Goal: Information Seeking & Learning: Understand process/instructions

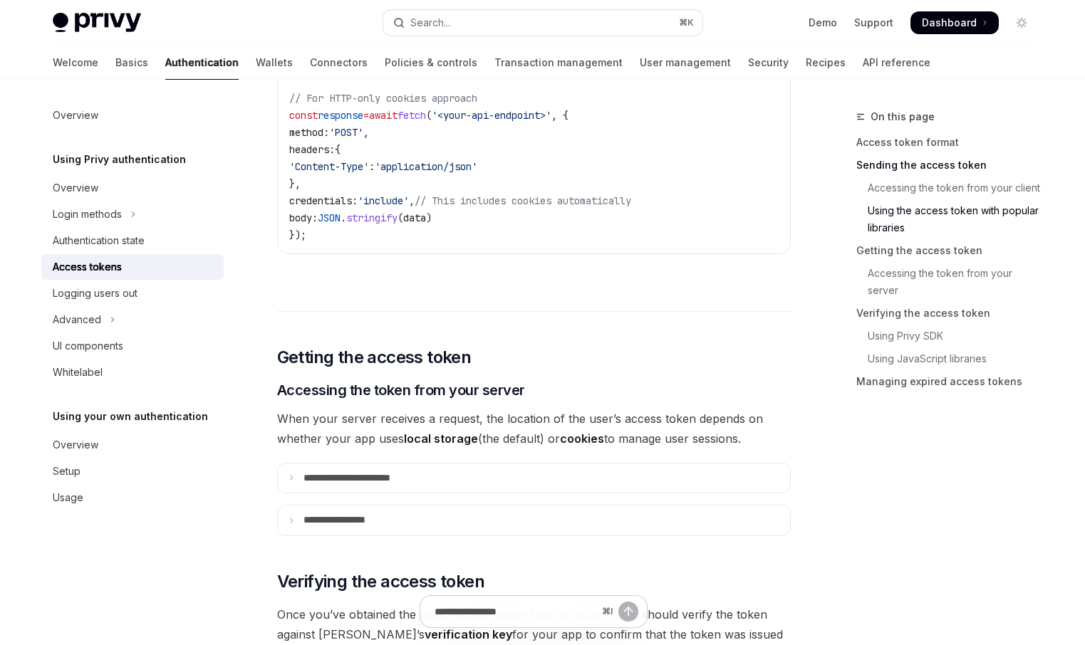
scroll to position [1562, 0]
click at [486, 415] on span "When your server receives a request, the location of the user’s access token de…" at bounding box center [533, 427] width 513 height 40
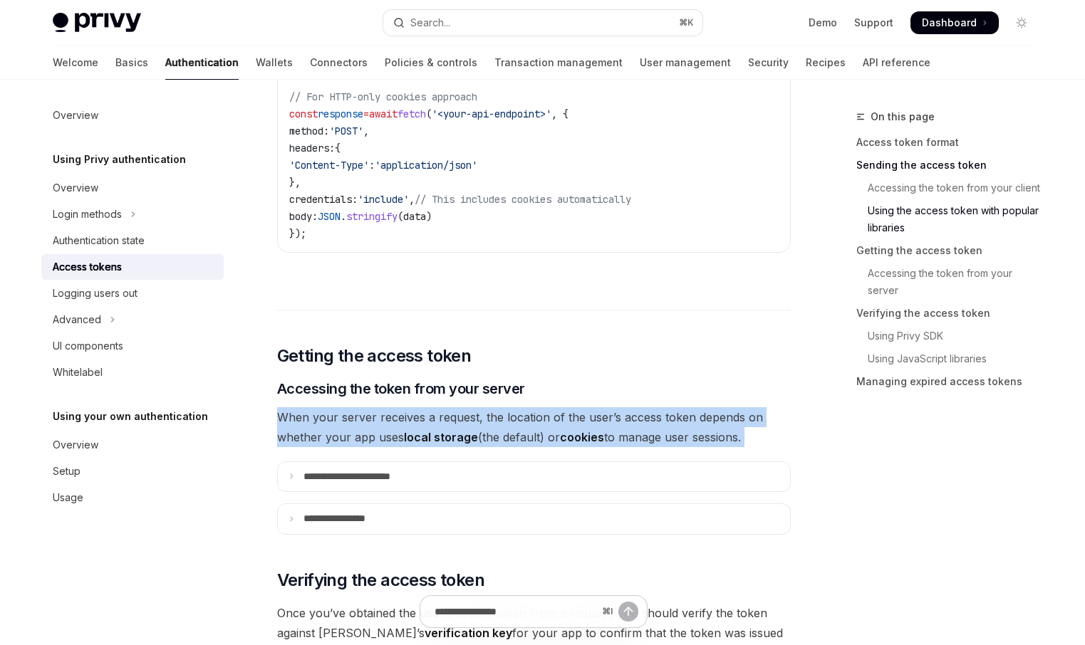
click at [486, 415] on span "When your server receives a request, the location of the user’s access token de…" at bounding box center [533, 427] width 513 height 40
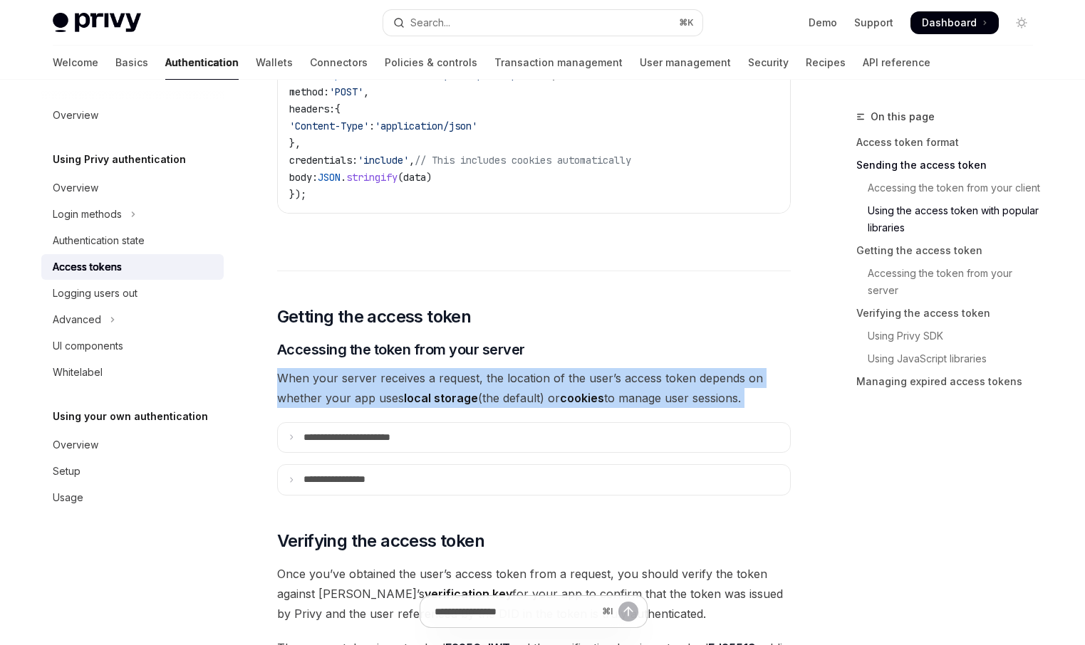
scroll to position [1607, 0]
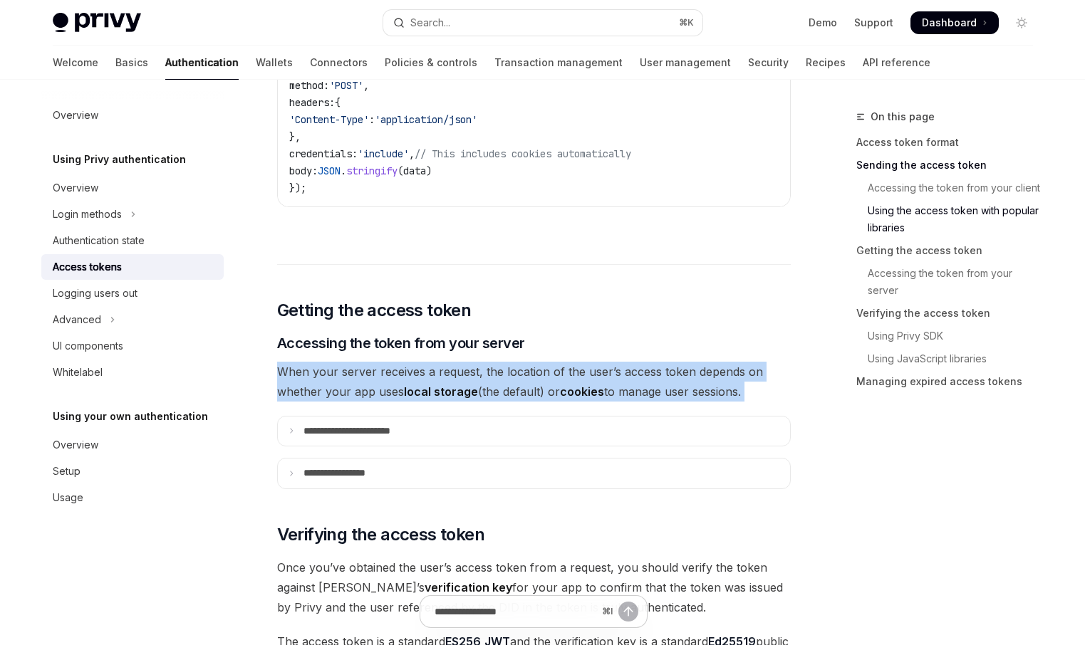
click at [537, 392] on span "When your server receives a request, the location of the user’s access token de…" at bounding box center [533, 382] width 513 height 40
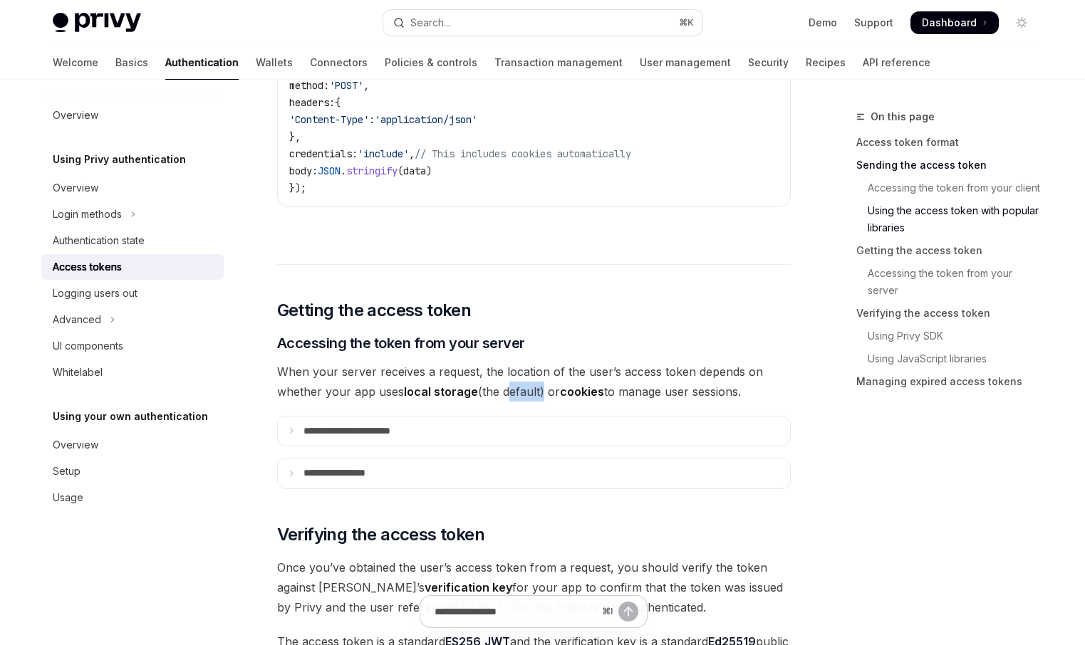
click at [537, 392] on span "When your server receives a request, the location of the user’s access token de…" at bounding box center [533, 382] width 513 height 40
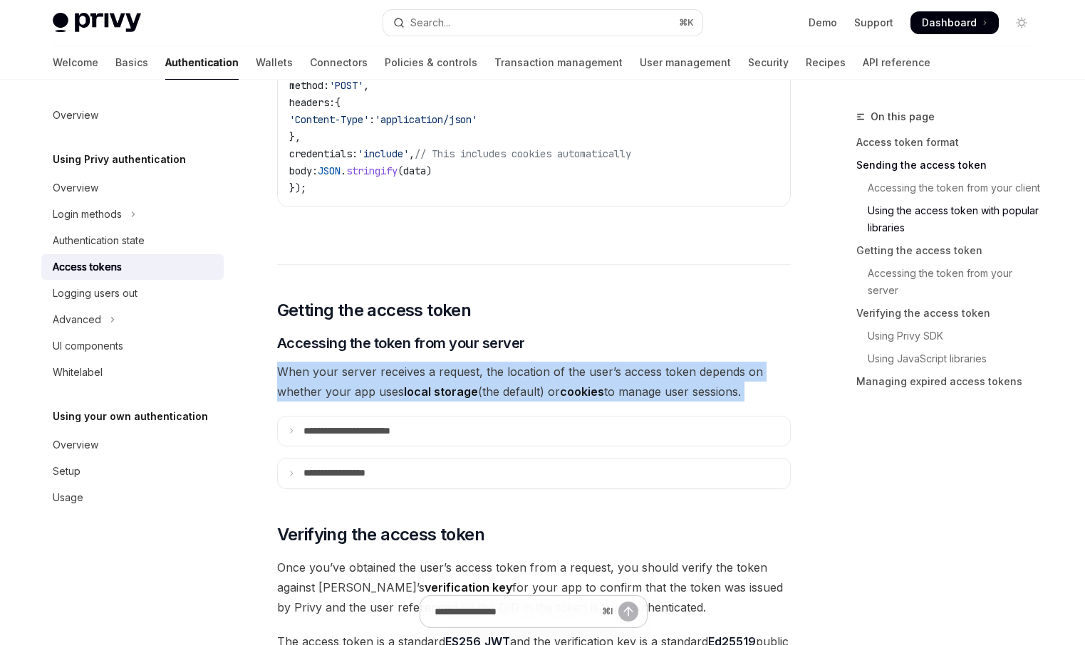
click at [537, 392] on span "When your server receives a request, the location of the user’s access token de…" at bounding box center [533, 382] width 513 height 40
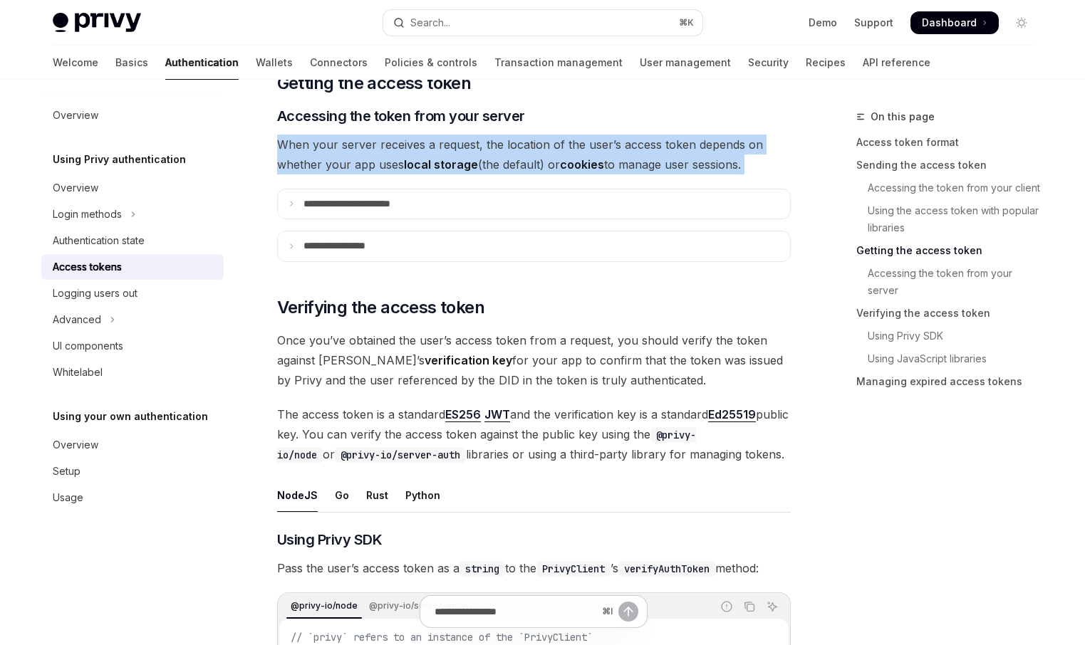
scroll to position [1873, 0]
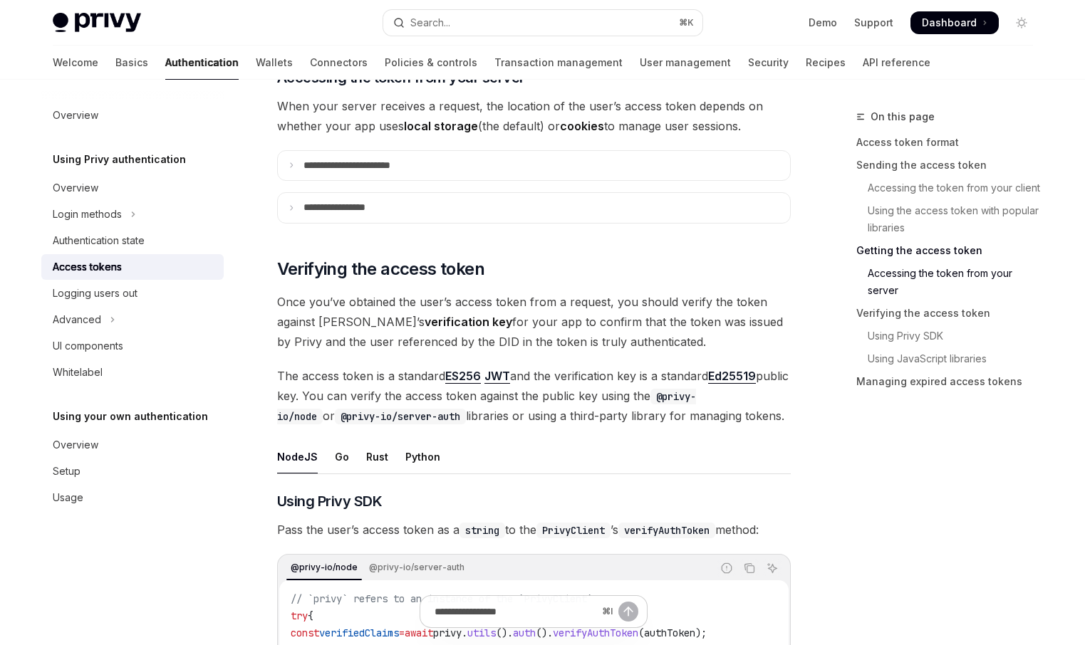
click at [545, 327] on span "Once you’ve obtained the user’s access token from a request, you should verify …" at bounding box center [533, 322] width 513 height 60
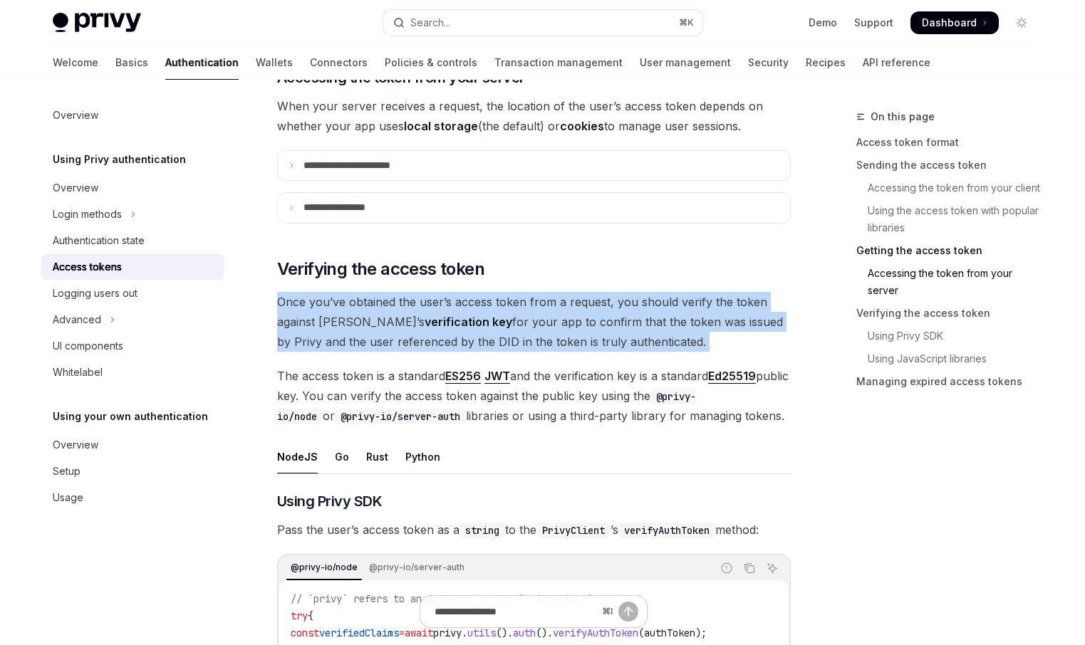
click at [545, 327] on span "Once you’ve obtained the user’s access token from a request, you should verify …" at bounding box center [533, 322] width 513 height 60
click at [748, 66] on link "Security" at bounding box center [768, 63] width 41 height 34
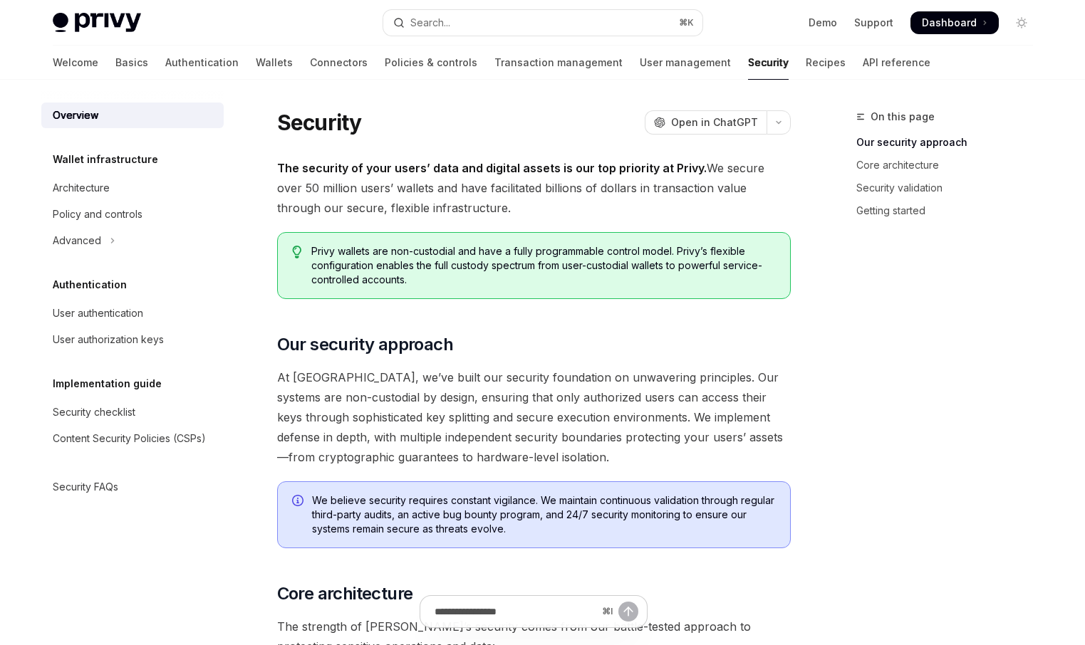
click at [161, 341] on div "User authorization keys" at bounding box center [108, 339] width 111 height 17
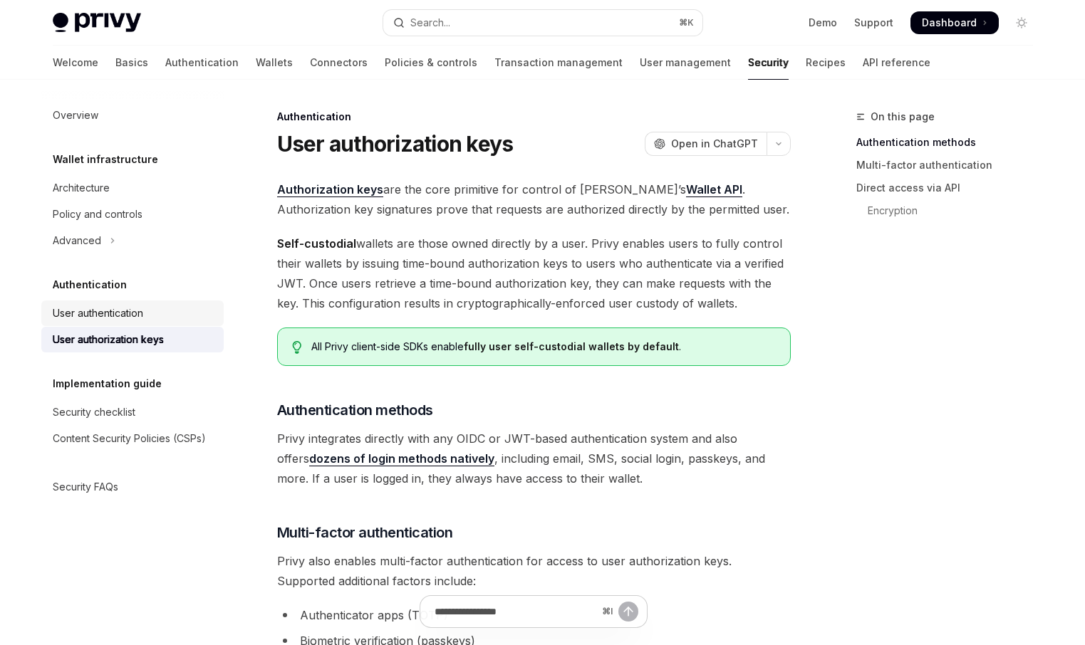
click at [142, 320] on div "User authentication" at bounding box center [98, 313] width 90 height 17
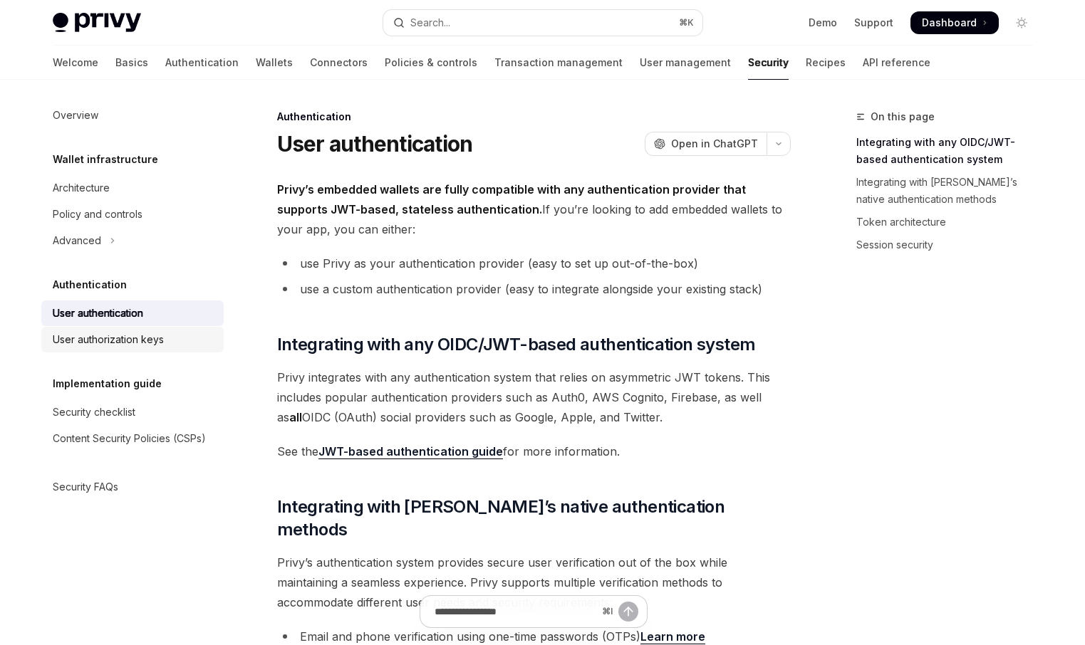
click at [145, 345] on div "User authorization keys" at bounding box center [108, 339] width 111 height 17
type textarea "*"
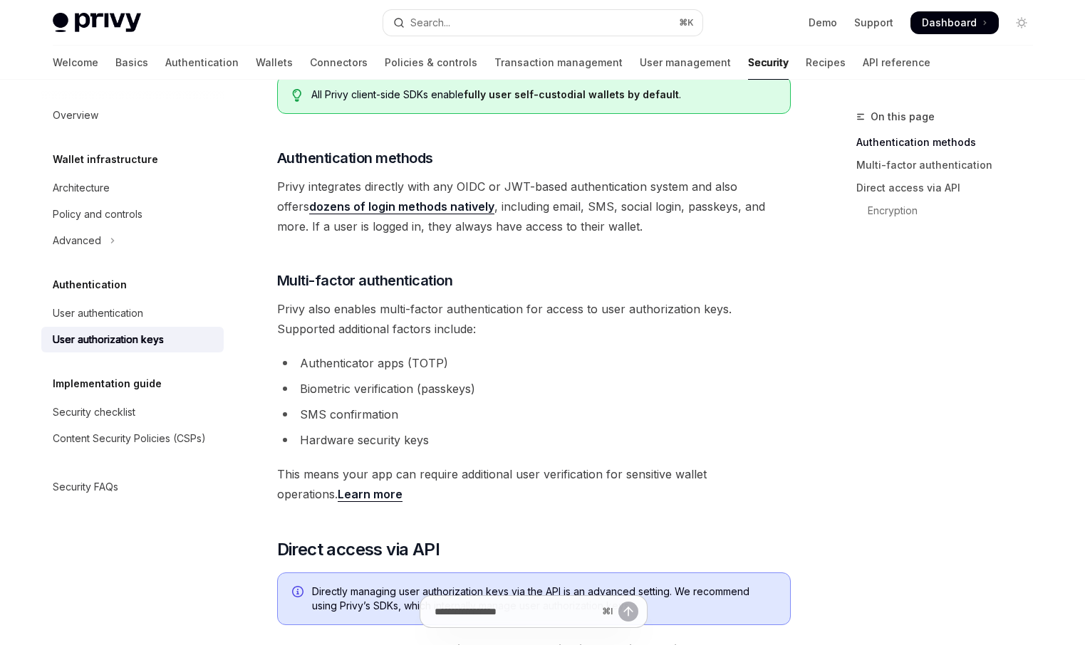
scroll to position [255, 0]
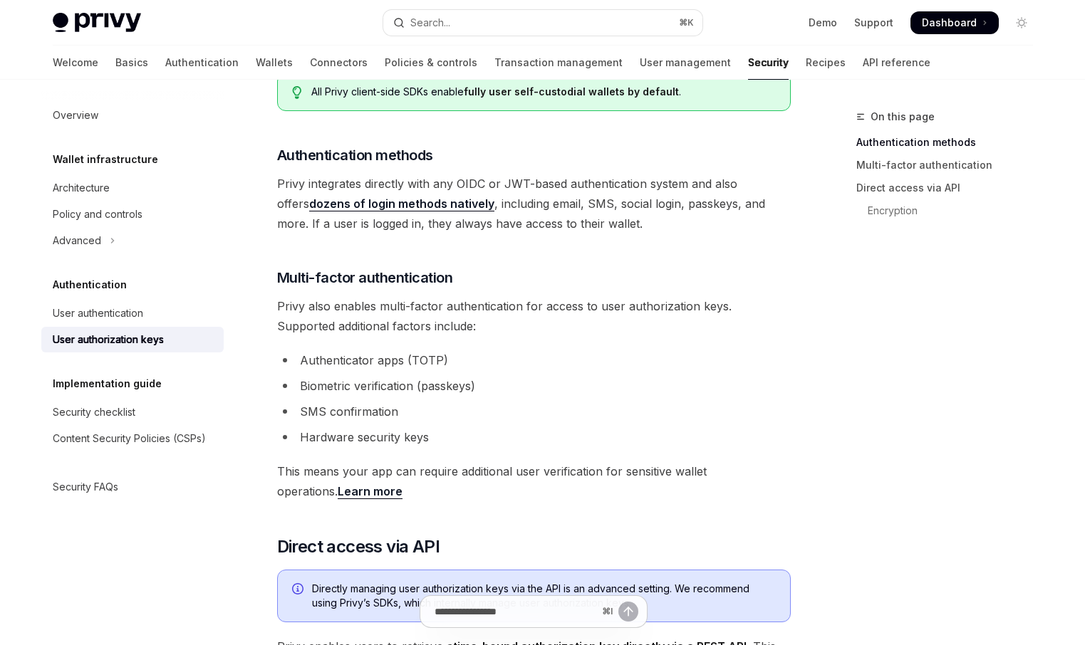
click at [491, 320] on span "Privy also enables multi-factor authentication for access to user authorization…" at bounding box center [533, 316] width 513 height 40
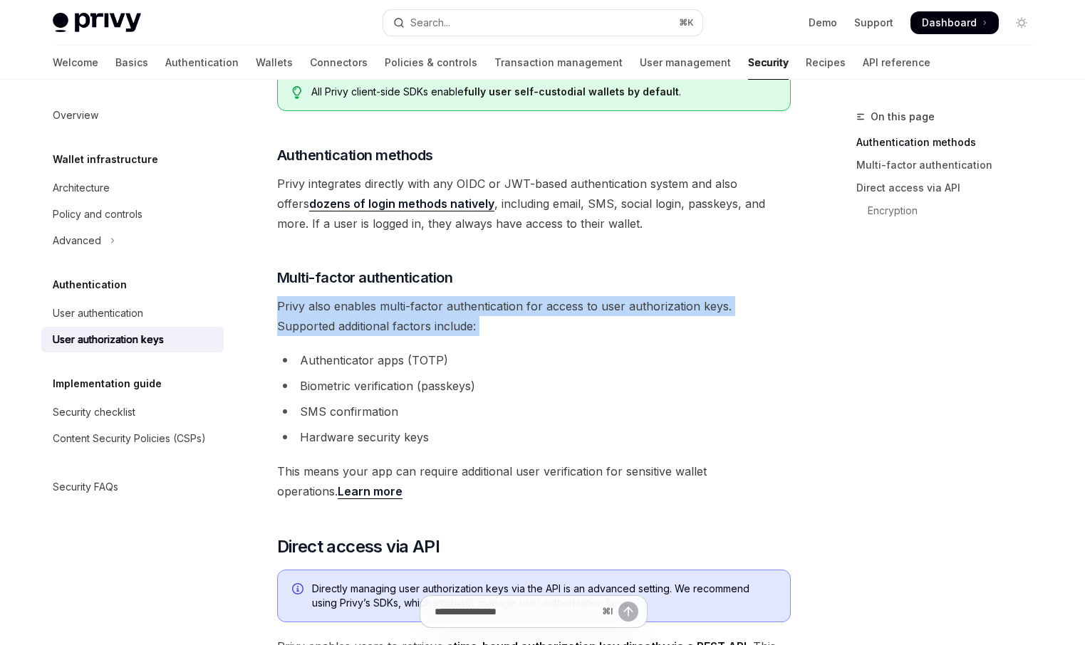
click at [491, 320] on span "Privy also enables multi-factor authentication for access to user authorization…" at bounding box center [533, 316] width 513 height 40
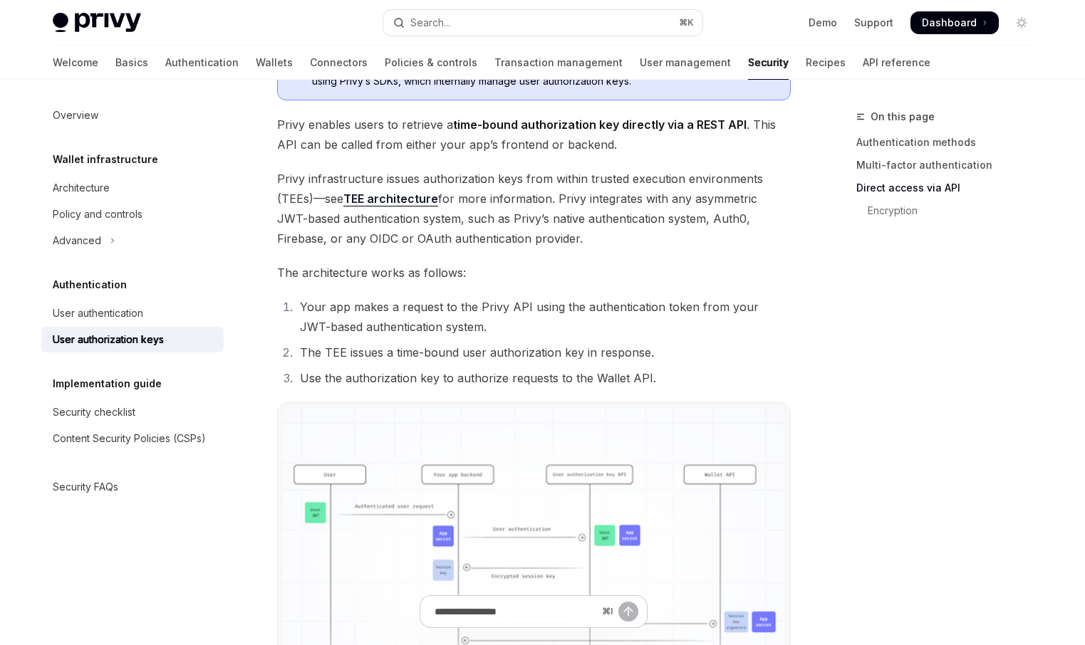
scroll to position [779, 0]
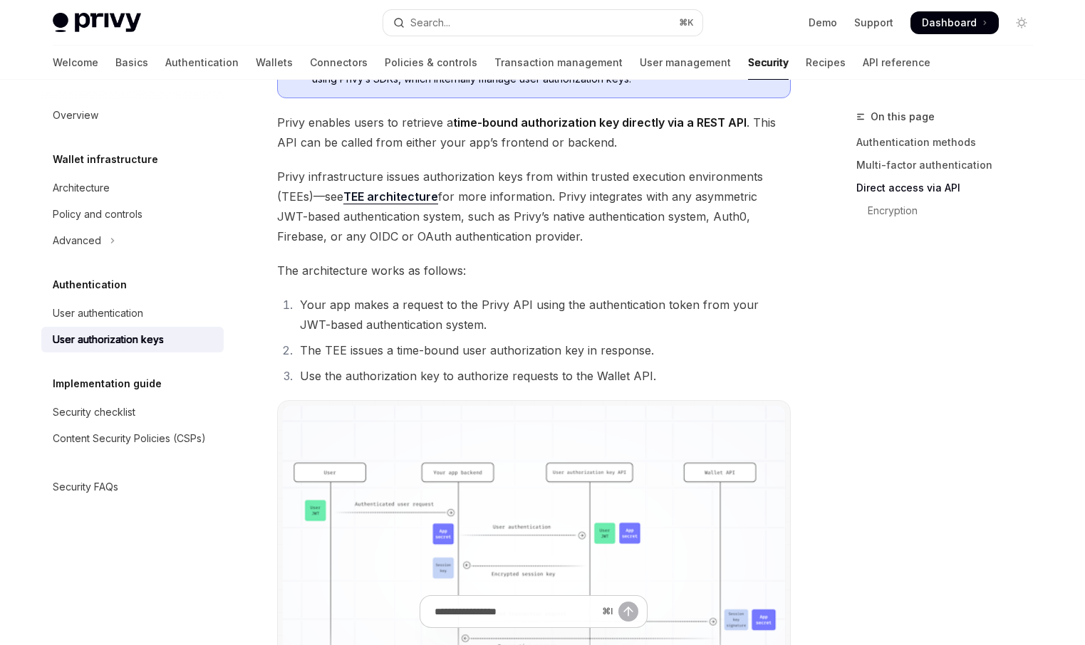
click at [447, 304] on li "Your app makes a request to the Privy API using the authentication token from y…" at bounding box center [543, 315] width 495 height 40
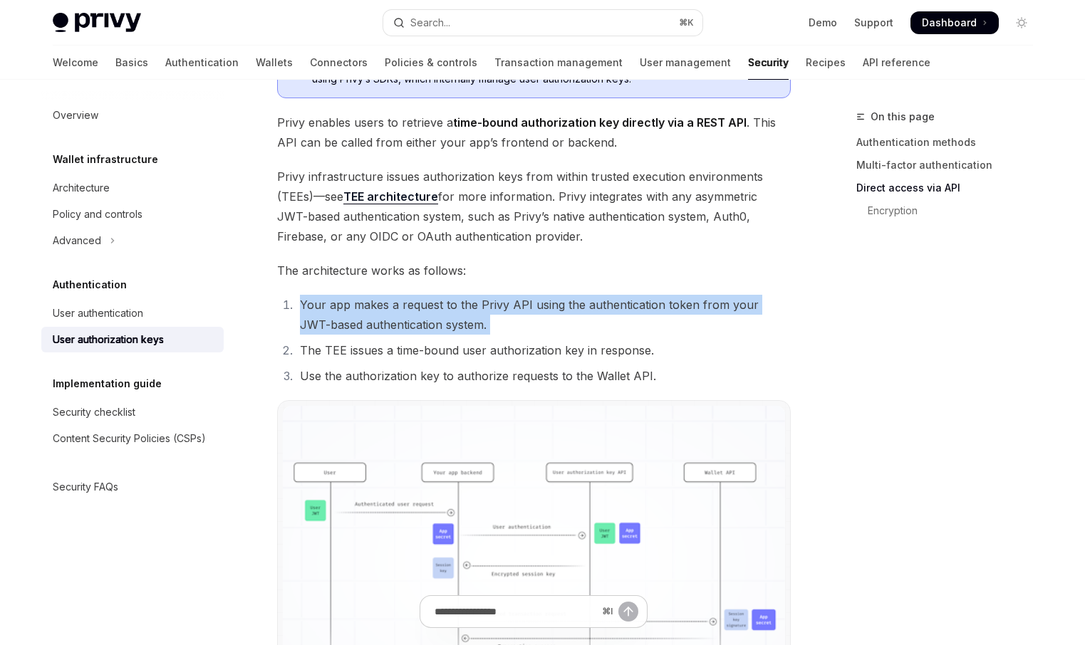
click at [447, 304] on li "Your app makes a request to the Privy API using the authentication token from y…" at bounding box center [543, 315] width 495 height 40
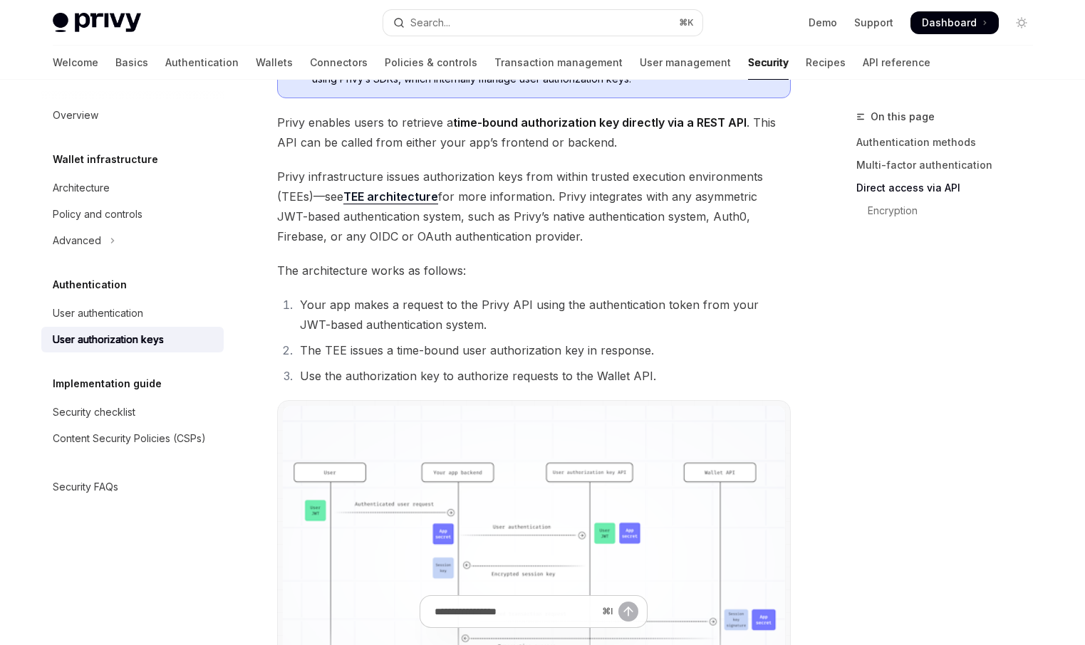
click at [440, 350] on li "The TEE issues a time-bound user authorization key in response." at bounding box center [543, 350] width 495 height 20
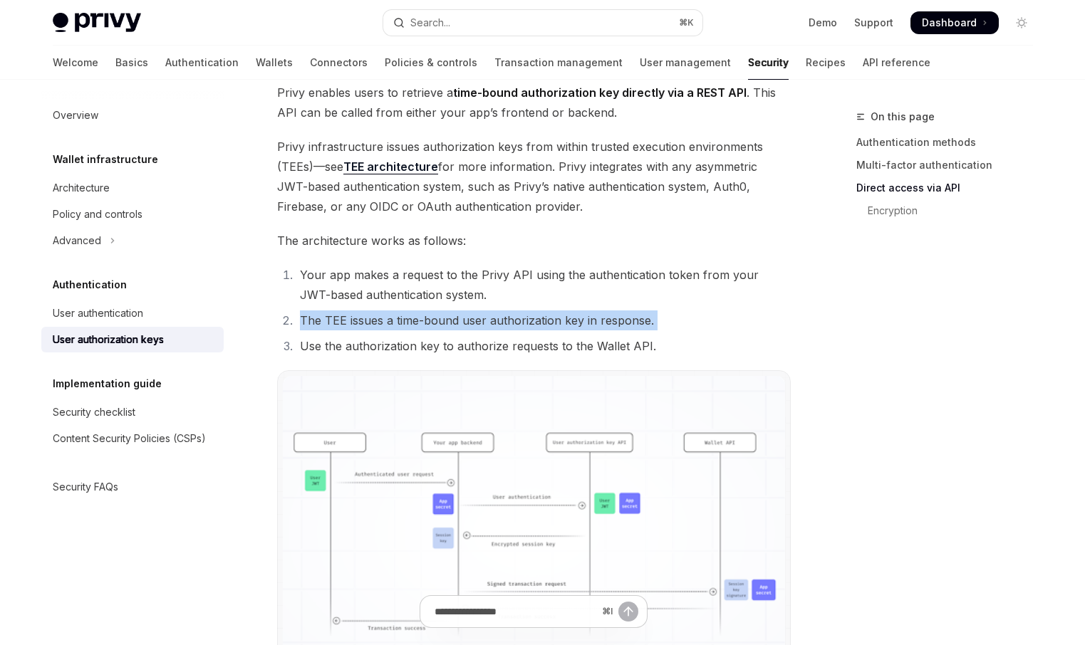
scroll to position [818, 0]
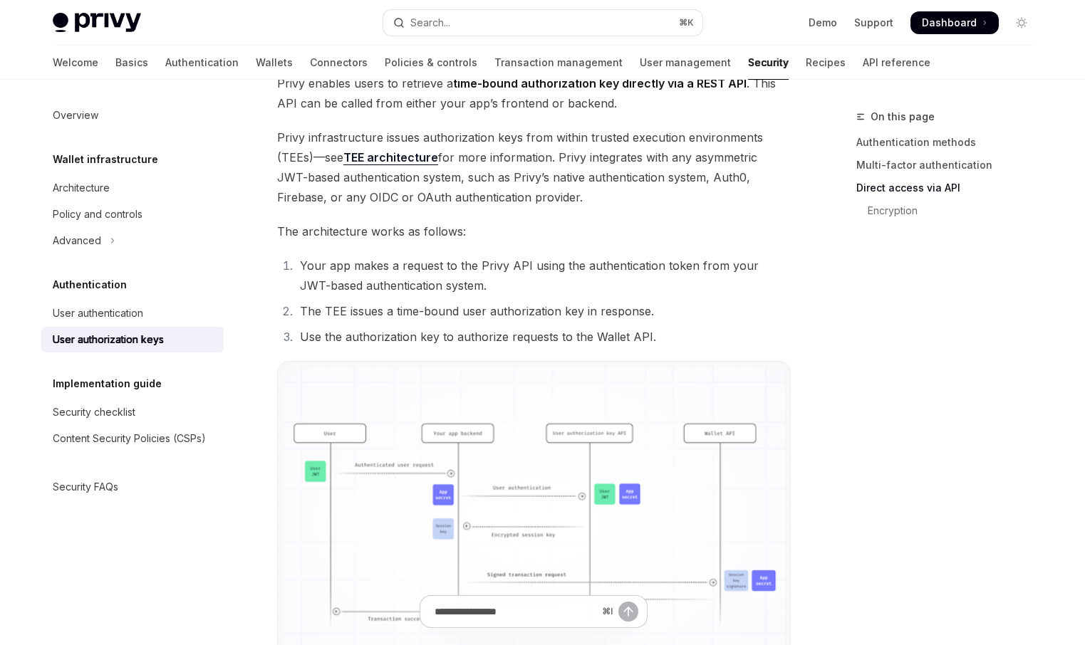
click at [451, 339] on li "Use the authorization key to authorize requests to the Wallet API." at bounding box center [543, 337] width 495 height 20
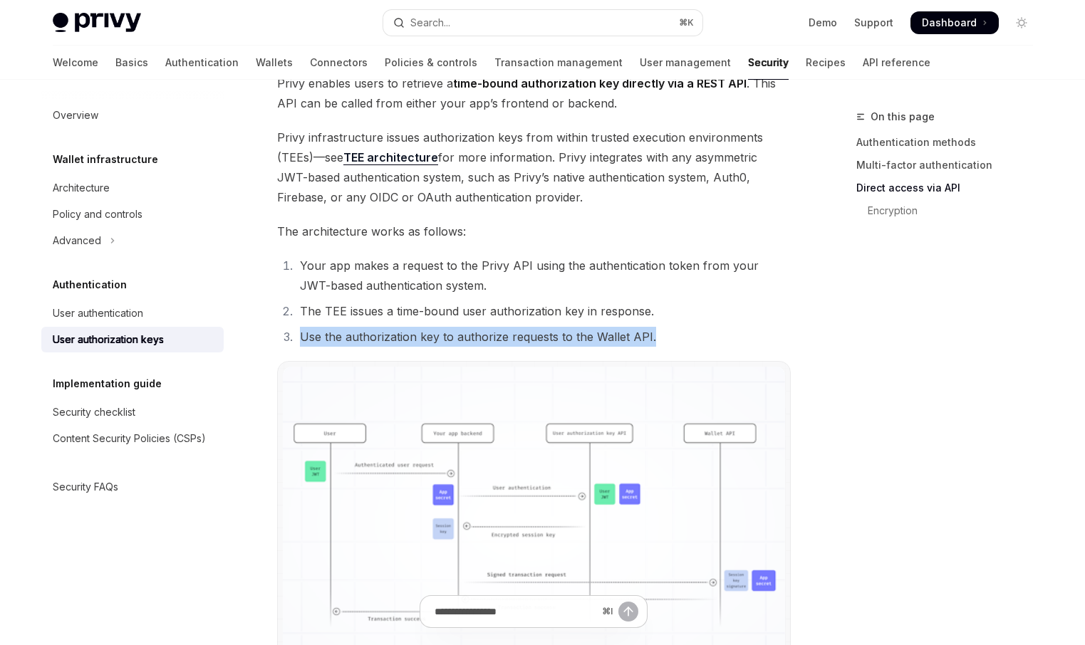
click at [451, 339] on li "Use the authorization key to authorize requests to the Wallet API." at bounding box center [543, 337] width 495 height 20
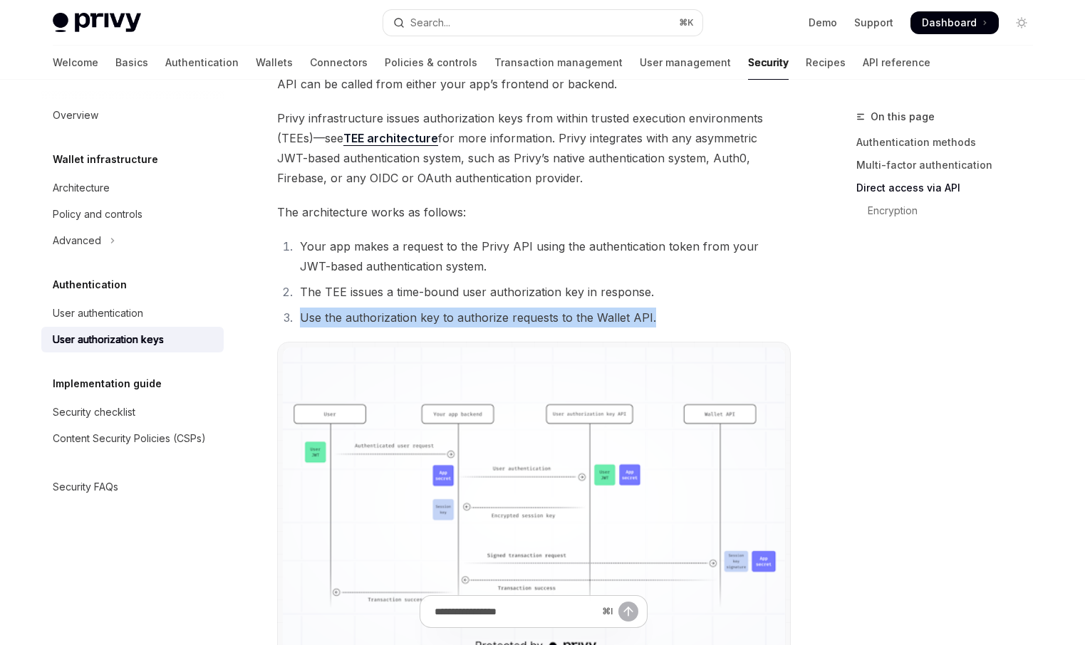
scroll to position [836, 0]
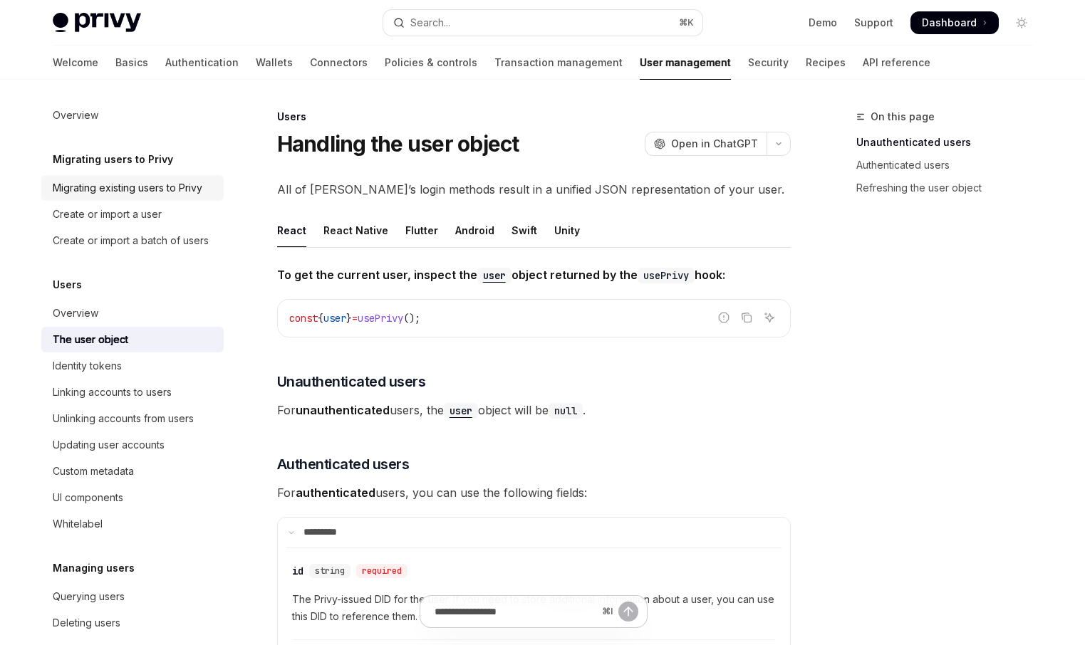
click at [123, 193] on div "Migrating existing users to Privy" at bounding box center [128, 187] width 150 height 17
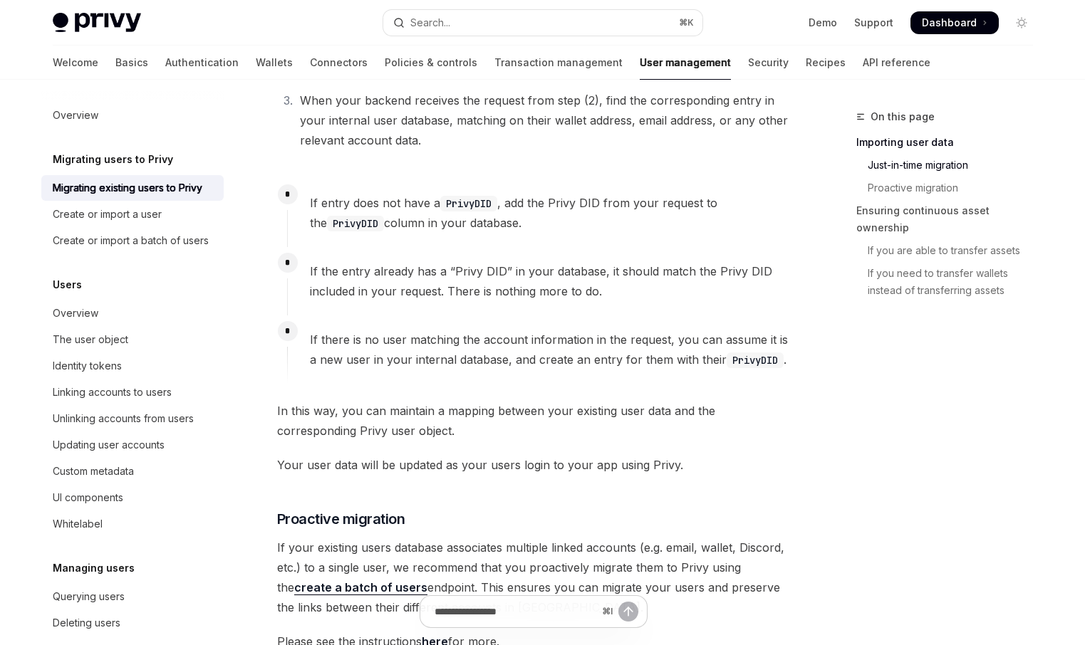
scroll to position [881, 0]
click at [164, 220] on div "Create or import a user" at bounding box center [134, 214] width 162 height 17
type textarea "*"
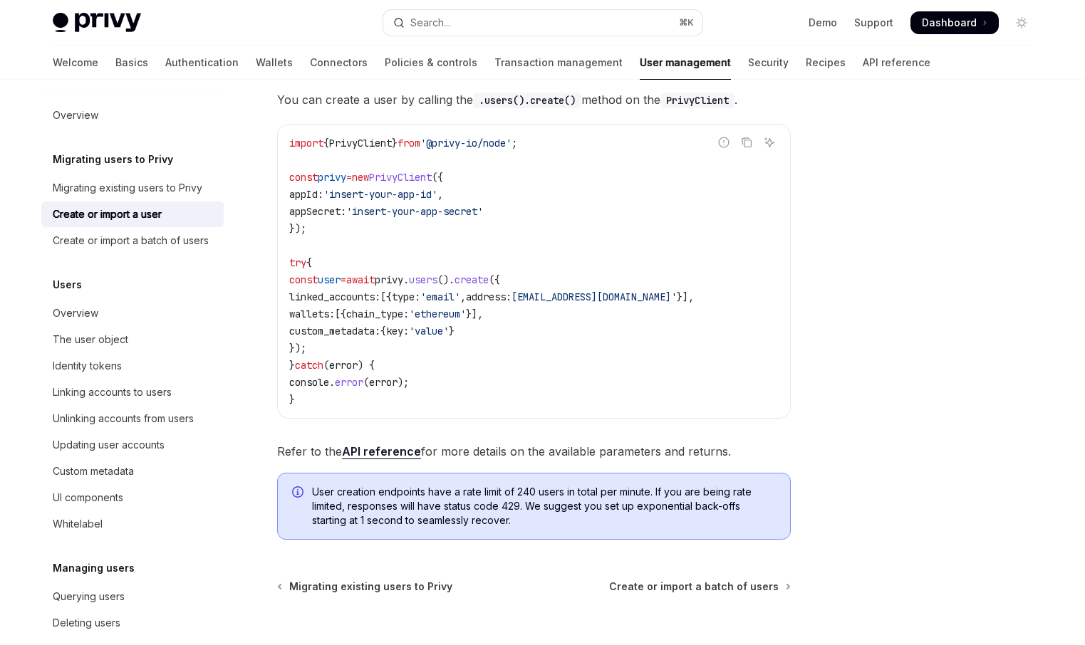
scroll to position [290, 0]
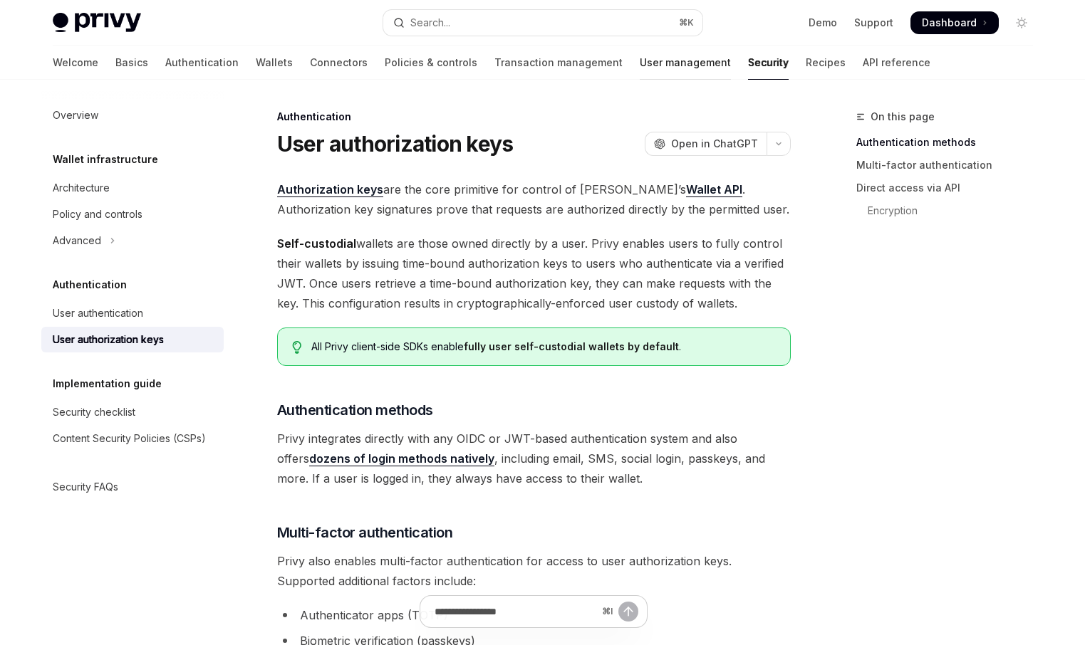
click at [639, 68] on link "User management" at bounding box center [684, 63] width 91 height 34
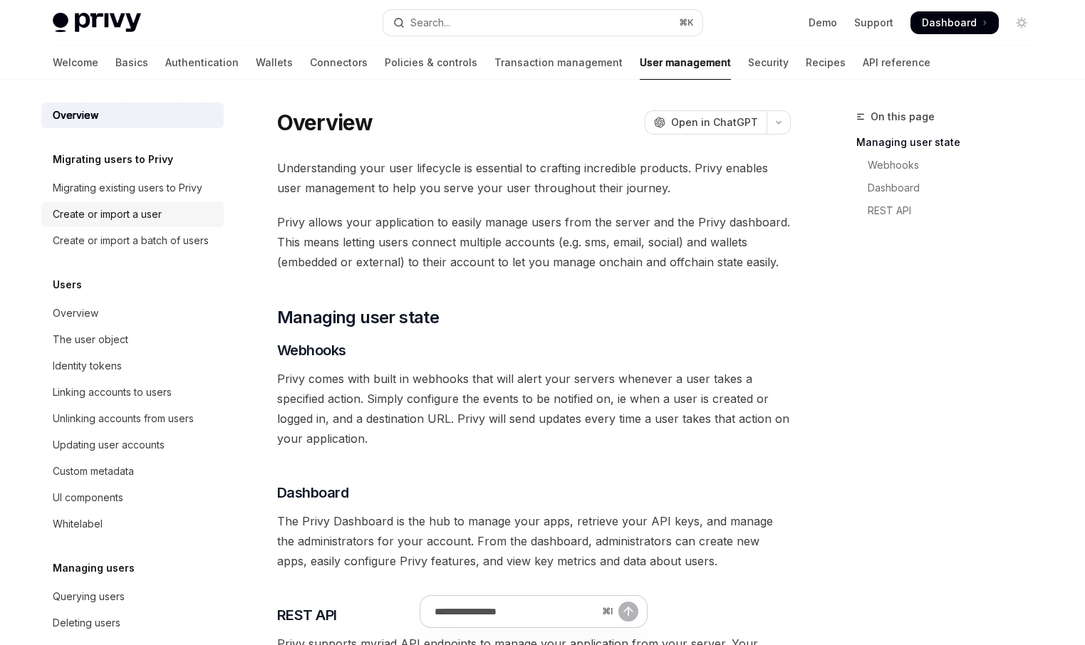
click at [128, 221] on div "Create or import a user" at bounding box center [107, 214] width 109 height 17
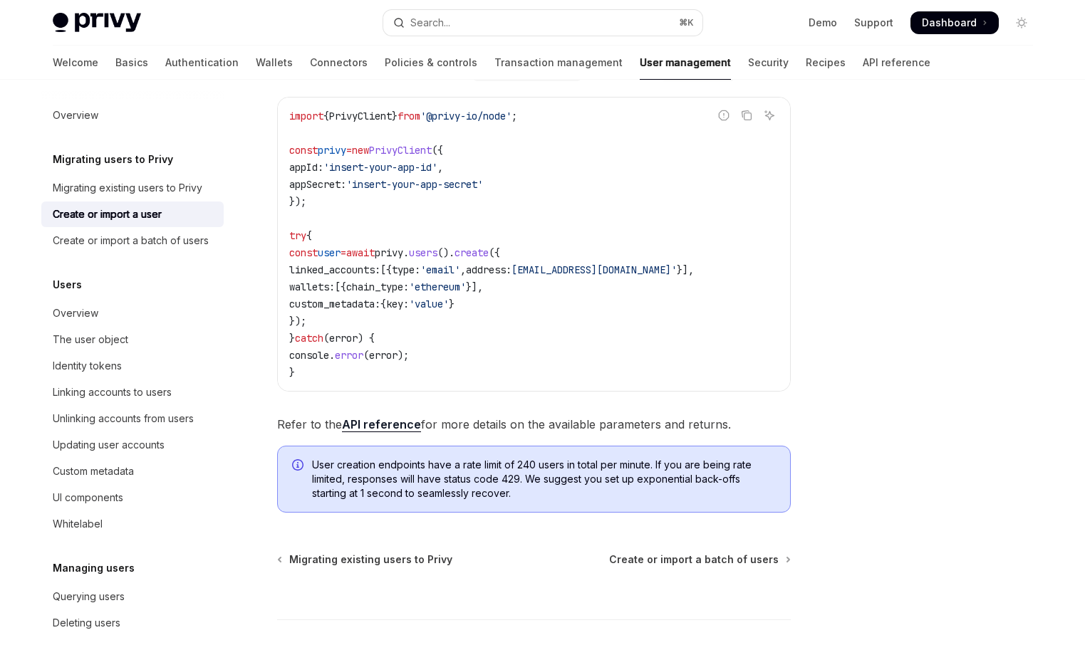
scroll to position [305, 0]
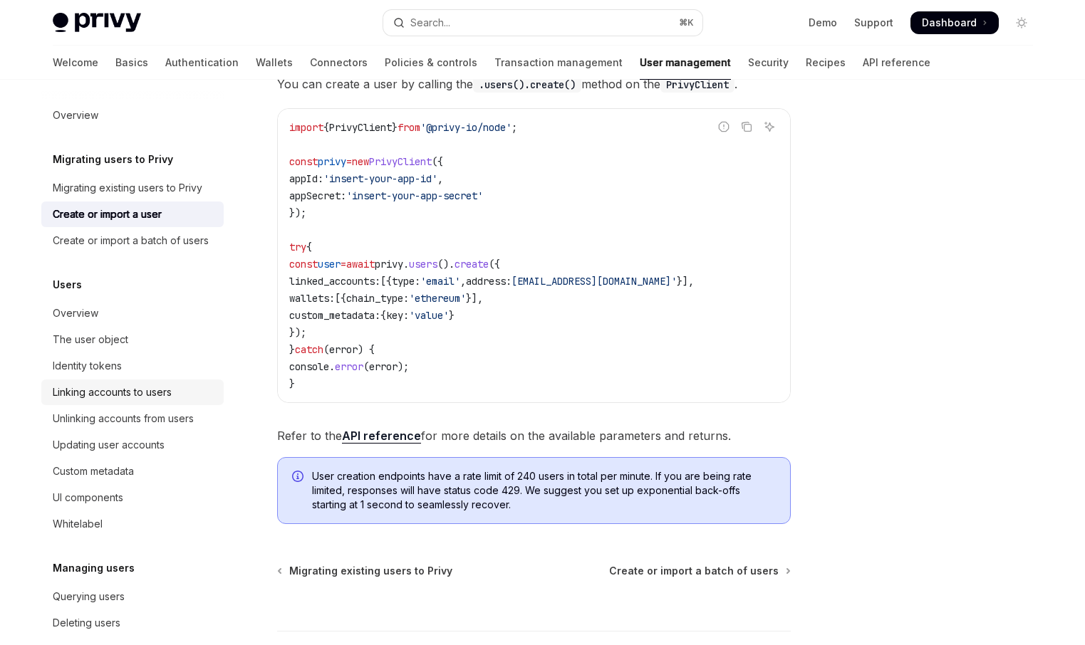
click at [174, 392] on div "Linking accounts to users" at bounding box center [134, 392] width 162 height 17
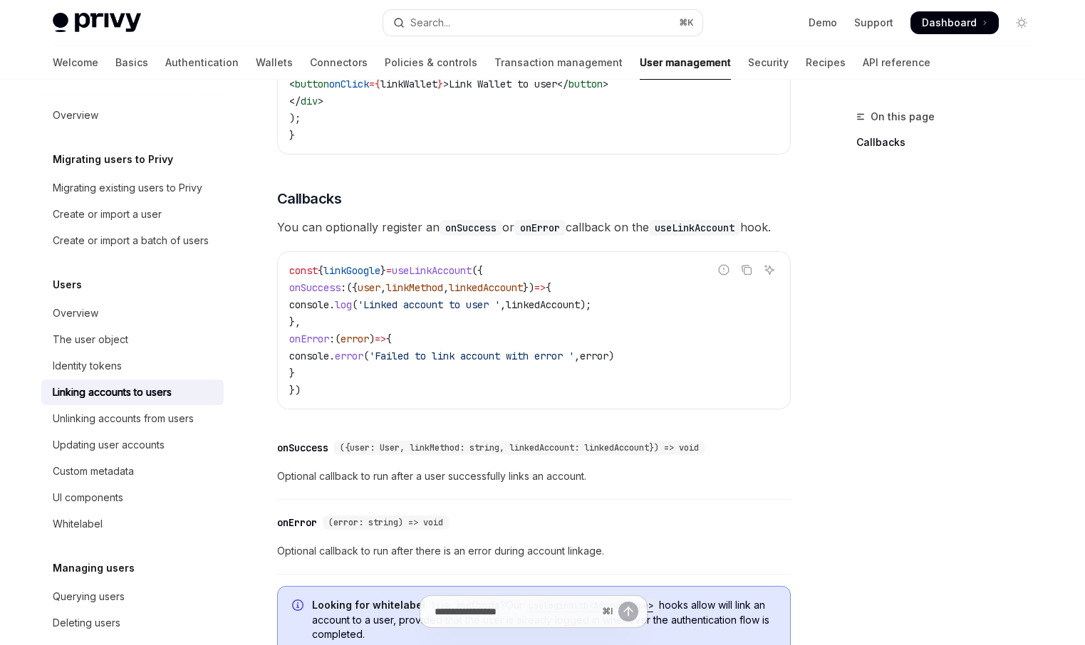
scroll to position [1420, 0]
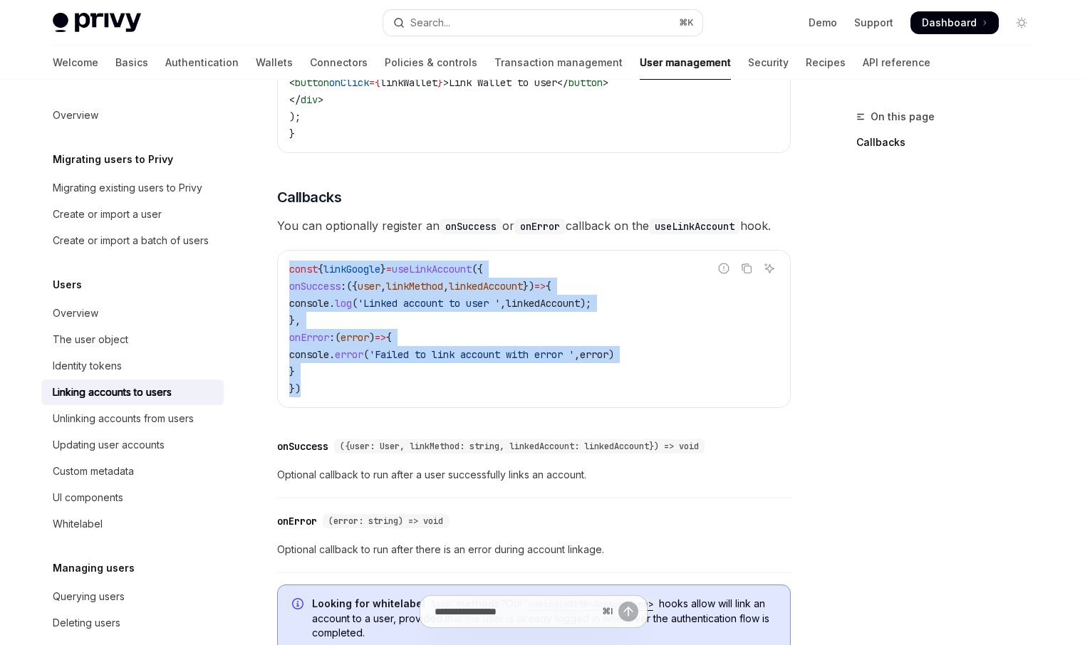
drag, startPoint x: 334, startPoint y: 388, endPoint x: 278, endPoint y: 275, distance: 126.1
click at [278, 275] on div "const { linkGoogle } = useLinkAccount ({ onSuccess : ({ user , linkMethod , lin…" at bounding box center [534, 329] width 512 height 157
click at [160, 419] on div "Unlinking accounts from users" at bounding box center [123, 418] width 141 height 17
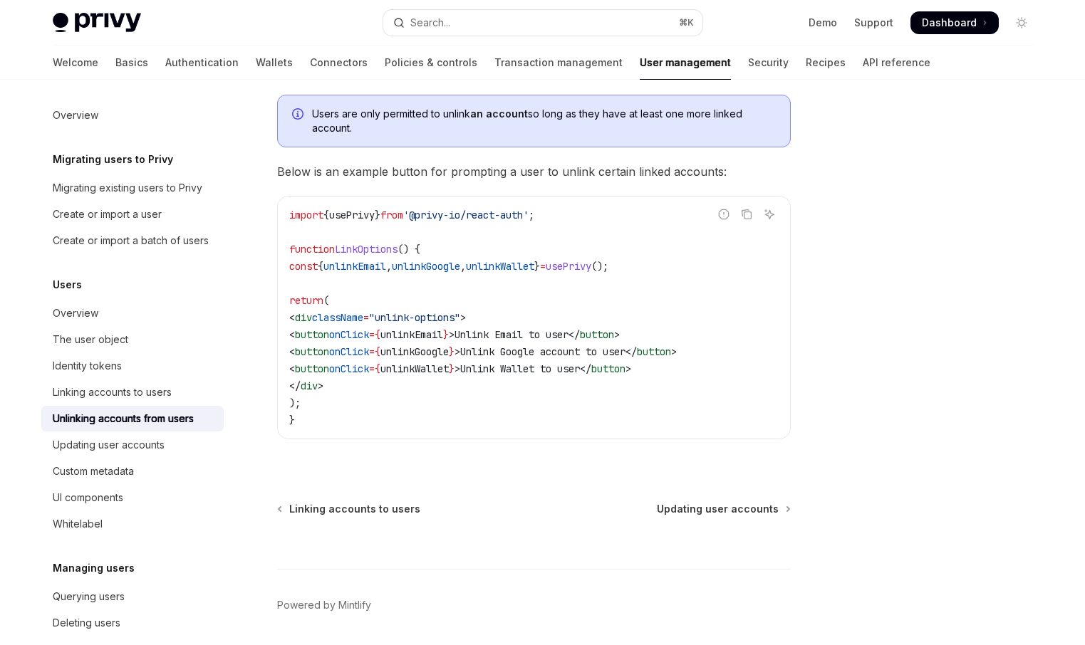
scroll to position [803, 0]
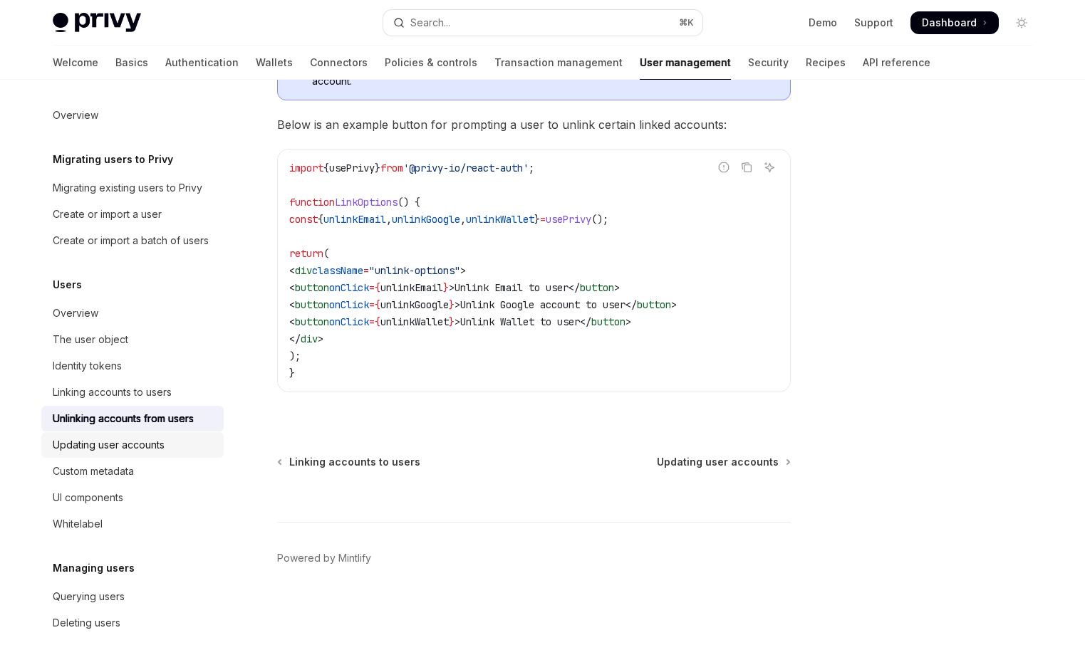
click at [183, 446] on div "Updating user accounts" at bounding box center [134, 445] width 162 height 17
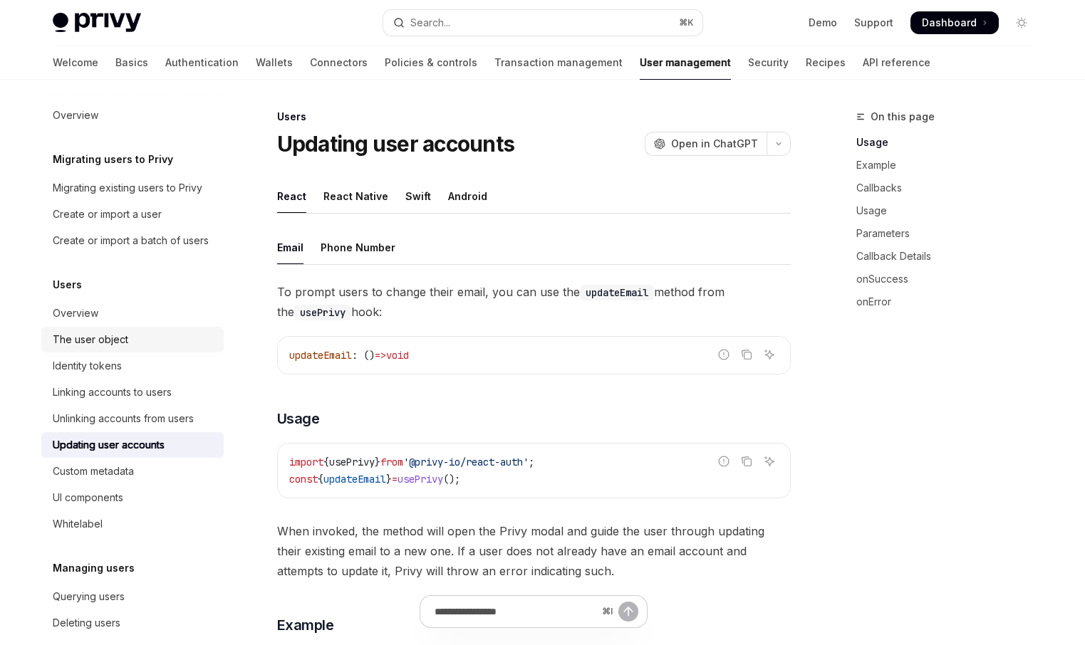
click at [164, 345] on div "The user object" at bounding box center [134, 339] width 162 height 17
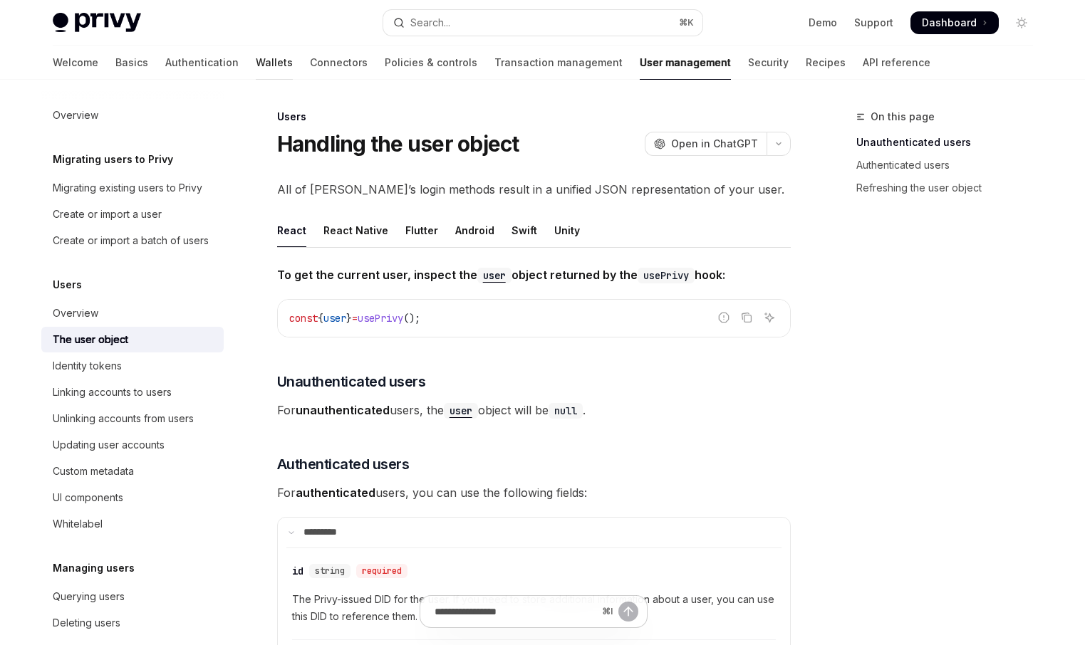
click at [256, 62] on link "Wallets" at bounding box center [274, 63] width 37 height 34
type textarea "*"
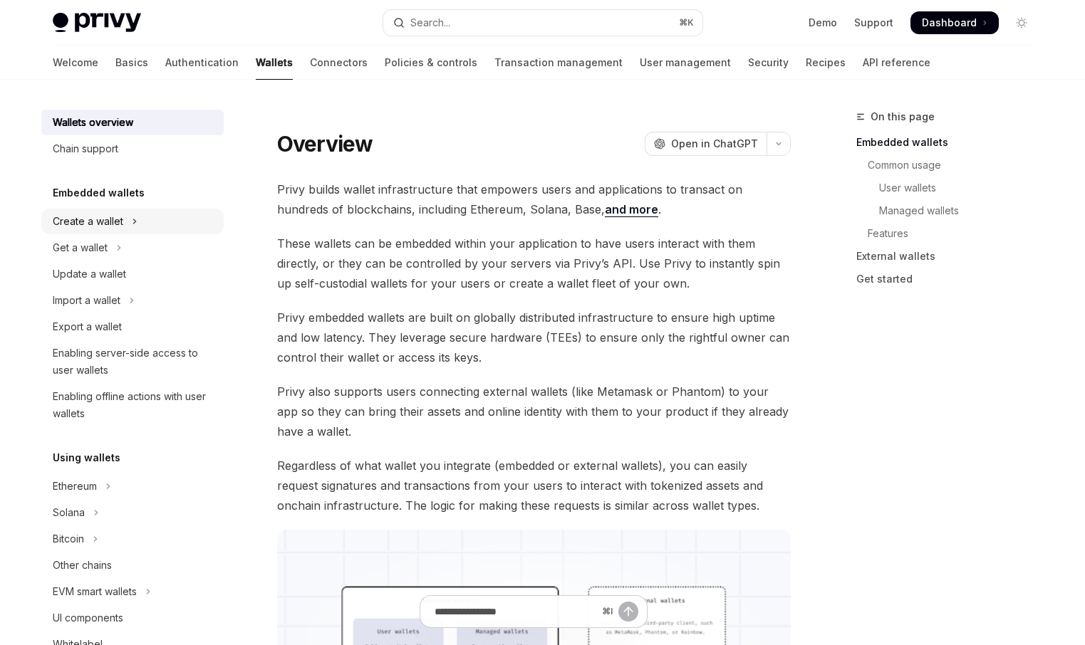
click at [115, 218] on div "Create a wallet" at bounding box center [88, 221] width 70 height 17
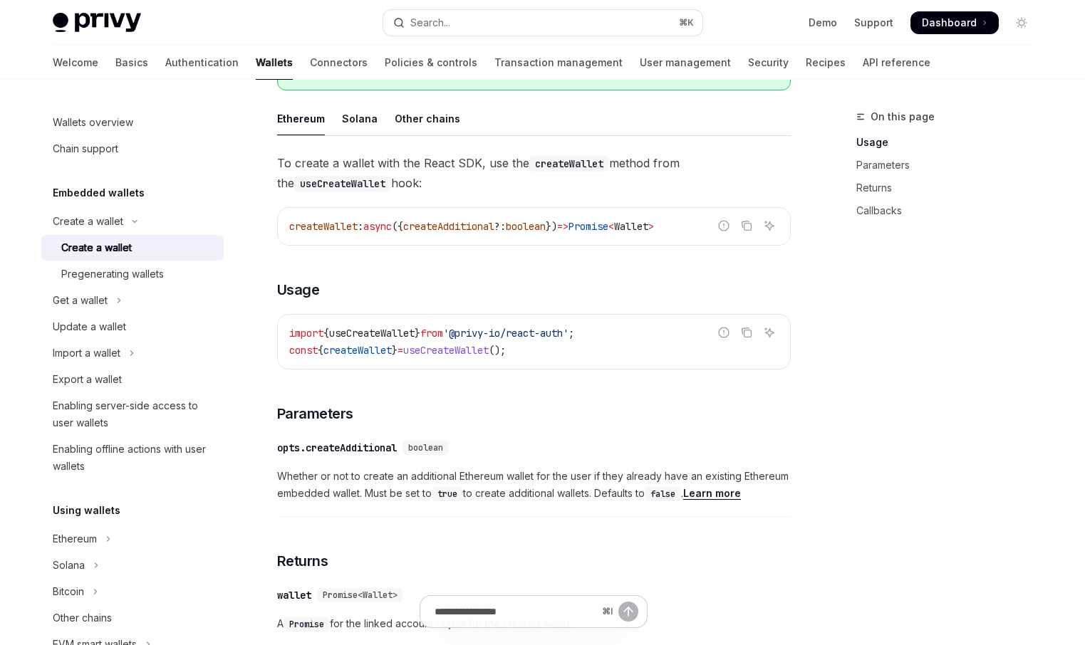
scroll to position [399, 0]
click at [584, 23] on button "Search... ⌘ K" at bounding box center [542, 23] width 319 height 26
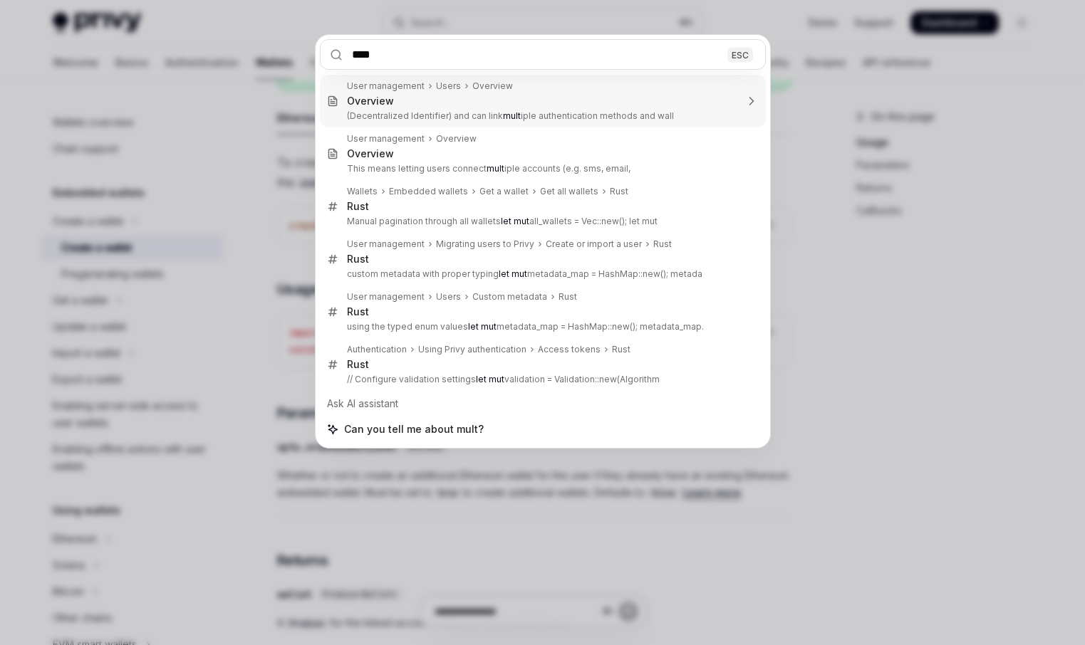
type input "*****"
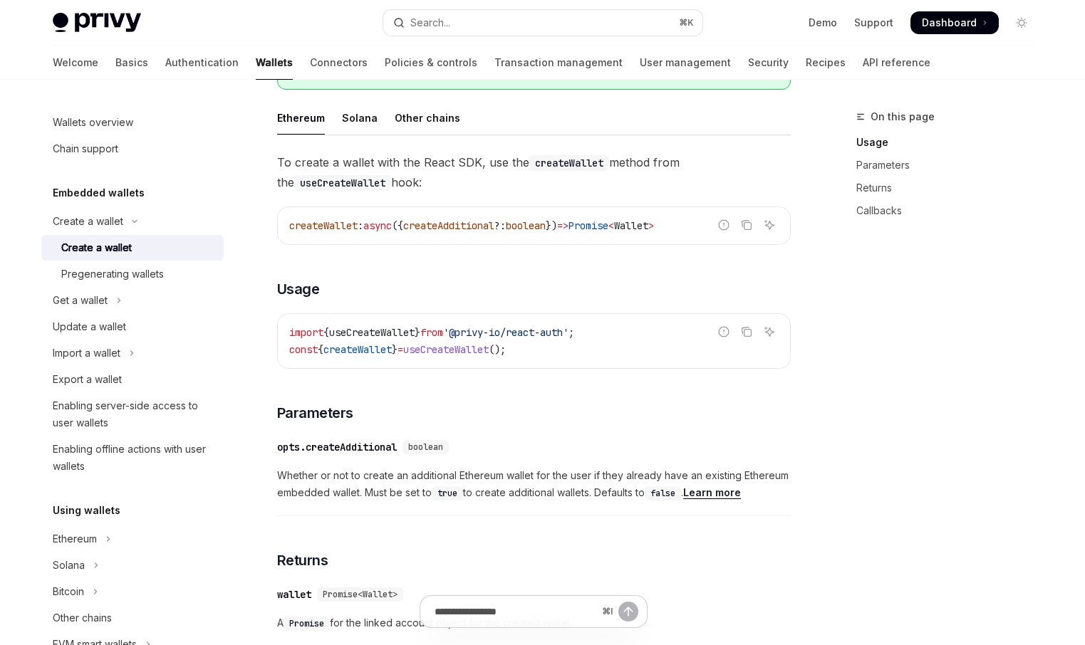
scroll to position [0, 0]
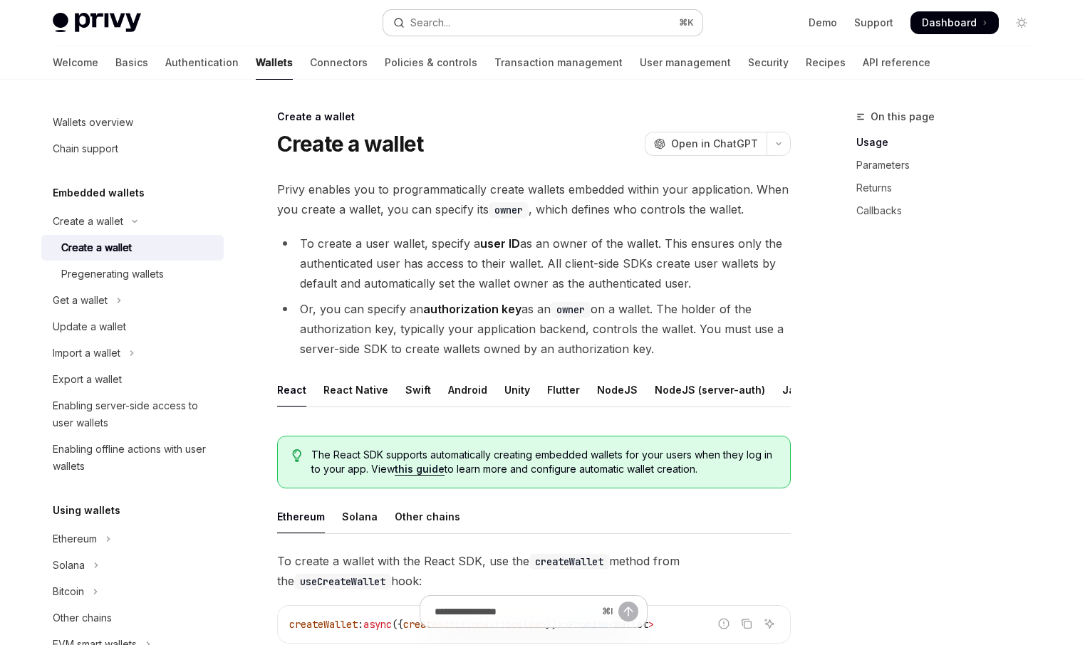
click at [513, 22] on button "Search... ⌘ K" at bounding box center [542, 23] width 319 height 26
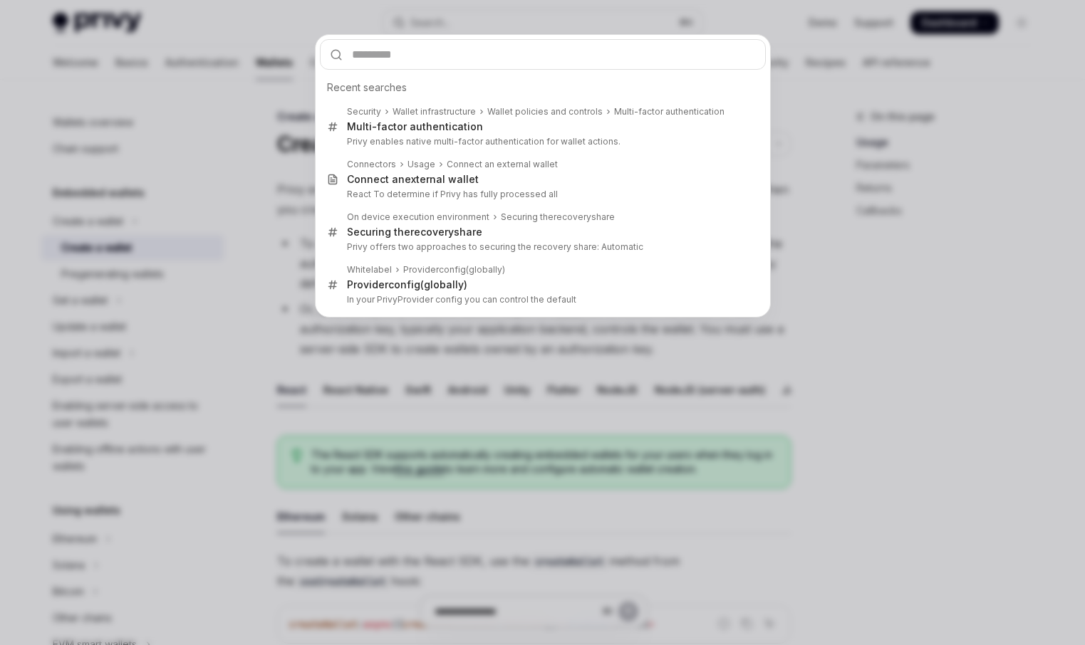
type input "*"
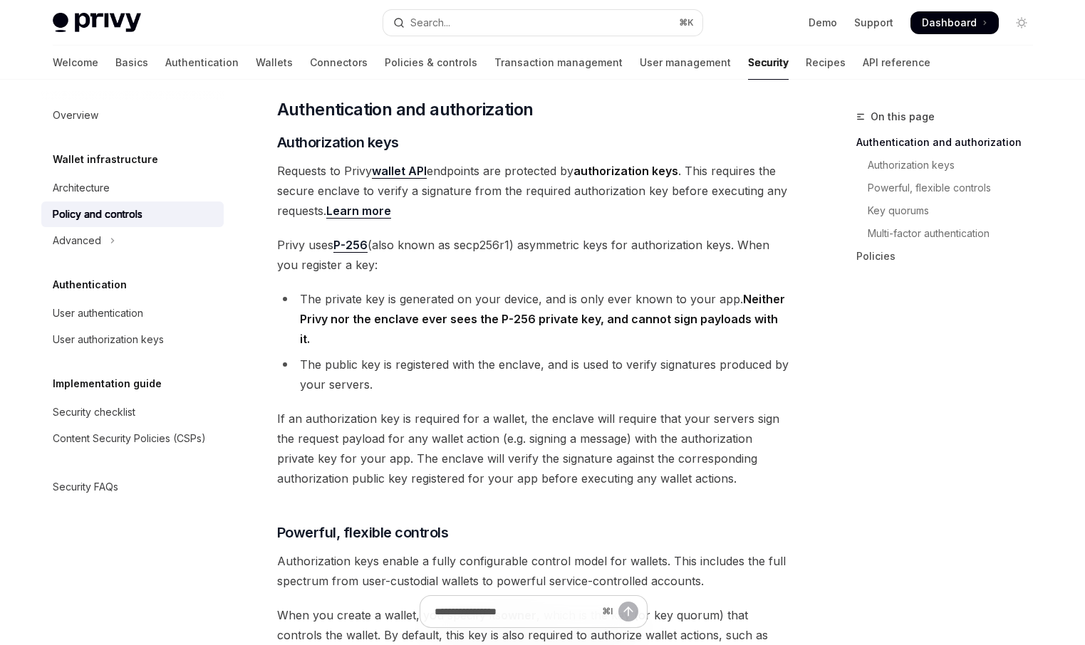
scroll to position [277, 0]
click at [462, 271] on span "Privy uses P-256 (also known as secp256r1) asymmetric keys for authorization ke…" at bounding box center [533, 254] width 513 height 40
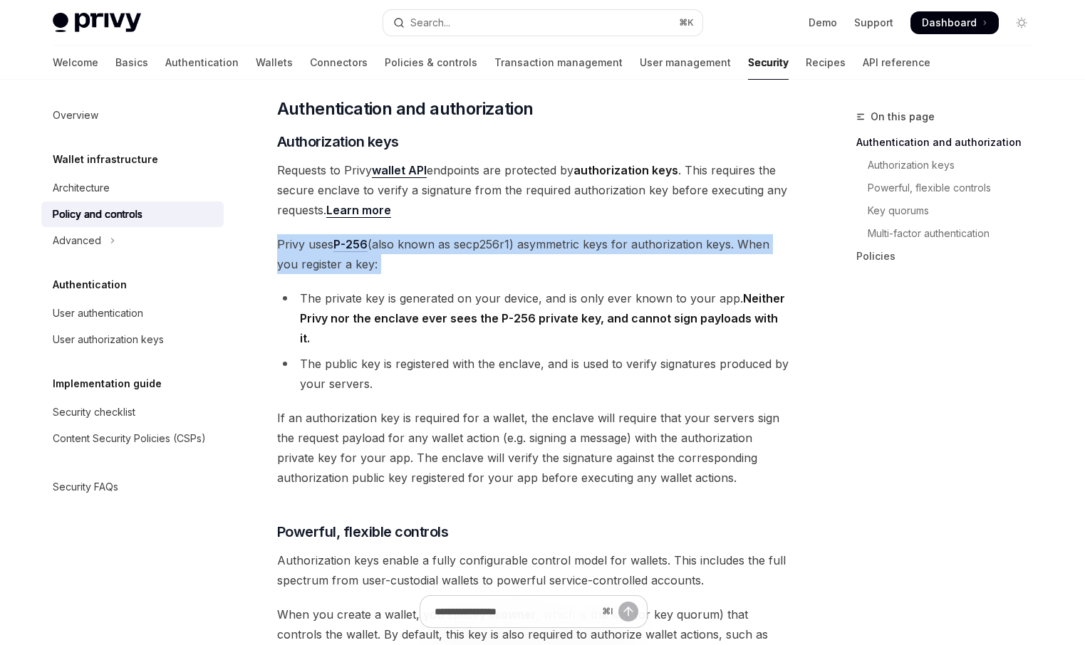
click at [462, 271] on span "Privy uses P-256 (also known as secp256r1) asymmetric keys for authorization ke…" at bounding box center [533, 254] width 513 height 40
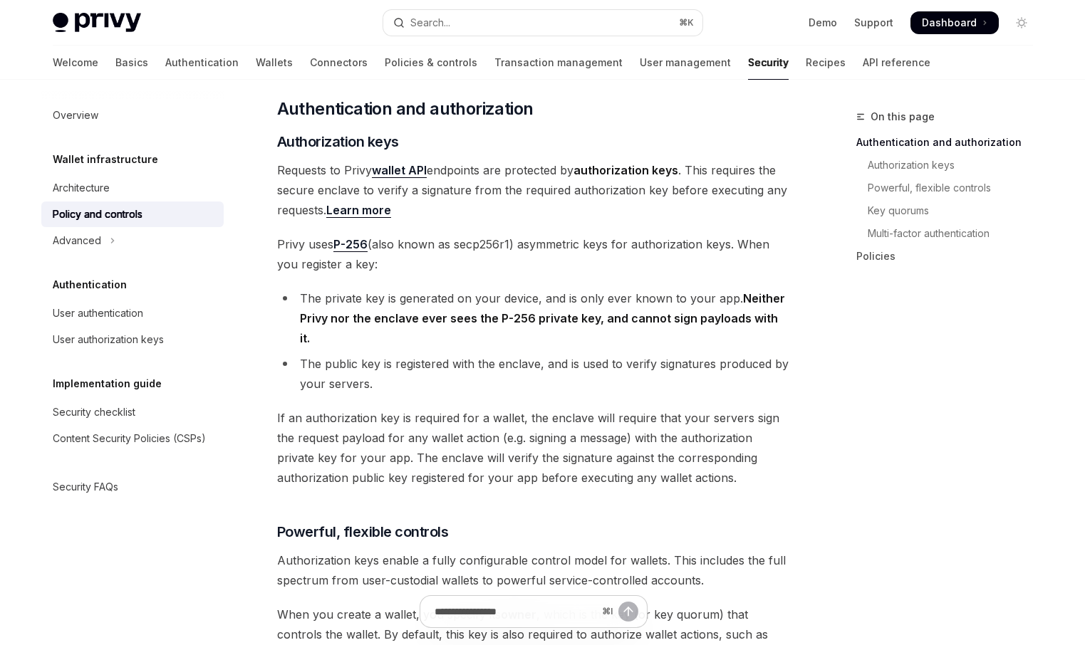
click at [449, 301] on li "The private key is generated on your device, and is only ever known to your app…" at bounding box center [533, 318] width 513 height 60
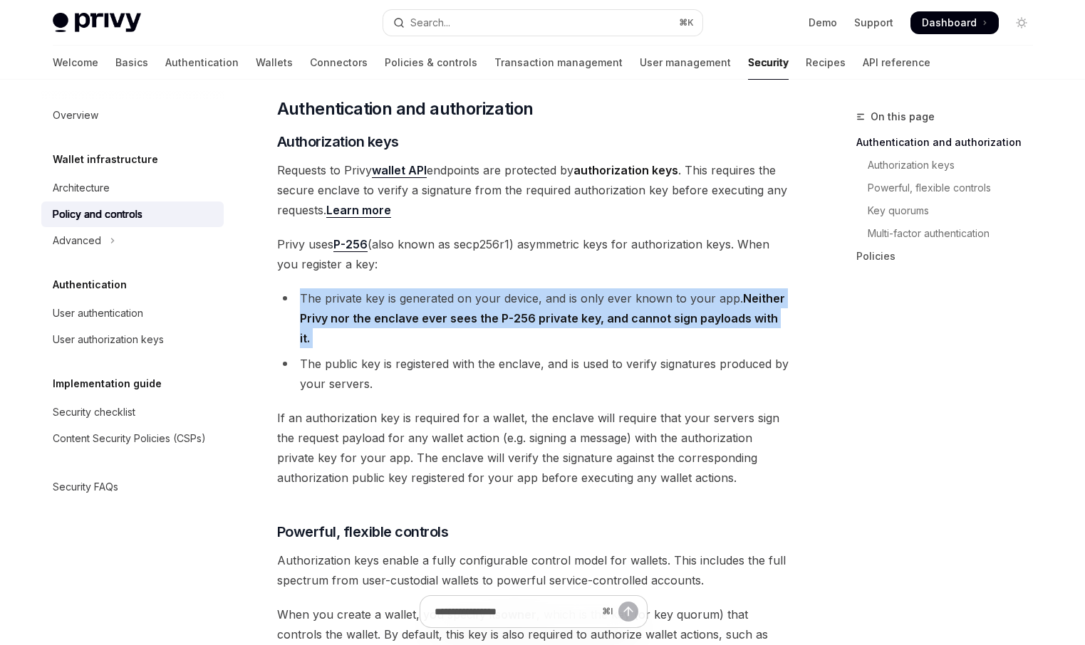
click at [449, 301] on li "The private key is generated on your device, and is only ever known to your app…" at bounding box center [533, 318] width 513 height 60
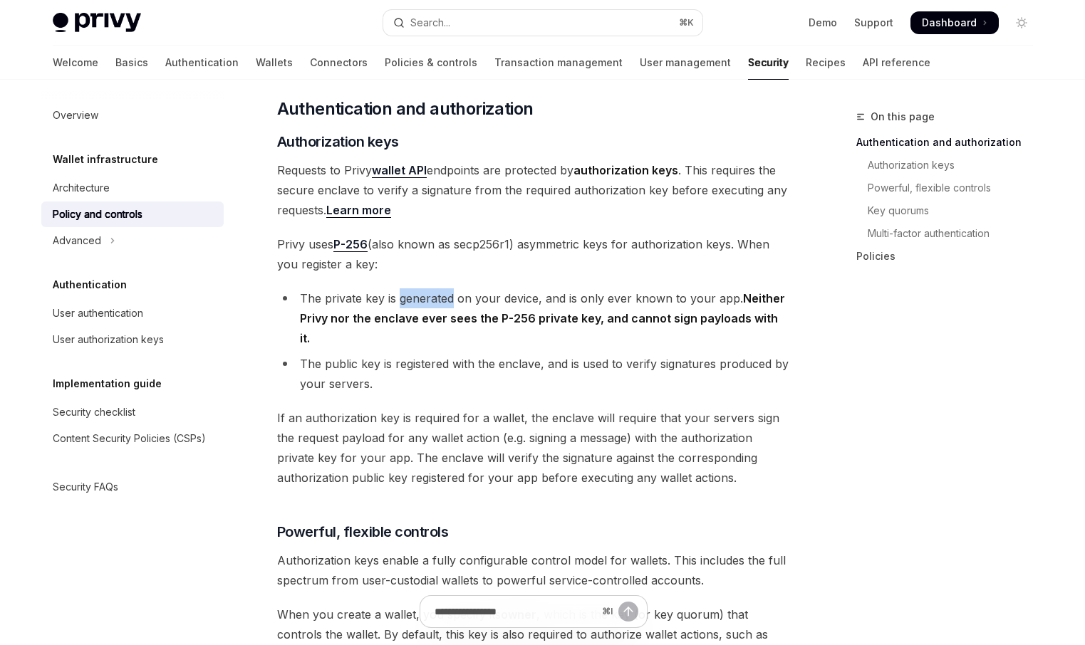
click at [449, 301] on li "The private key is generated on your device, and is only ever known to your app…" at bounding box center [533, 318] width 513 height 60
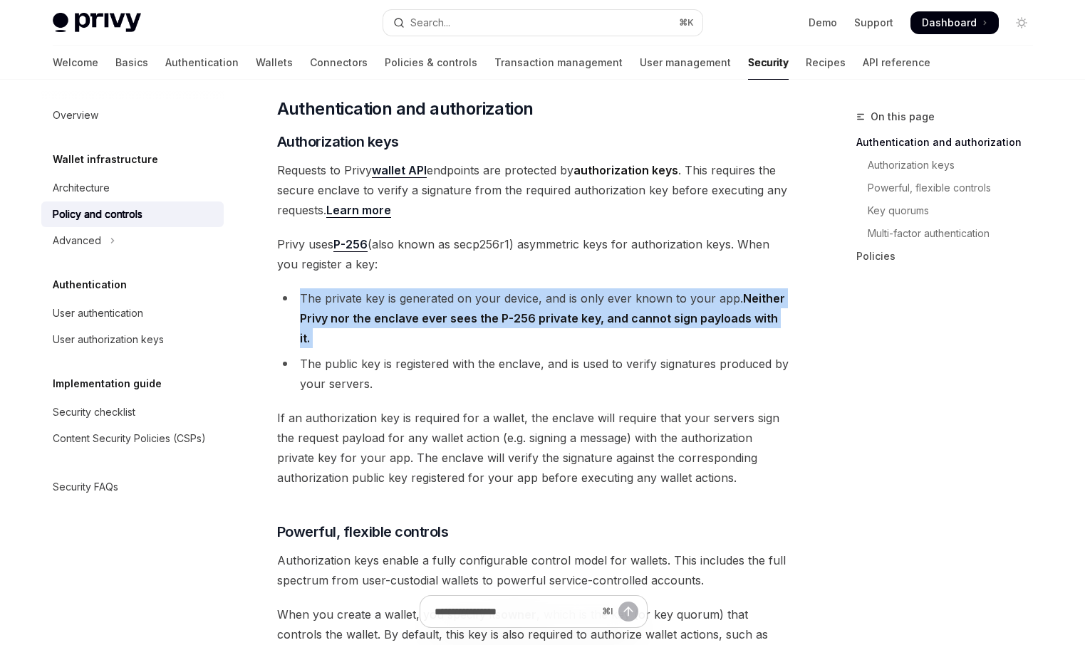
click at [449, 301] on li "The private key is generated on your device, and is only ever known to your app…" at bounding box center [533, 318] width 513 height 60
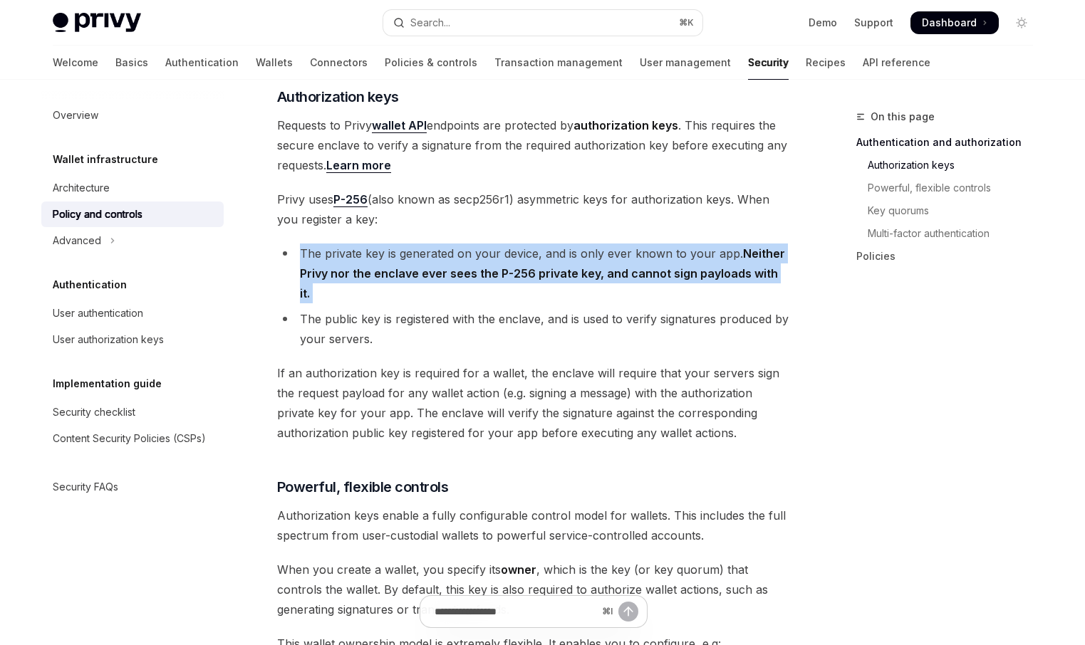
scroll to position [323, 0]
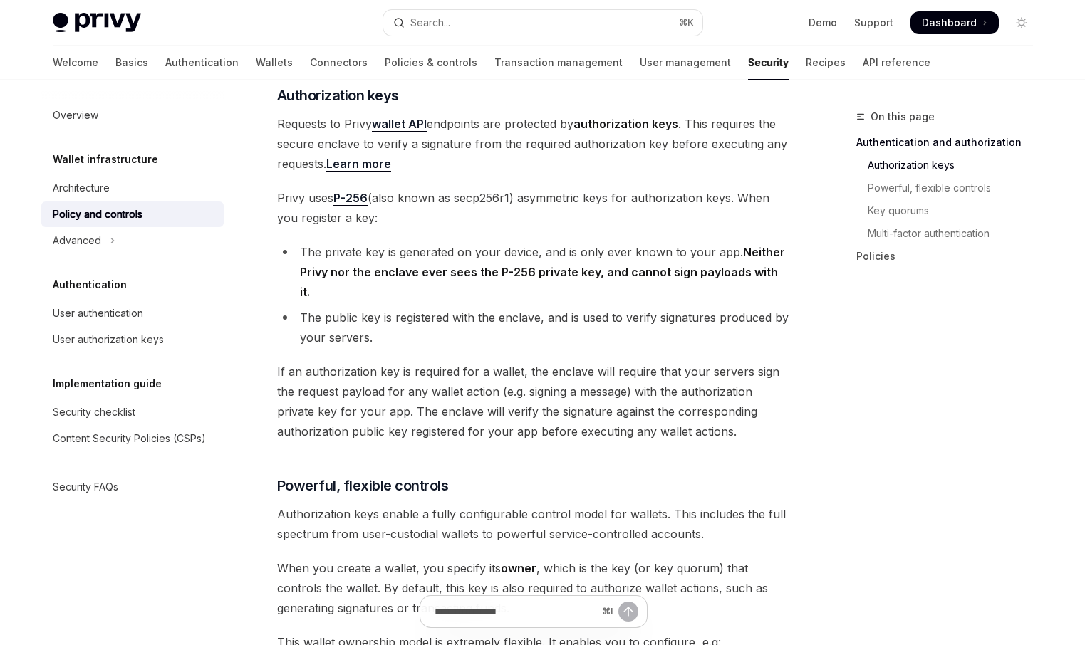
click at [449, 308] on li "The public key is registered with the enclave, and is used to verify signatures…" at bounding box center [533, 328] width 513 height 40
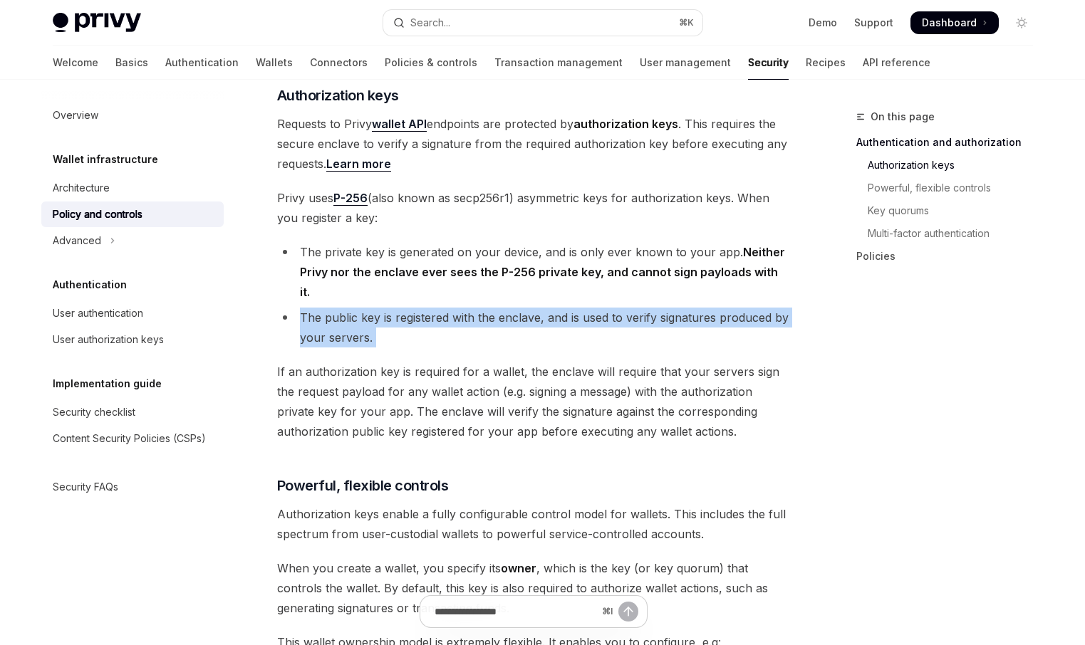
click at [449, 308] on li "The public key is registered with the enclave, and is used to verify signatures…" at bounding box center [533, 328] width 513 height 40
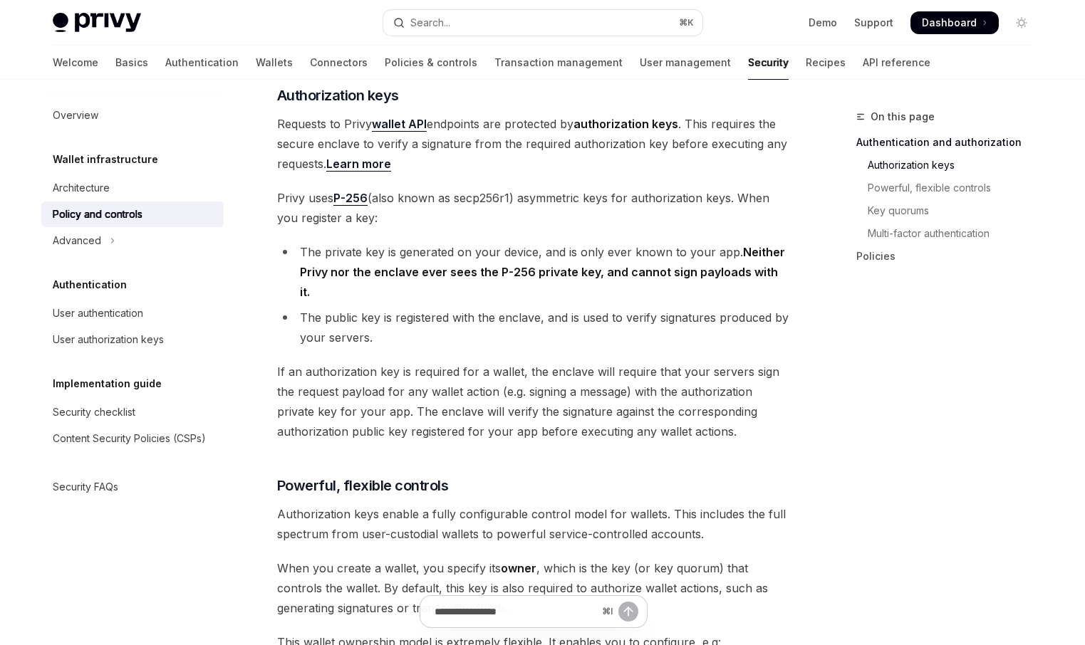
click at [429, 362] on span "If an authorization key is required for a wallet, the enclave will require that…" at bounding box center [533, 402] width 513 height 80
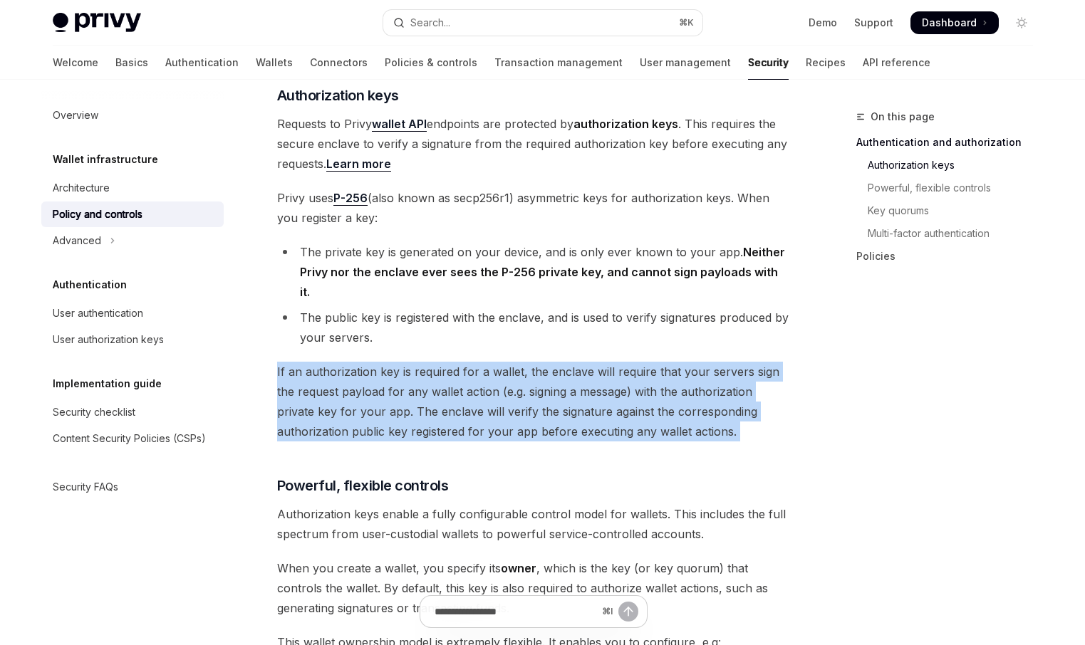
click at [429, 362] on span "If an authorization key is required for a wallet, the enclave will require that…" at bounding box center [533, 402] width 513 height 80
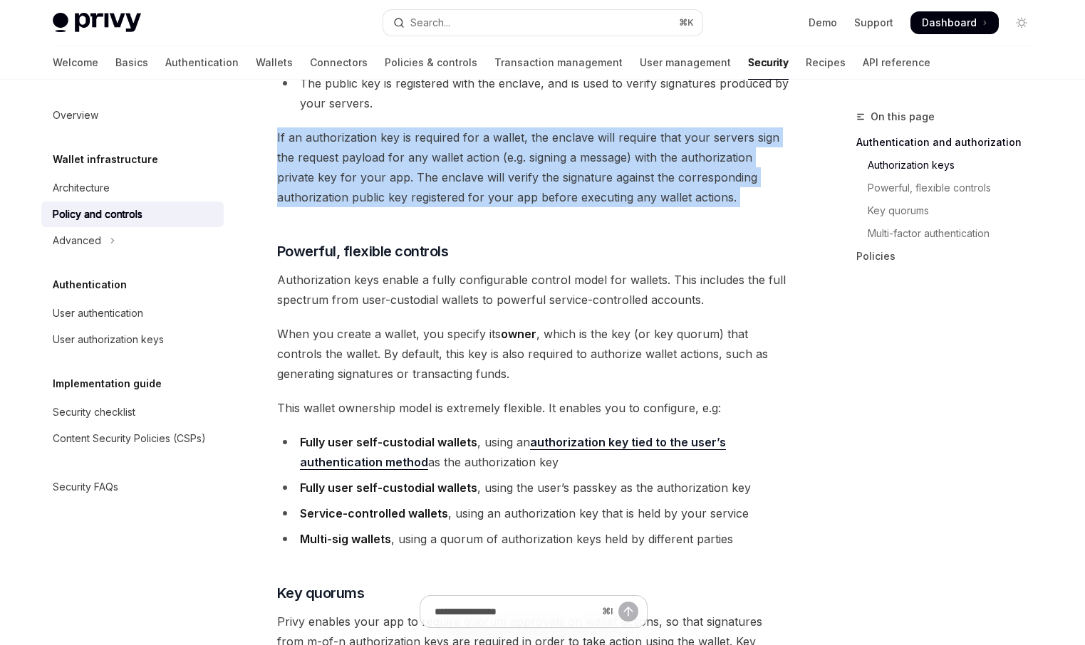
scroll to position [558, 0]
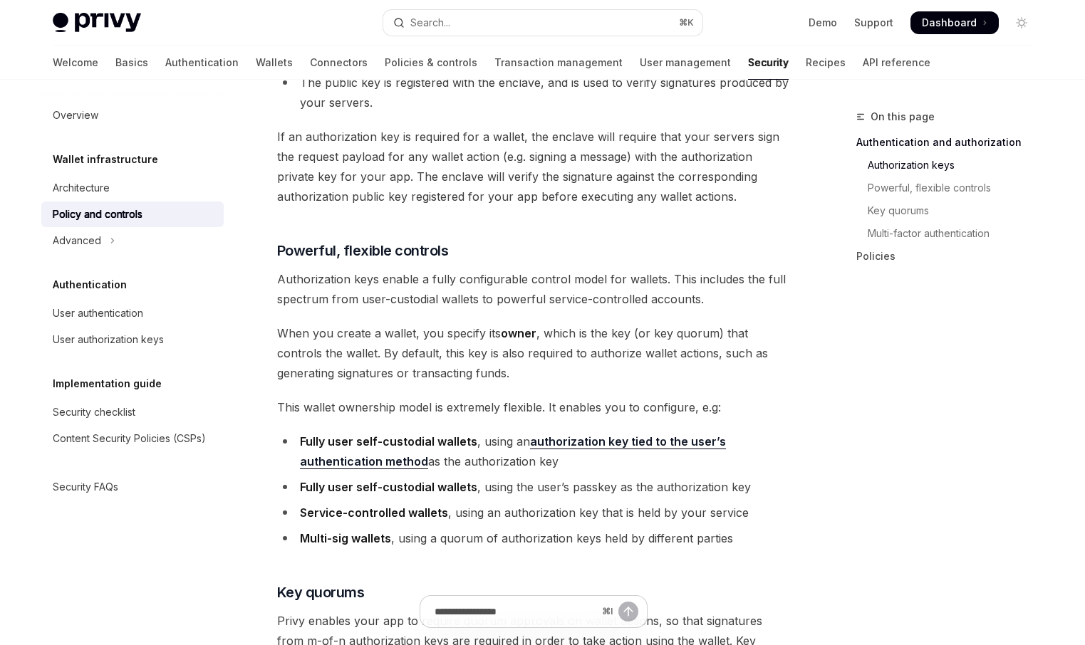
click at [424, 269] on span "Authorization keys enable a fully configurable control model for wallets. This …" at bounding box center [533, 289] width 513 height 40
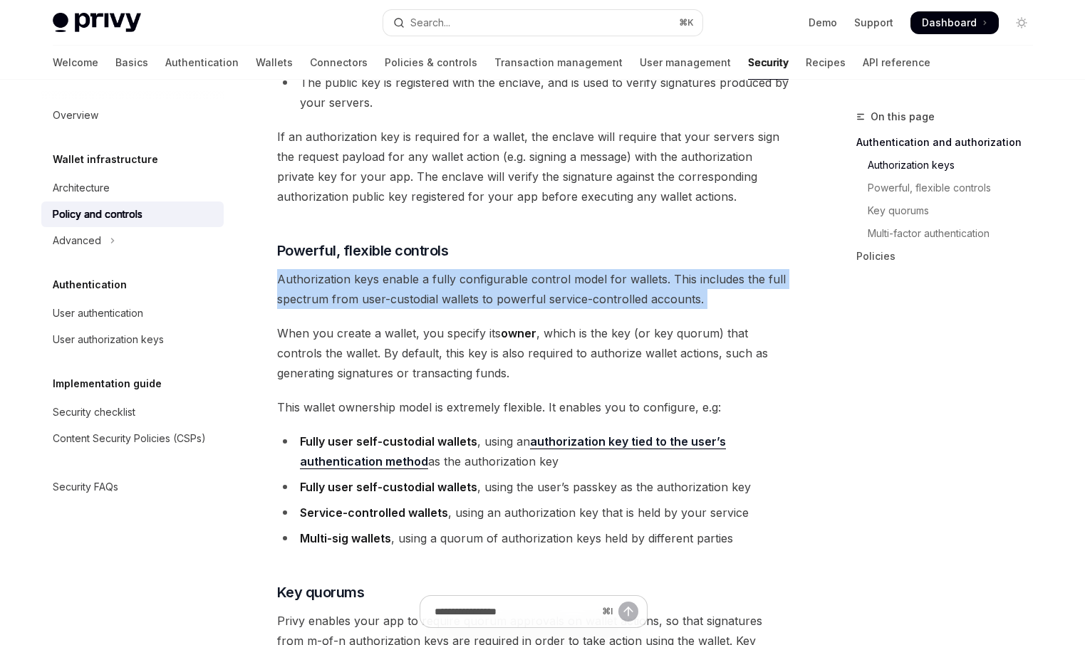
click at [424, 269] on span "Authorization keys enable a fully configurable control model for wallets. This …" at bounding box center [533, 289] width 513 height 40
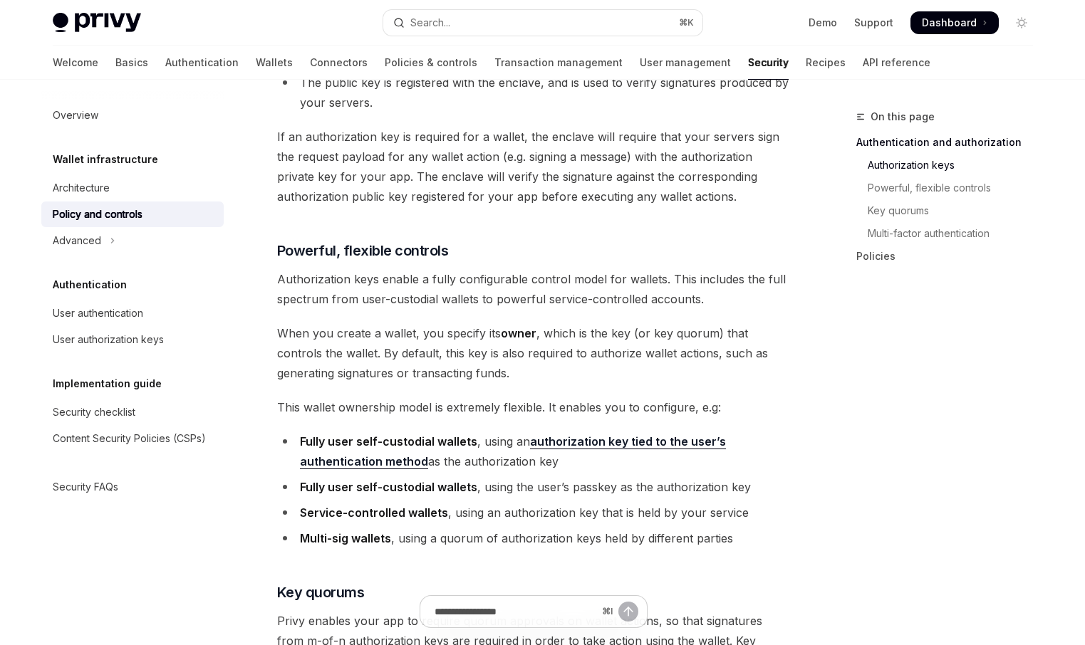
click at [407, 323] on span "When you create a wallet, you specify its owner , which is the key (or key quor…" at bounding box center [533, 353] width 513 height 60
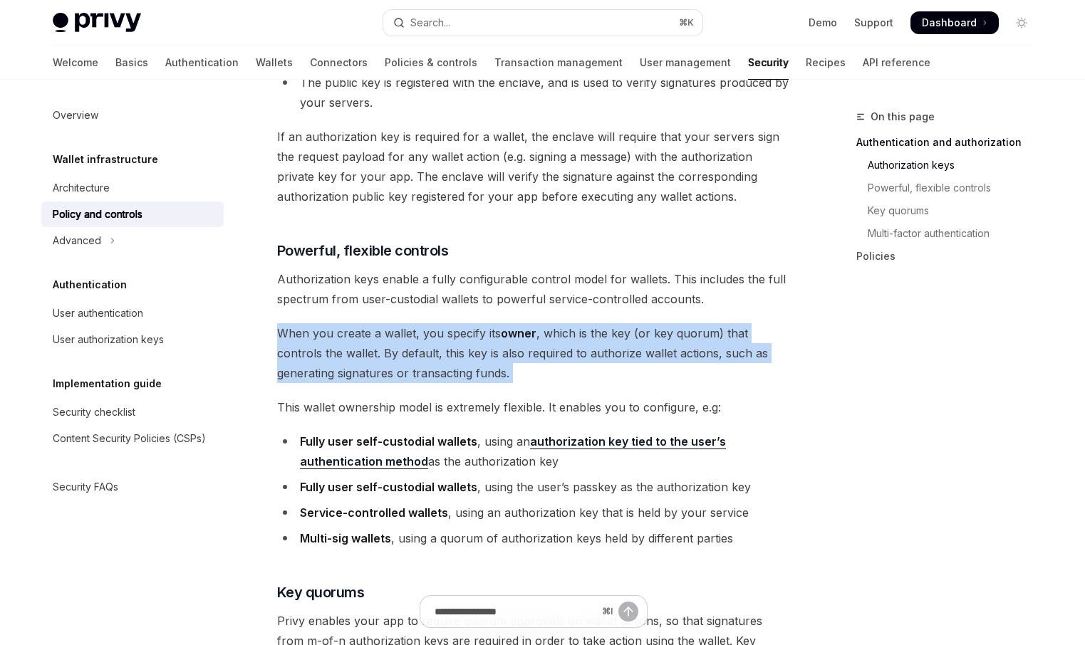
click at [407, 323] on span "When you create a wallet, you specify its owner , which is the key (or key quor…" at bounding box center [533, 353] width 513 height 60
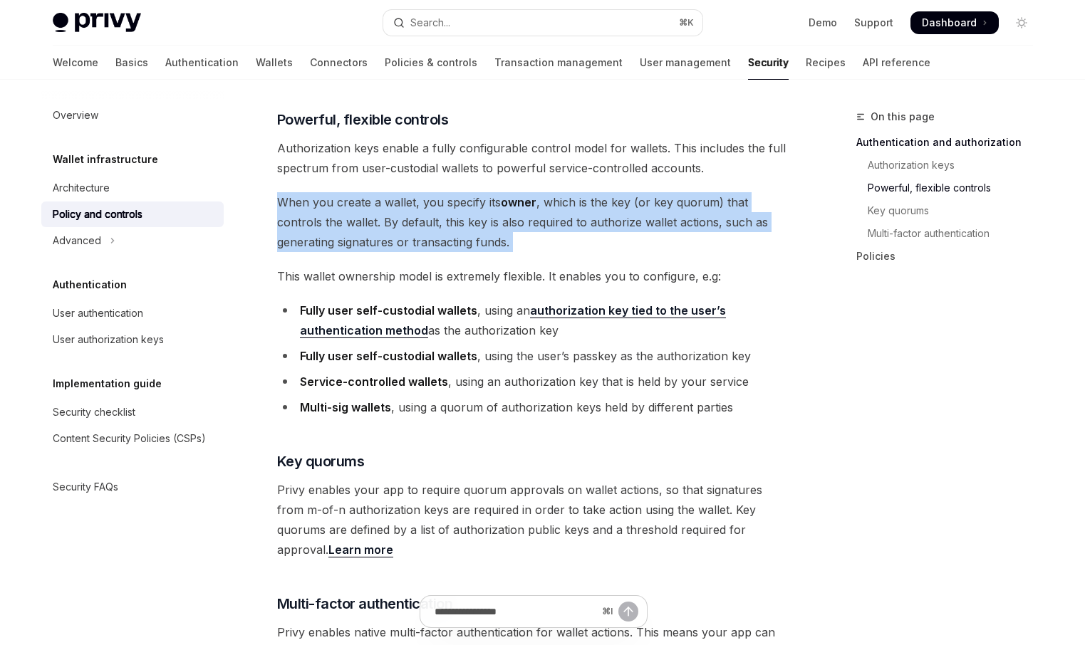
scroll to position [690, 0]
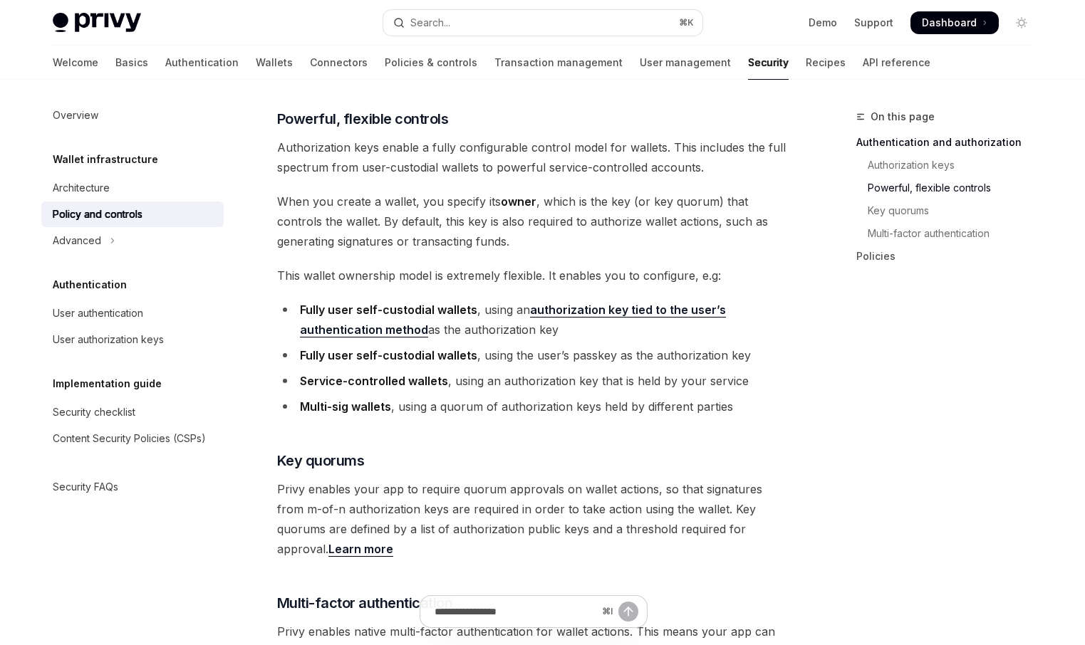
click at [417, 266] on span "This wallet ownership model is extremely flexible. It enables you to configure,…" at bounding box center [533, 276] width 513 height 20
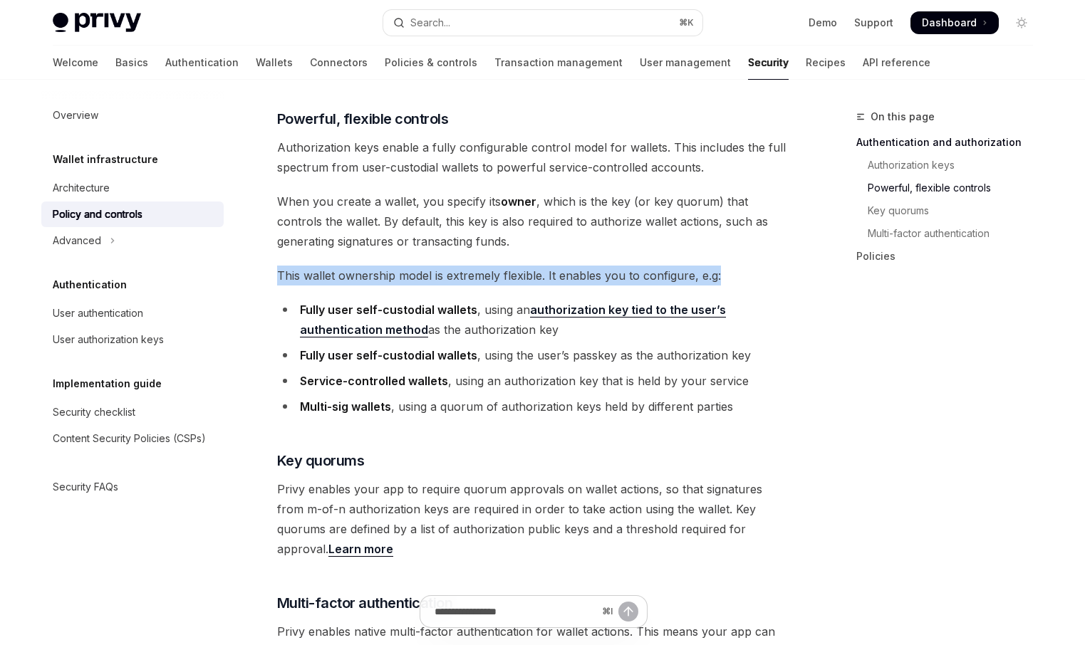
click at [417, 266] on span "This wallet ownership model is extremely flexible. It enables you to configure,…" at bounding box center [533, 276] width 513 height 20
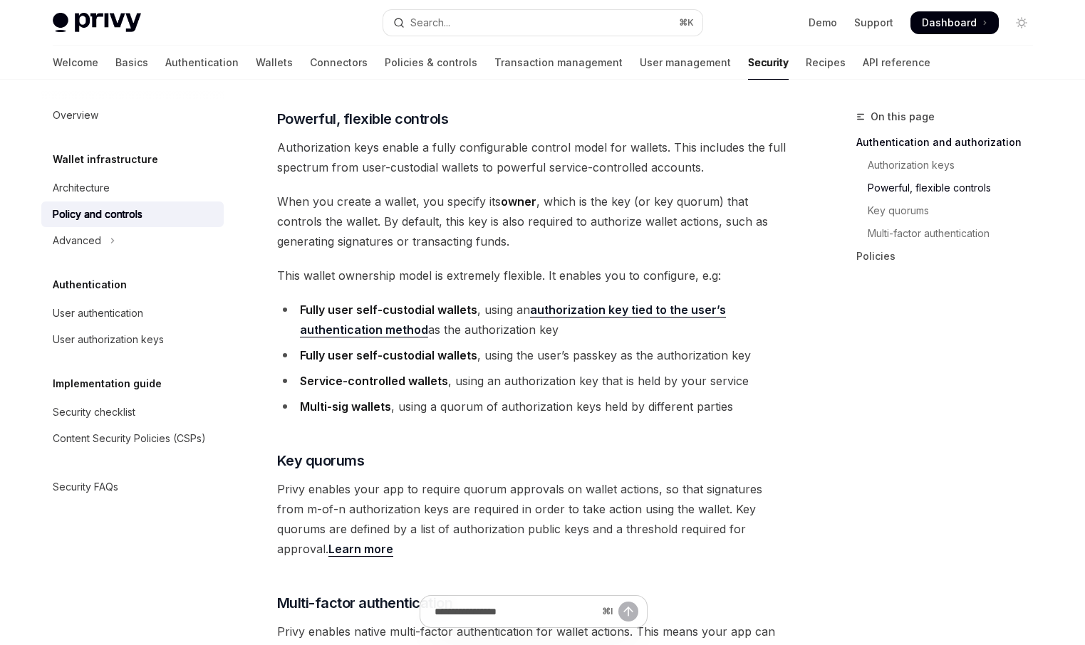
click at [490, 300] on li "Fully user self-custodial wallets , using an authorization key tied to the user…" at bounding box center [533, 320] width 513 height 40
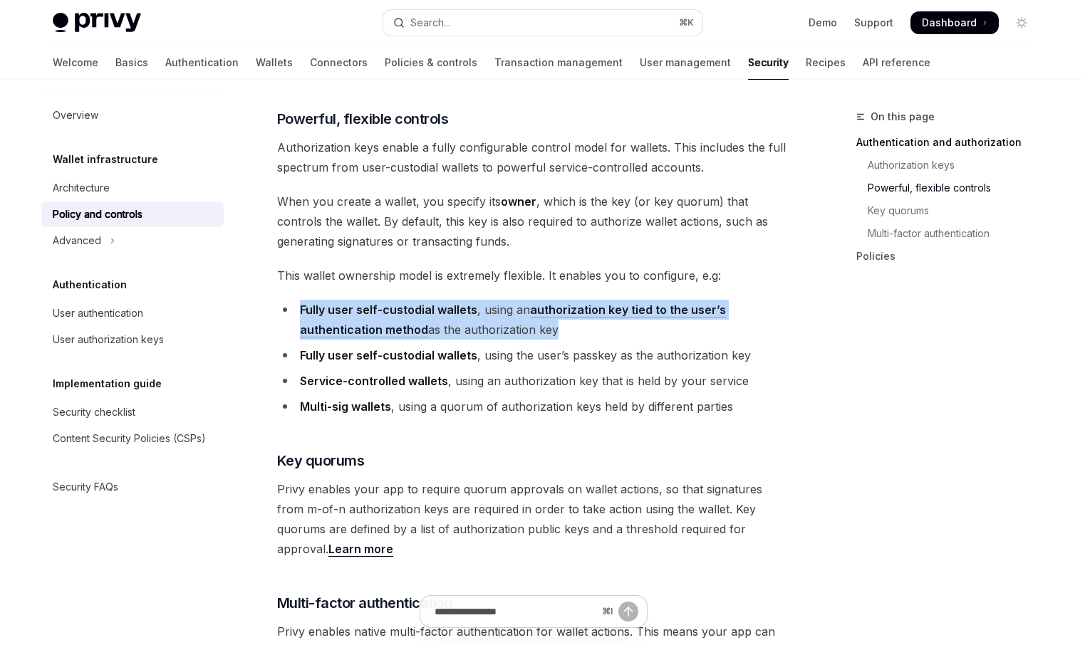
click at [490, 300] on li "Fully user self-custodial wallets , using an authorization key tied to the user…" at bounding box center [533, 320] width 513 height 40
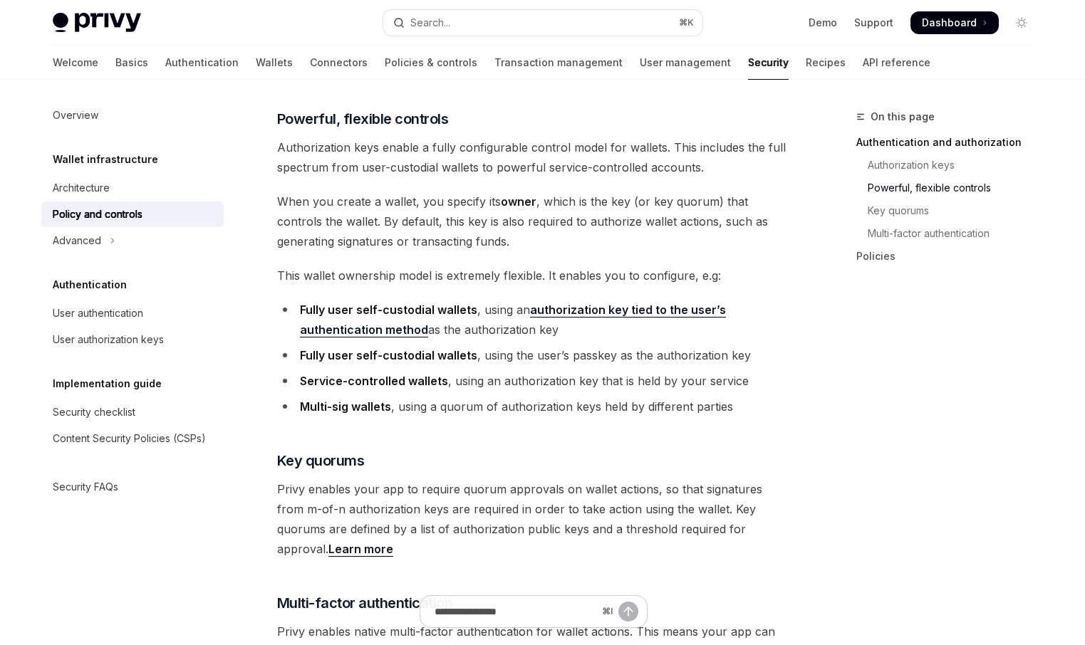
click at [484, 345] on li "Fully user self-custodial wallets , using the user’s passkey as the authorizati…" at bounding box center [533, 355] width 513 height 20
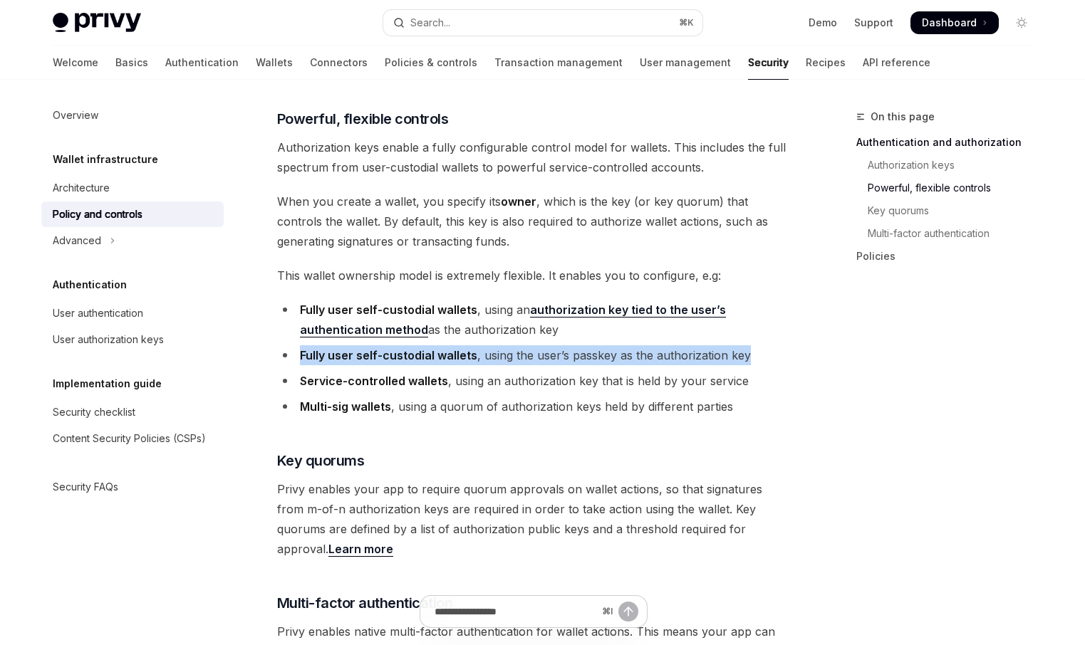
click at [484, 345] on li "Fully user self-custodial wallets , using the user’s passkey as the authorizati…" at bounding box center [533, 355] width 513 height 20
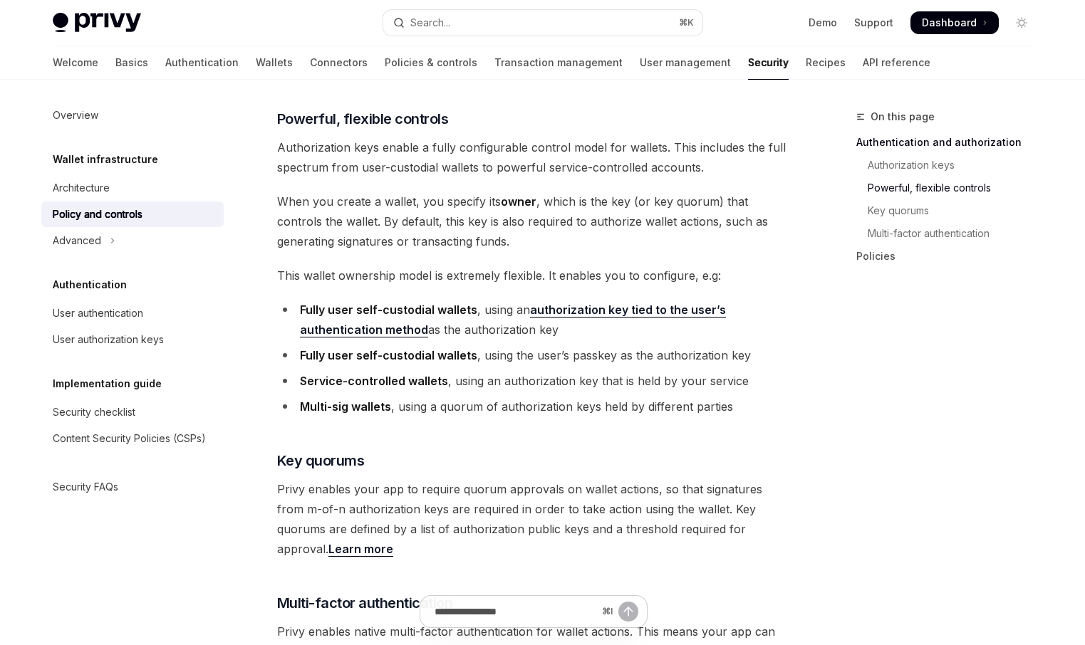
click at [482, 371] on li "Service-controlled wallets , using an authorization key that is held by your se…" at bounding box center [533, 381] width 513 height 20
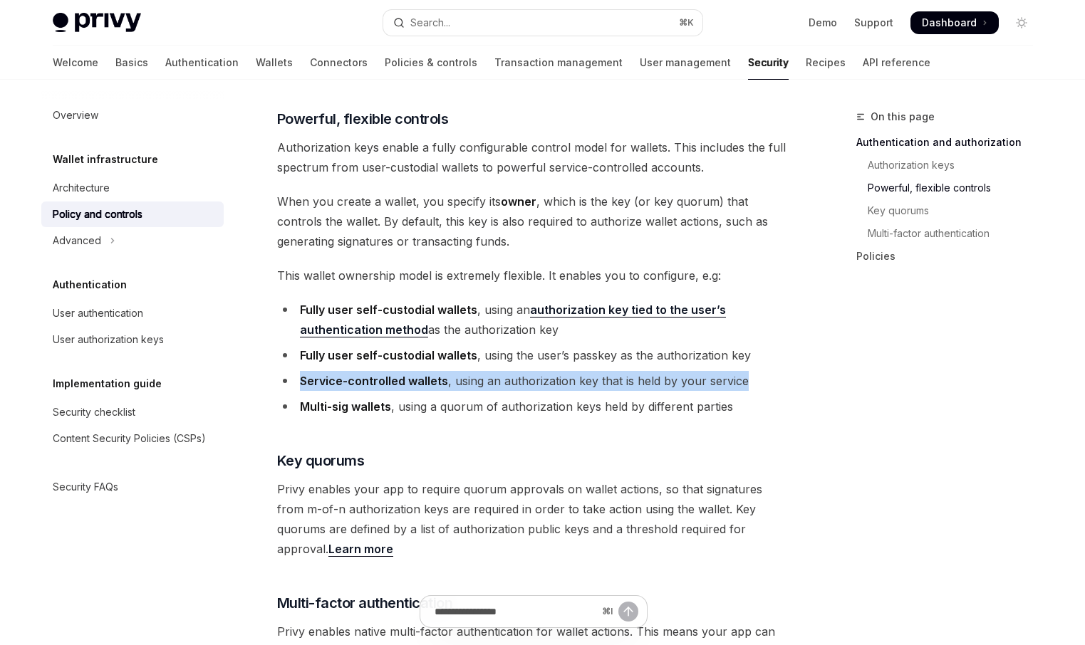
click at [482, 371] on li "Service-controlled wallets , using an authorization key that is held by your se…" at bounding box center [533, 381] width 513 height 20
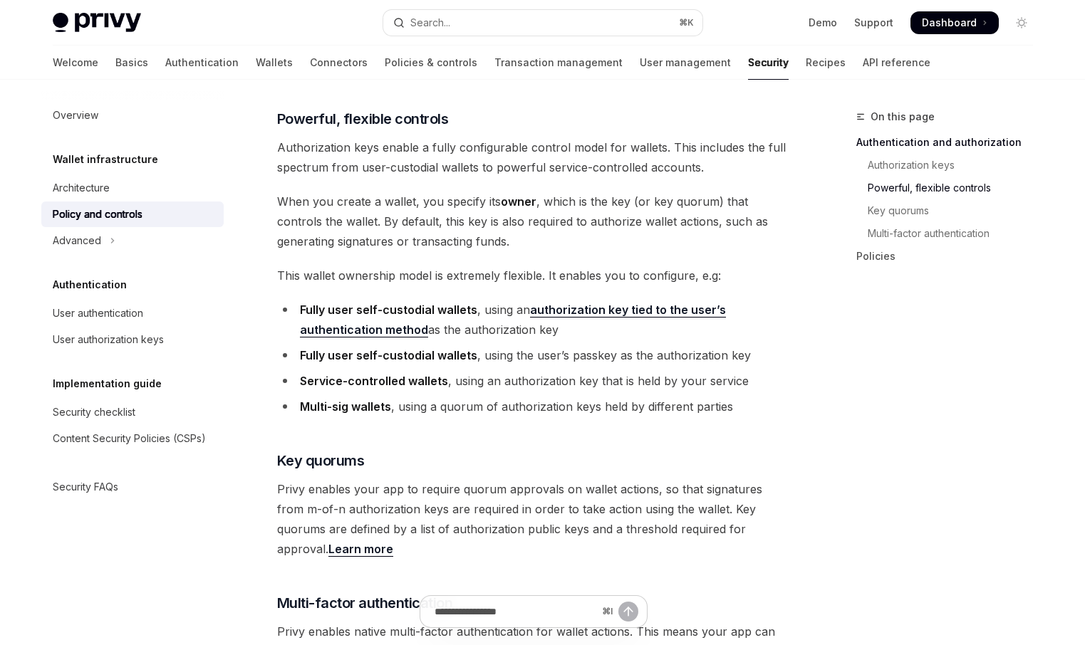
click at [479, 397] on li "Multi-sig wallets , using a quorum of authorization keys held by different part…" at bounding box center [533, 407] width 513 height 20
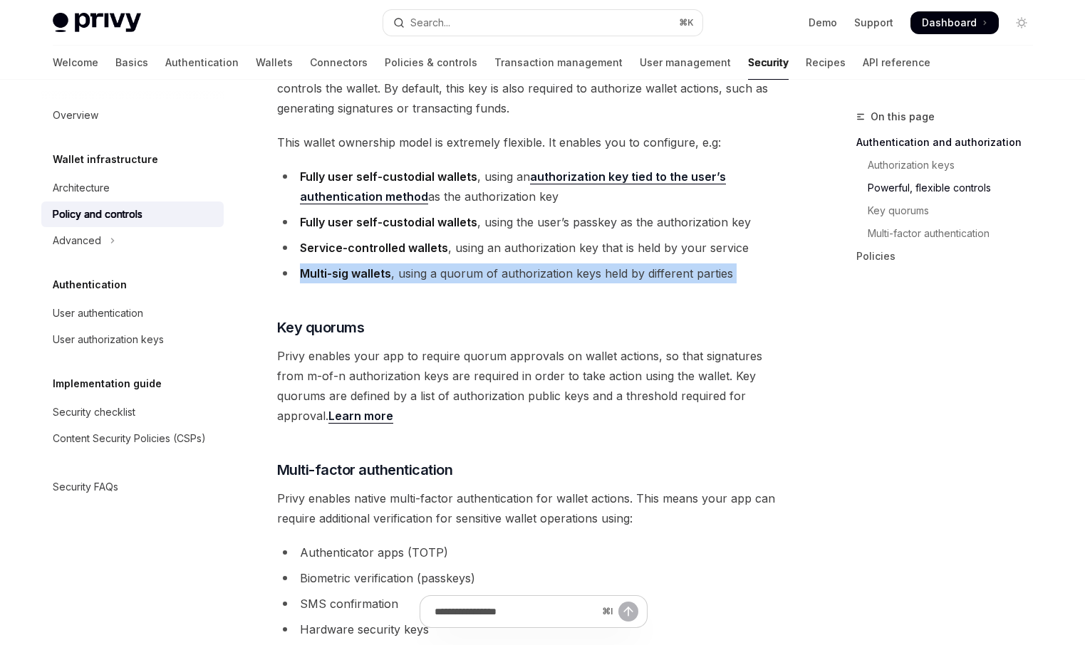
scroll to position [850, 0]
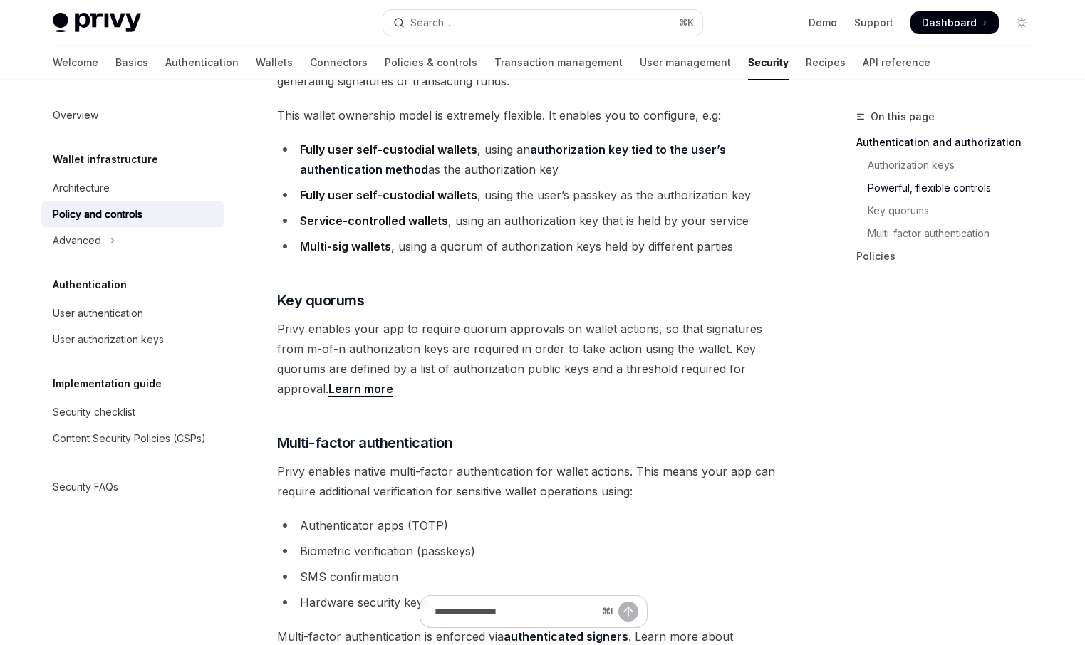
click at [484, 319] on span "Privy enables your app to require quorum approvals on wallet actions, so that s…" at bounding box center [533, 359] width 513 height 80
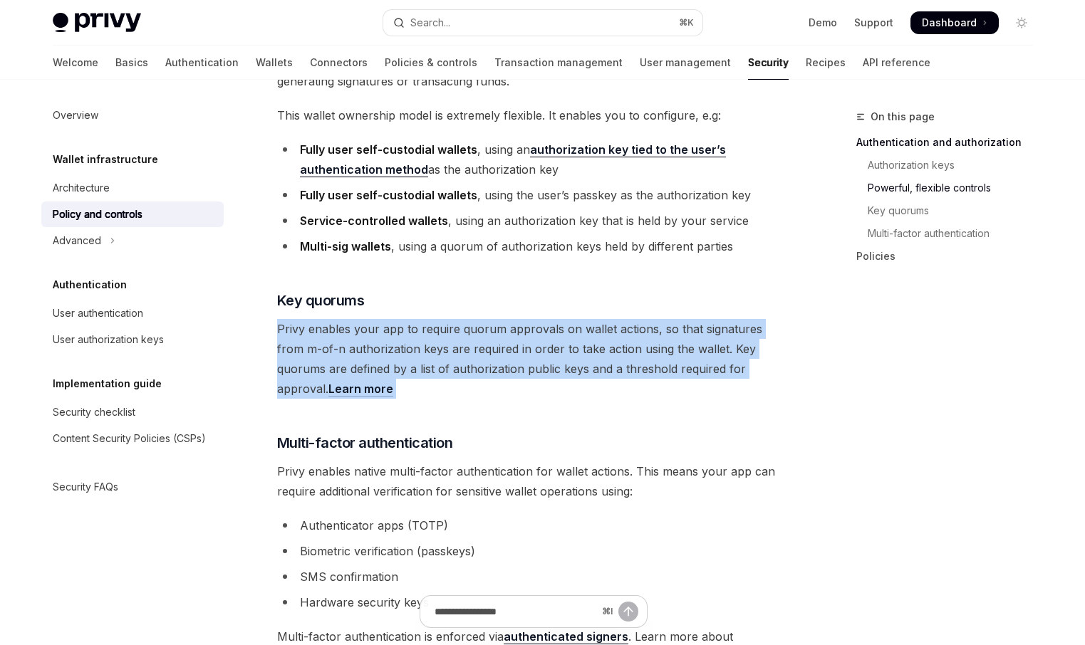
click at [484, 319] on span "Privy enables your app to require quorum approvals on wallet actions, so that s…" at bounding box center [533, 359] width 513 height 80
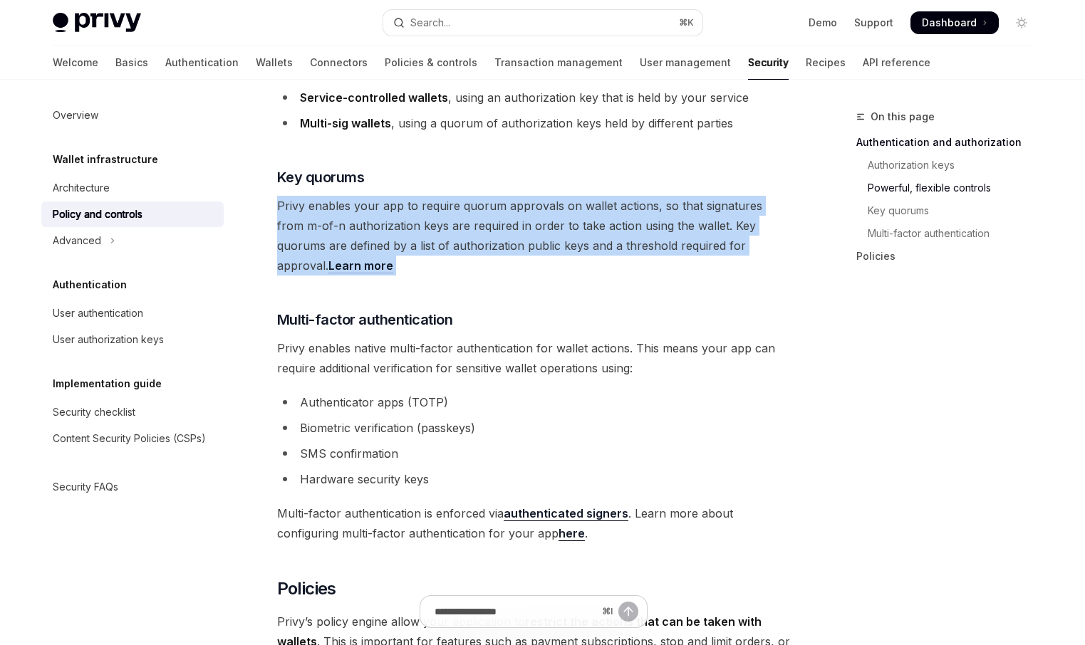
scroll to position [974, 0]
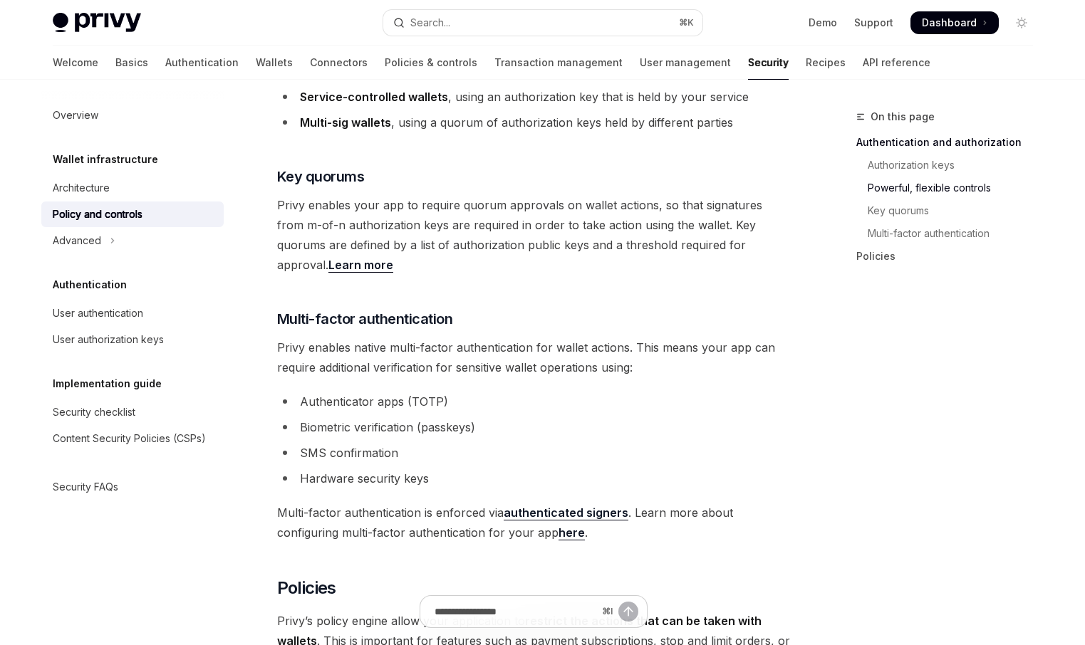
click at [369, 392] on li "Authenticator apps (TOTP)" at bounding box center [533, 402] width 513 height 20
click at [376, 417] on li "Biometric verification (passkeys)" at bounding box center [533, 427] width 513 height 20
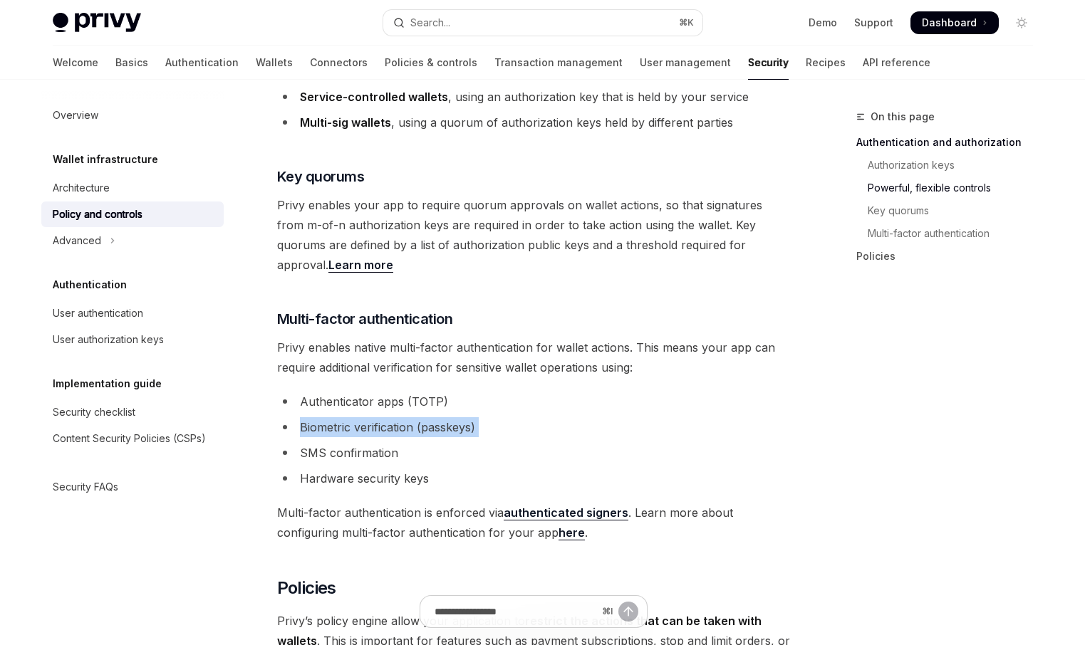
click at [376, 417] on li "Biometric verification (passkeys)" at bounding box center [533, 427] width 513 height 20
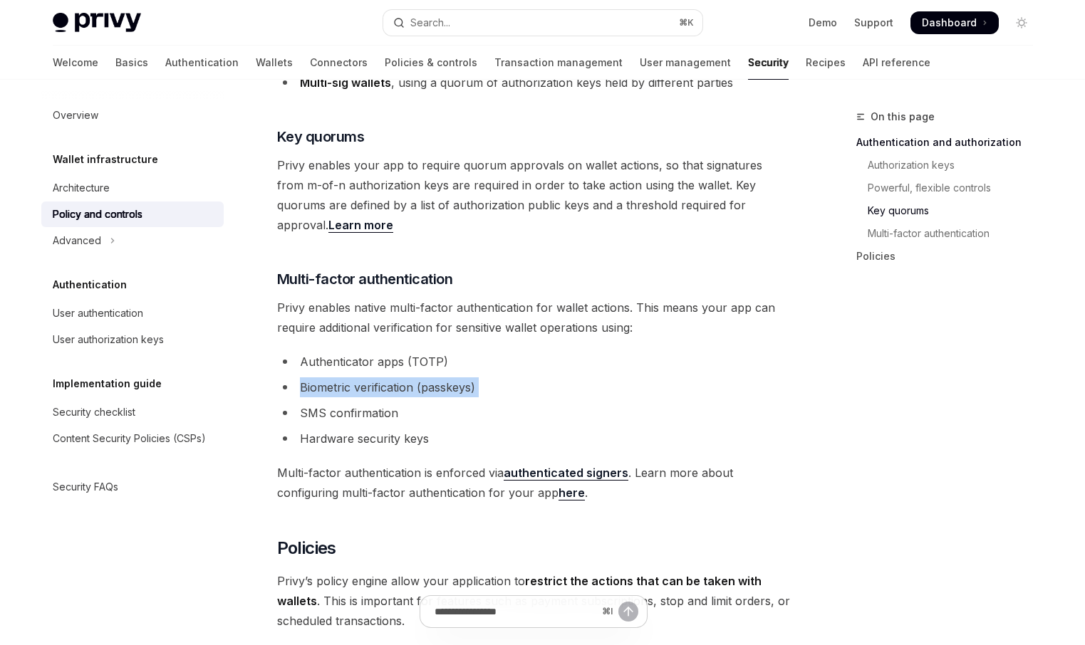
scroll to position [1015, 0]
click at [373, 402] on li "SMS confirmation" at bounding box center [533, 412] width 513 height 20
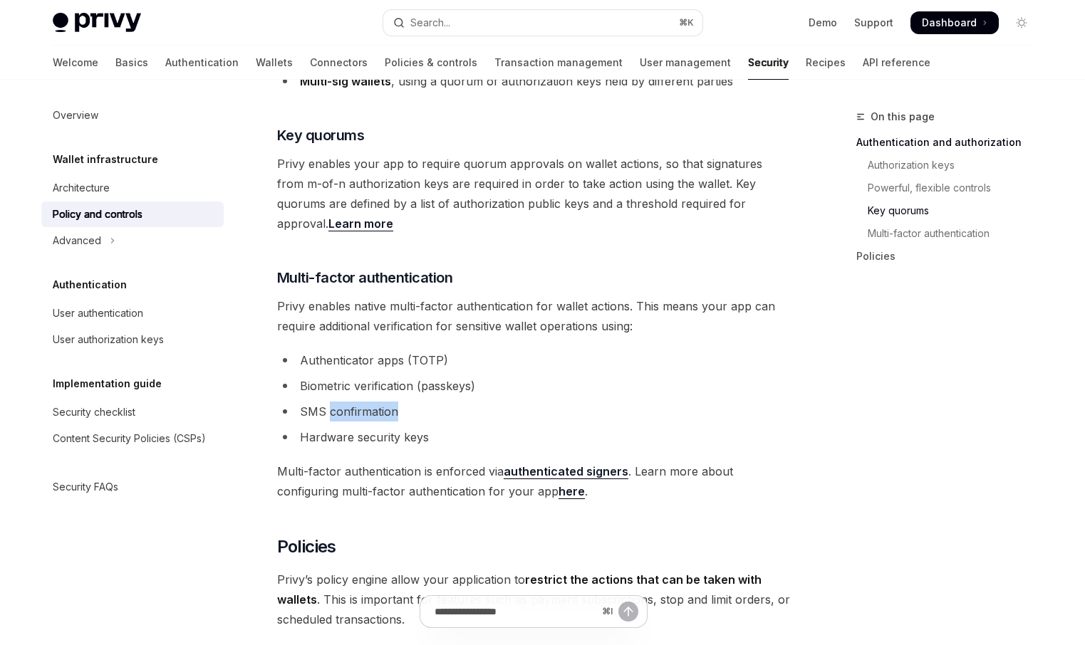
click at [373, 402] on li "SMS confirmation" at bounding box center [533, 412] width 513 height 20
click at [367, 427] on li "Hardware security keys" at bounding box center [533, 437] width 513 height 20
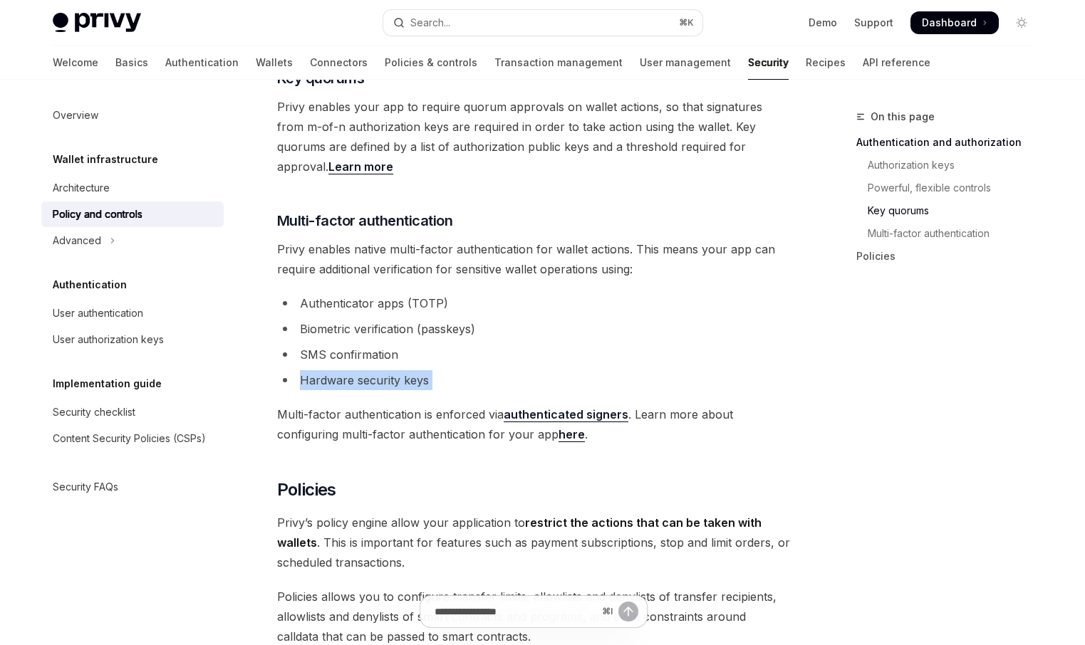
scroll to position [1073, 0]
click at [573, 427] on link "here" at bounding box center [571, 434] width 26 height 15
click at [585, 407] on link "authenticated signers" at bounding box center [565, 414] width 125 height 15
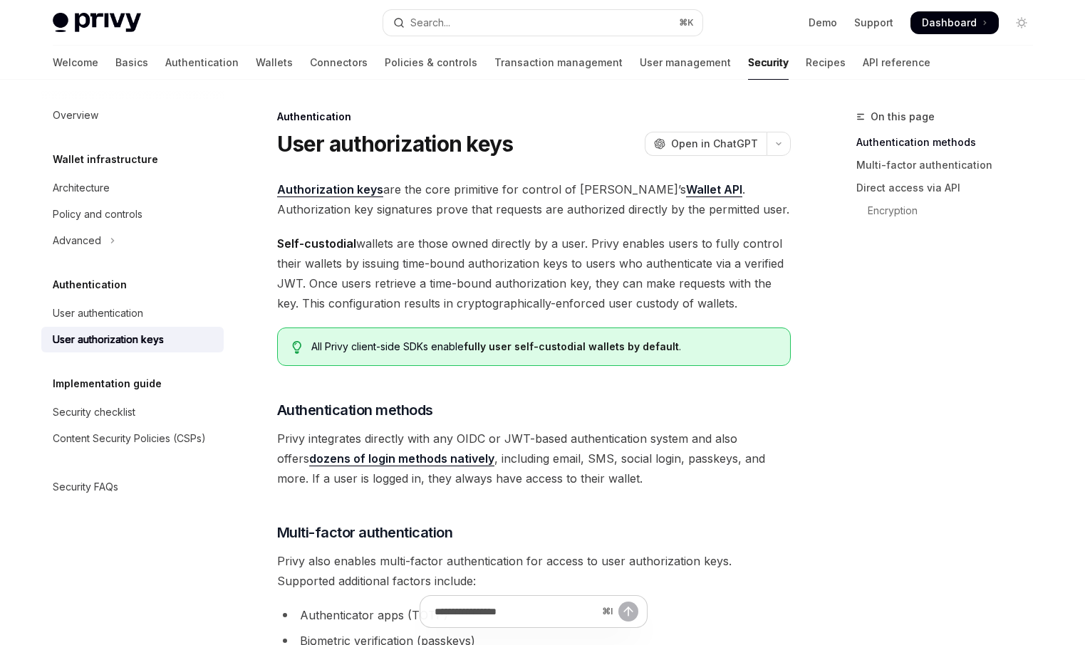
type textarea "*"
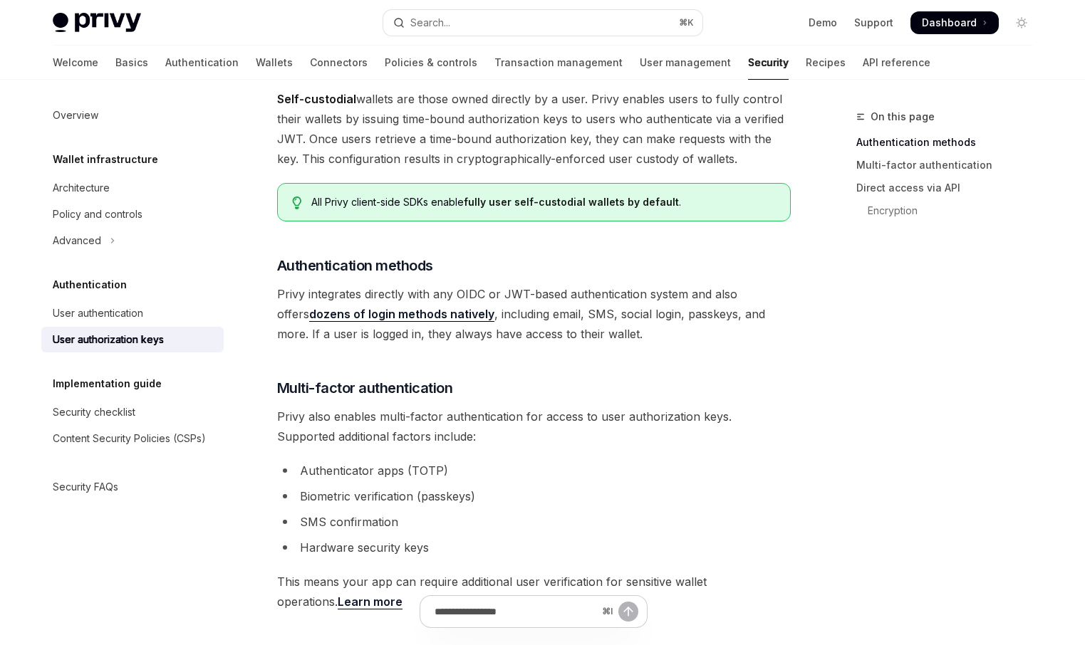
scroll to position [147, 0]
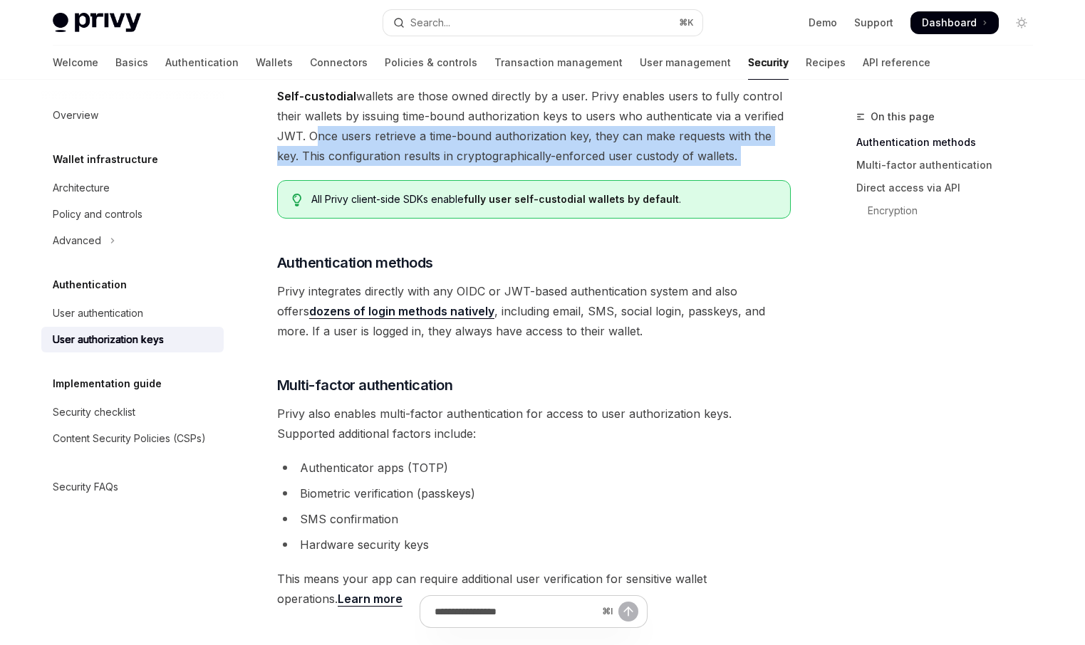
drag, startPoint x: 308, startPoint y: 137, endPoint x: 724, endPoint y: 167, distance: 417.0
click at [429, 147] on span "Self-custodial wallets are those owned directly by a user. Privy enables users …" at bounding box center [533, 126] width 513 height 80
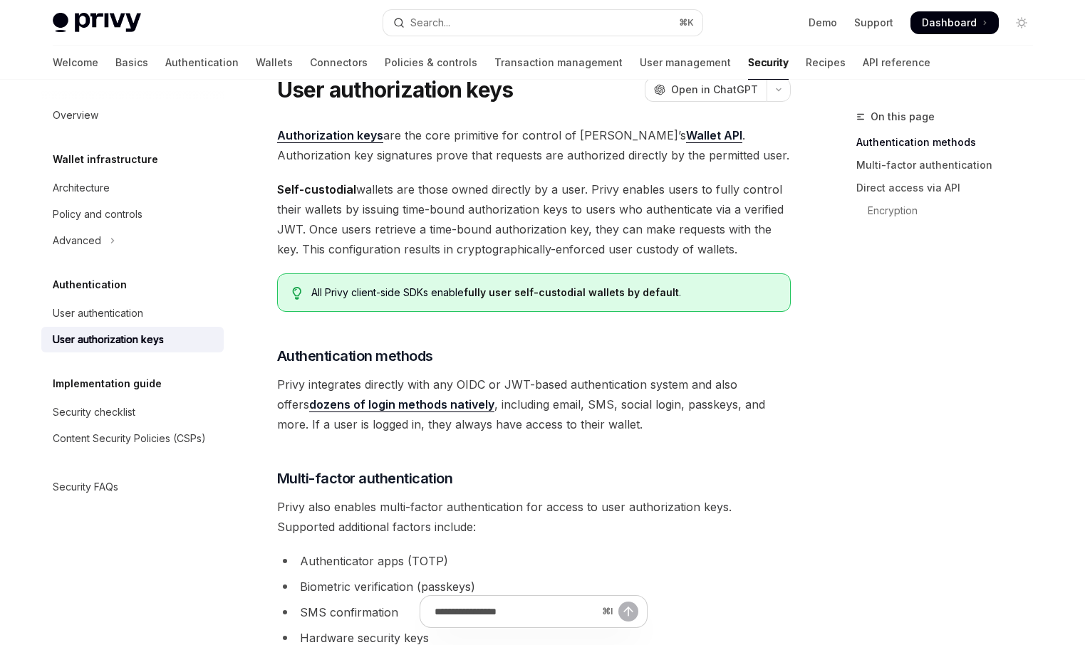
scroll to position [43, 0]
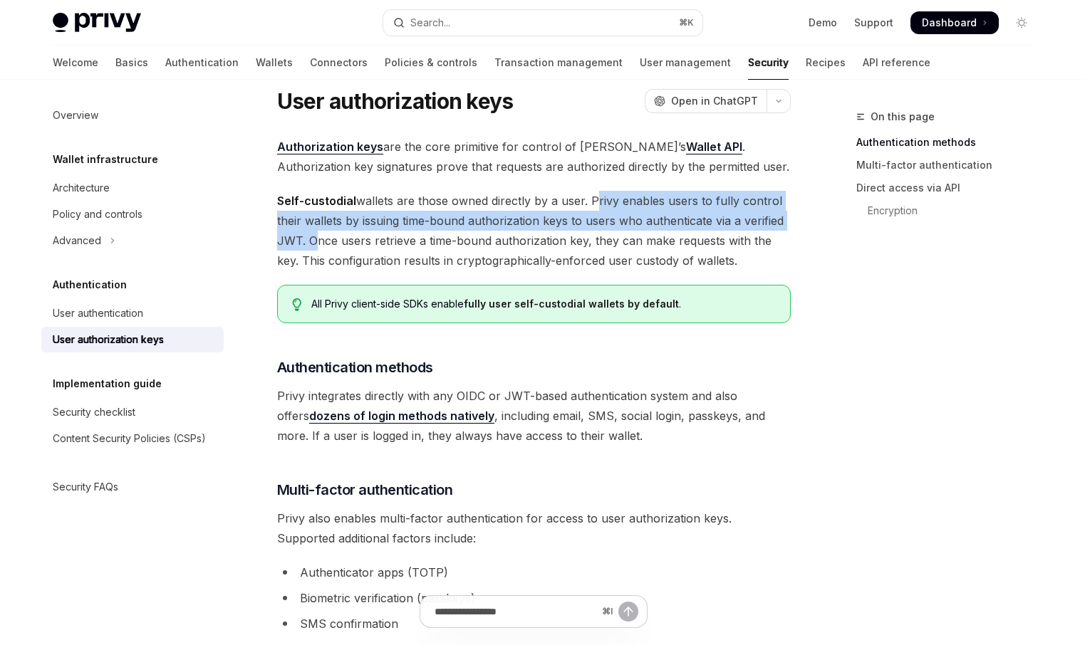
drag, startPoint x: 588, startPoint y: 199, endPoint x: 306, endPoint y: 241, distance: 285.1
click at [306, 241] on span "Self-custodial wallets are those owned directly by a user. Privy enables users …" at bounding box center [533, 231] width 513 height 80
copy span "Privy enables users to fully control their wallets by issuing time-bound author…"
click at [385, 66] on link "Policies & controls" at bounding box center [431, 63] width 93 height 34
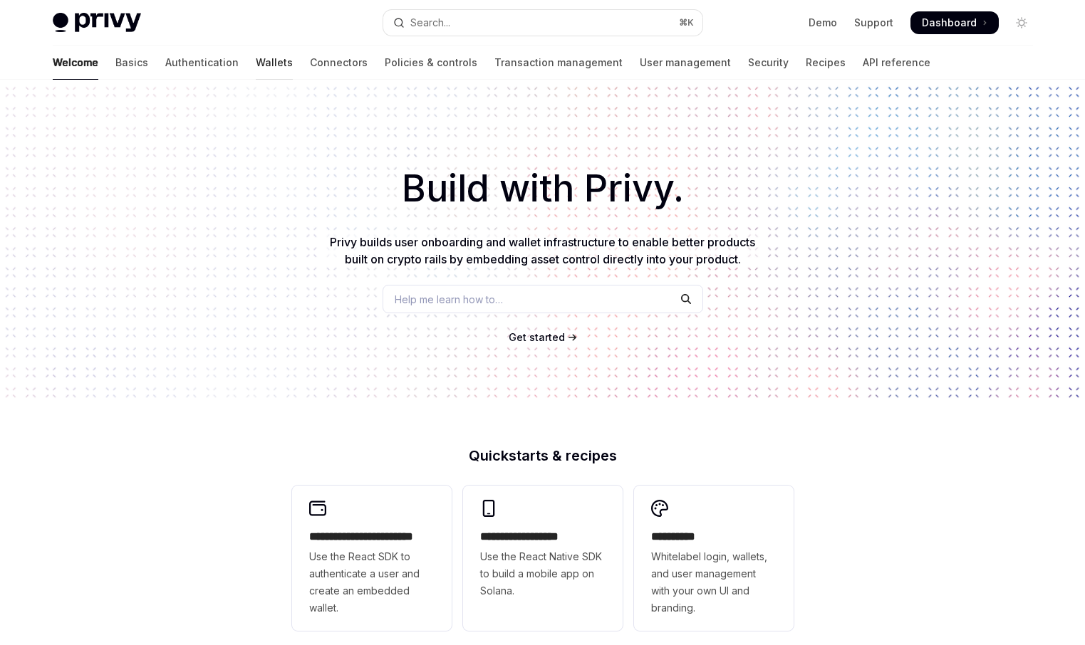
click at [256, 65] on link "Wallets" at bounding box center [274, 63] width 37 height 34
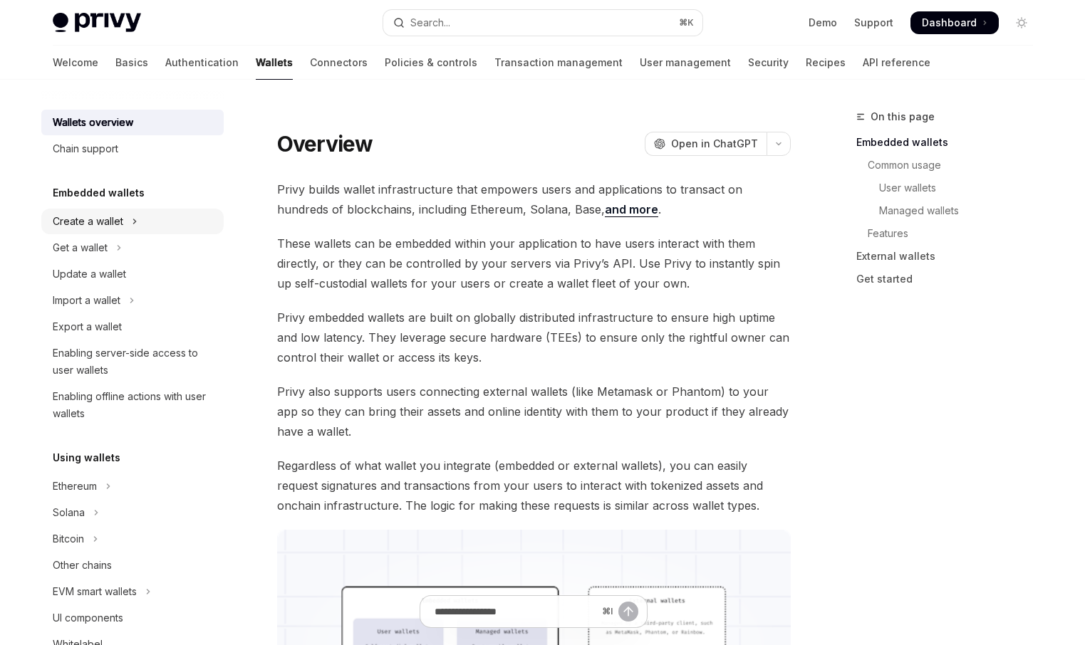
click at [140, 218] on button "Create a wallet" at bounding box center [132, 222] width 182 height 26
type textarea "*"
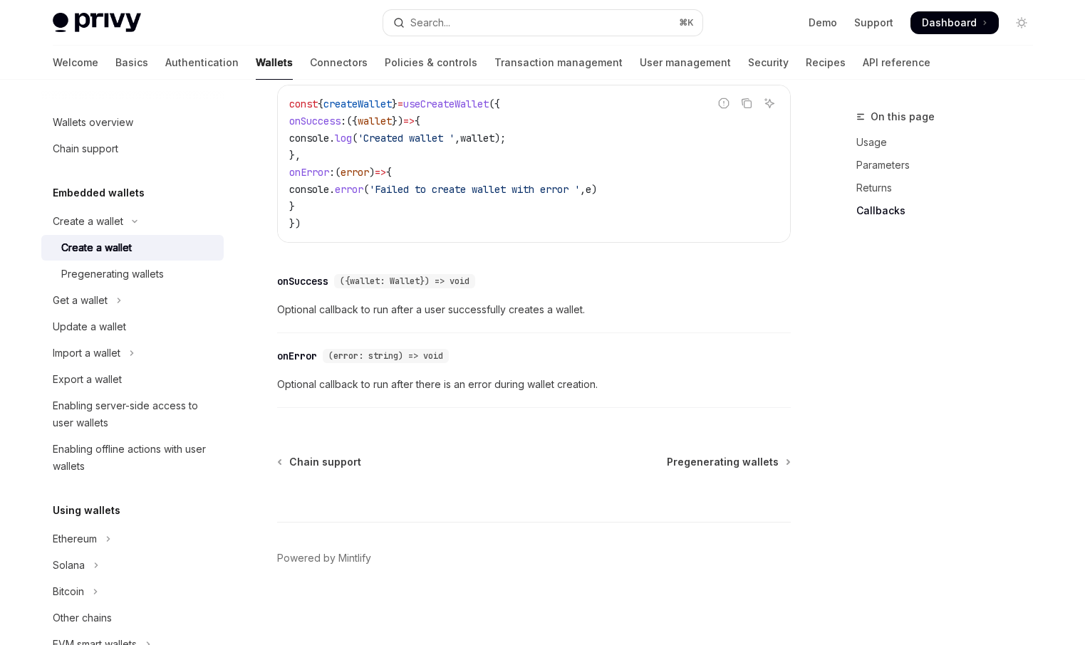
scroll to position [1077, 0]
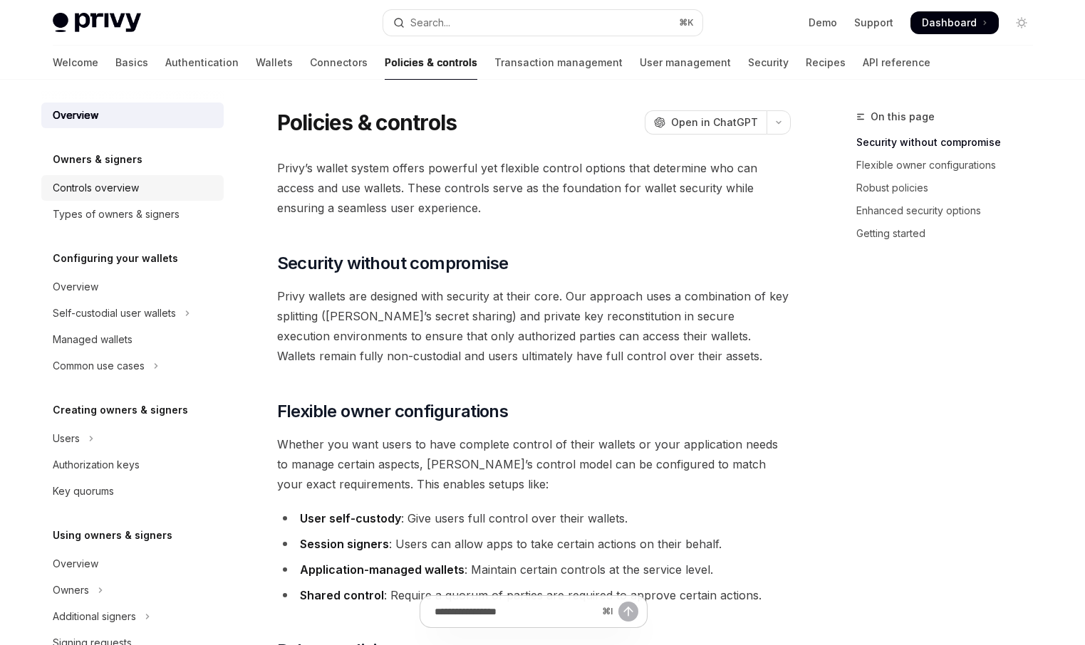
click at [85, 192] on div "Controls overview" at bounding box center [96, 187] width 86 height 17
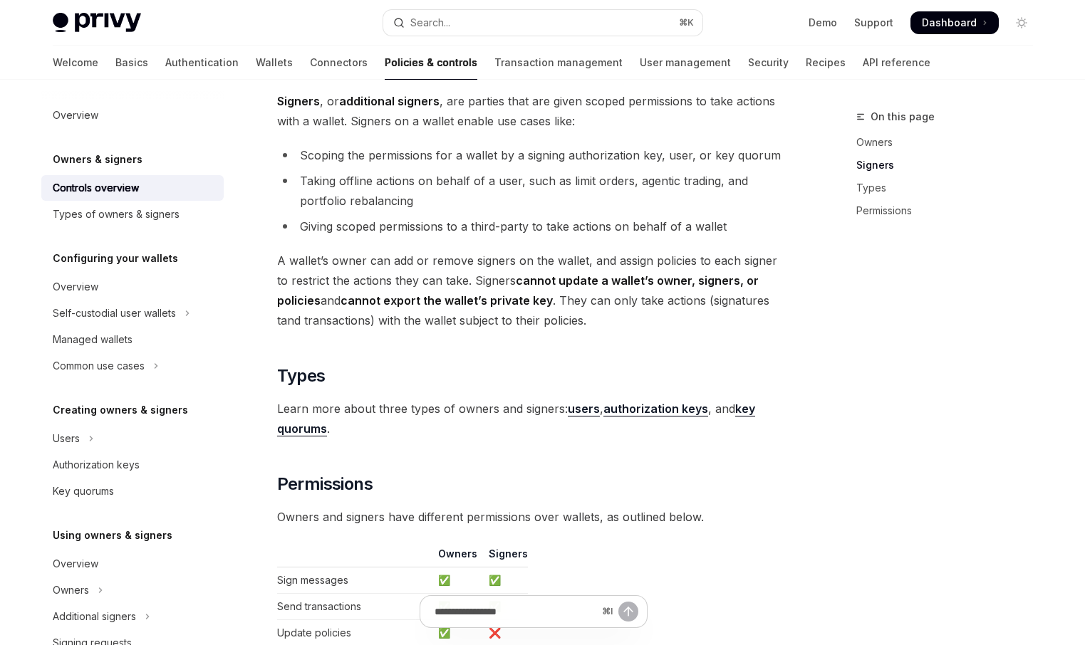
scroll to position [870, 0]
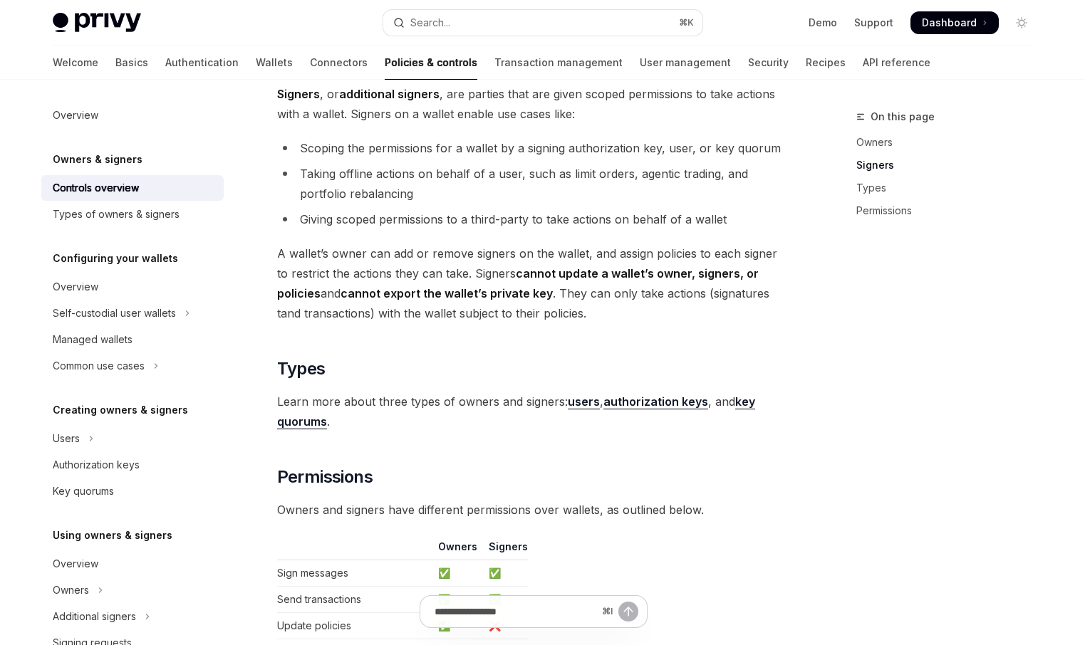
click at [657, 403] on strong "authorization keys" at bounding box center [655, 402] width 105 height 14
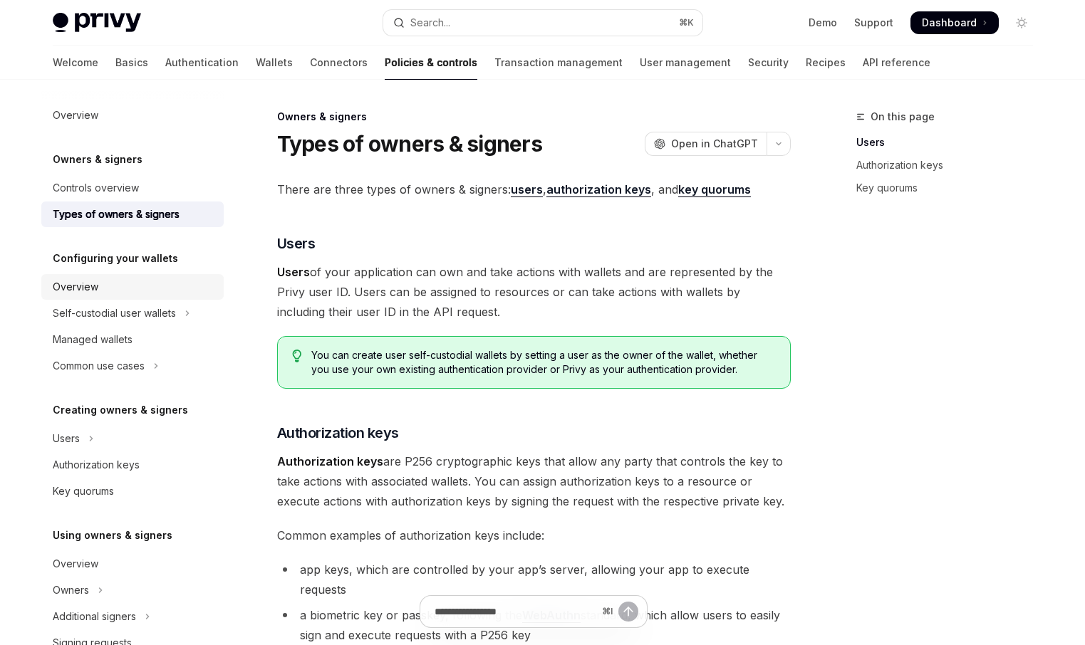
click at [92, 285] on div "Overview" at bounding box center [76, 286] width 46 height 17
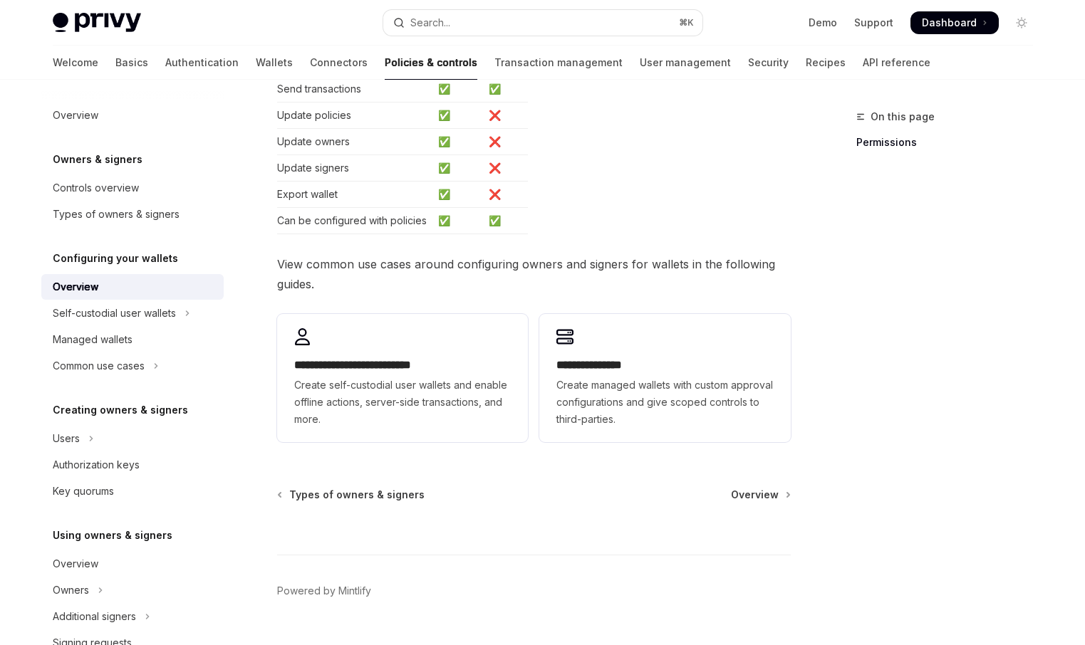
scroll to position [351, 0]
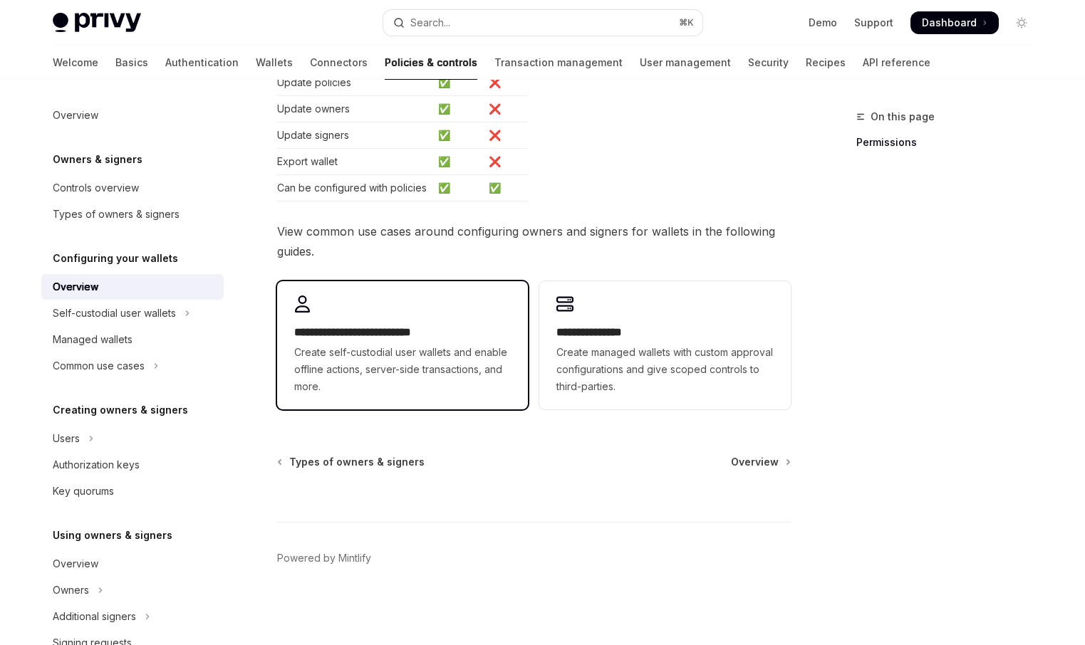
click at [452, 332] on h2 "**********" at bounding box center [402, 332] width 216 height 17
type textarea "*"
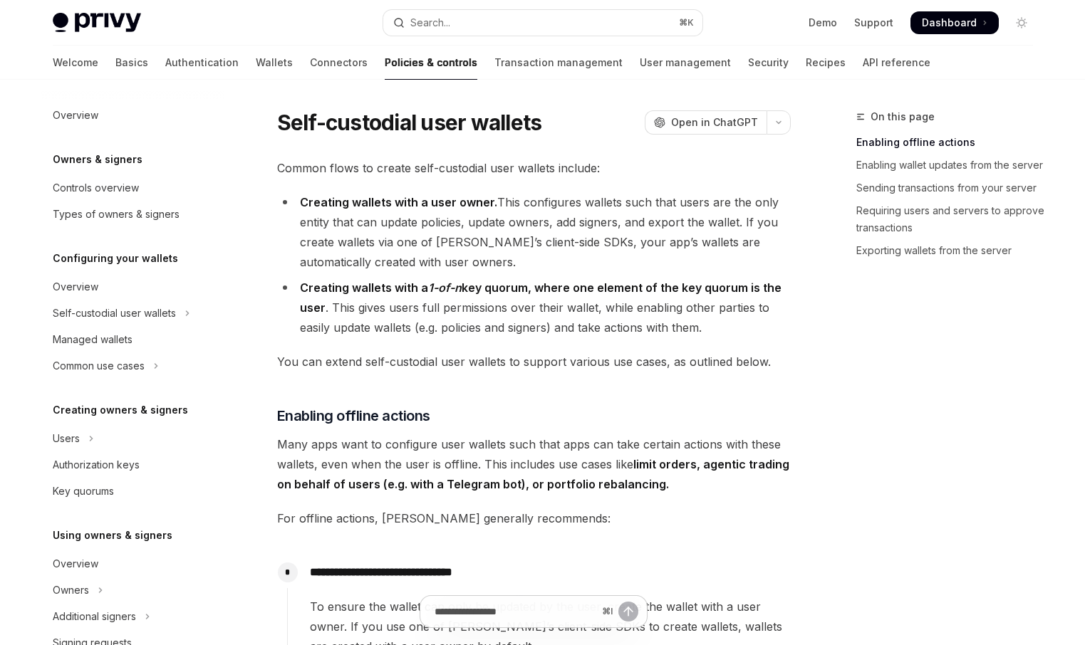
click at [506, 246] on li "Creating wallets with a user owner. This configures wallets such that users are…" at bounding box center [533, 232] width 513 height 80
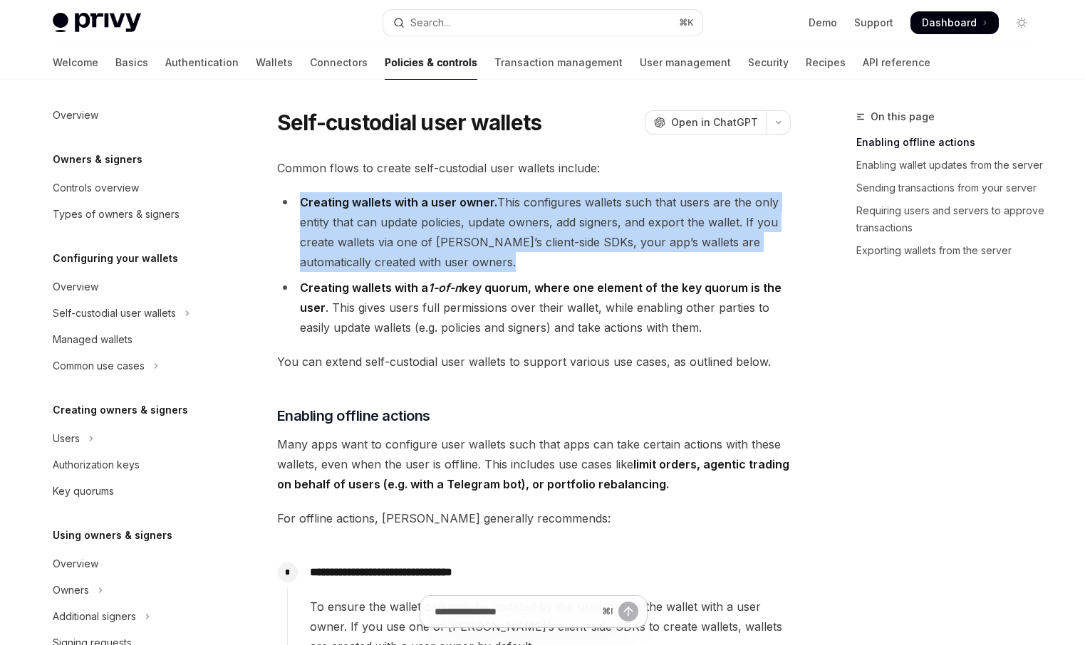
click at [506, 246] on li "Creating wallets with a user owner. This configures wallets such that users are…" at bounding box center [533, 232] width 513 height 80
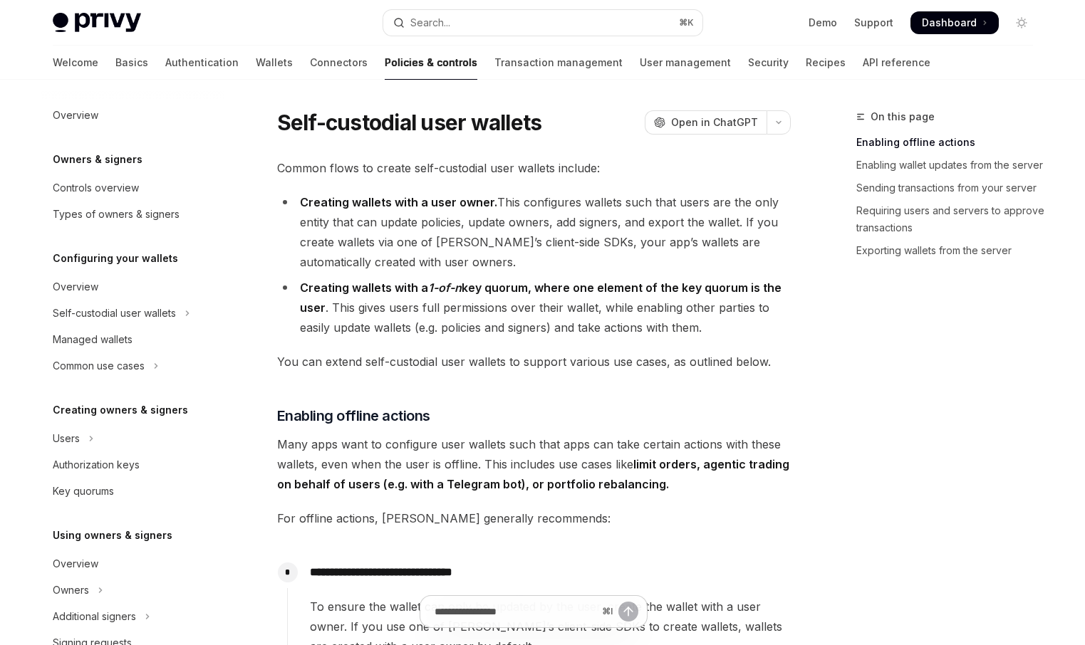
click at [486, 324] on li "Creating wallets with a 1-of-n key quorum, where one element of the key quorum …" at bounding box center [533, 308] width 513 height 60
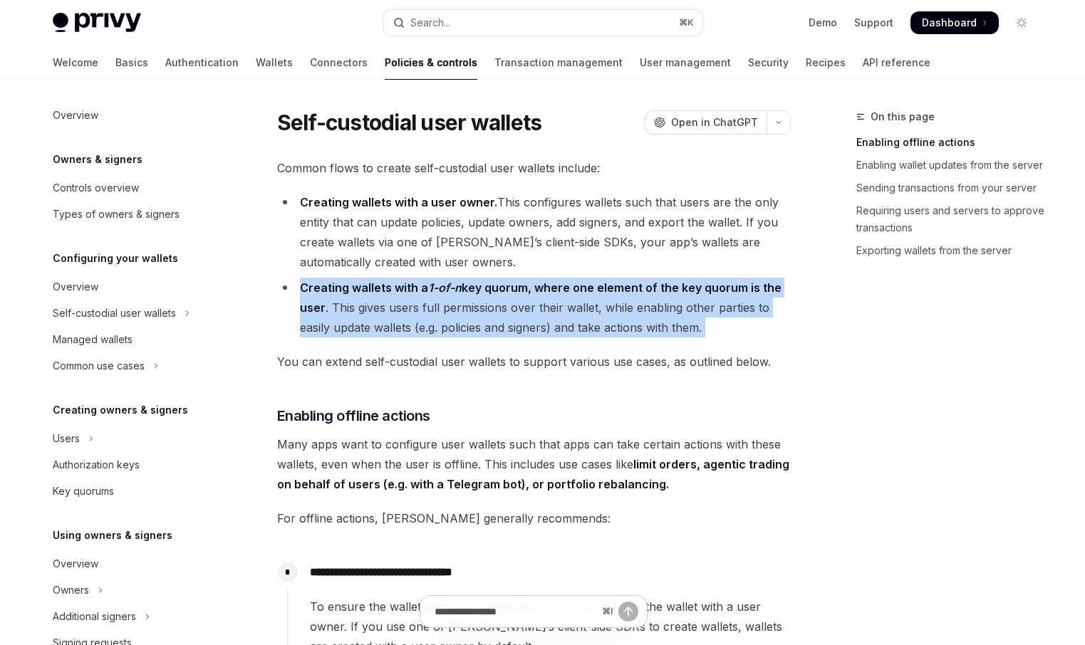
click at [486, 324] on li "Creating wallets with a 1-of-n key quorum, where one element of the key quorum …" at bounding box center [533, 308] width 513 height 60
click at [118, 461] on div "Authorization keys" at bounding box center [96, 464] width 87 height 17
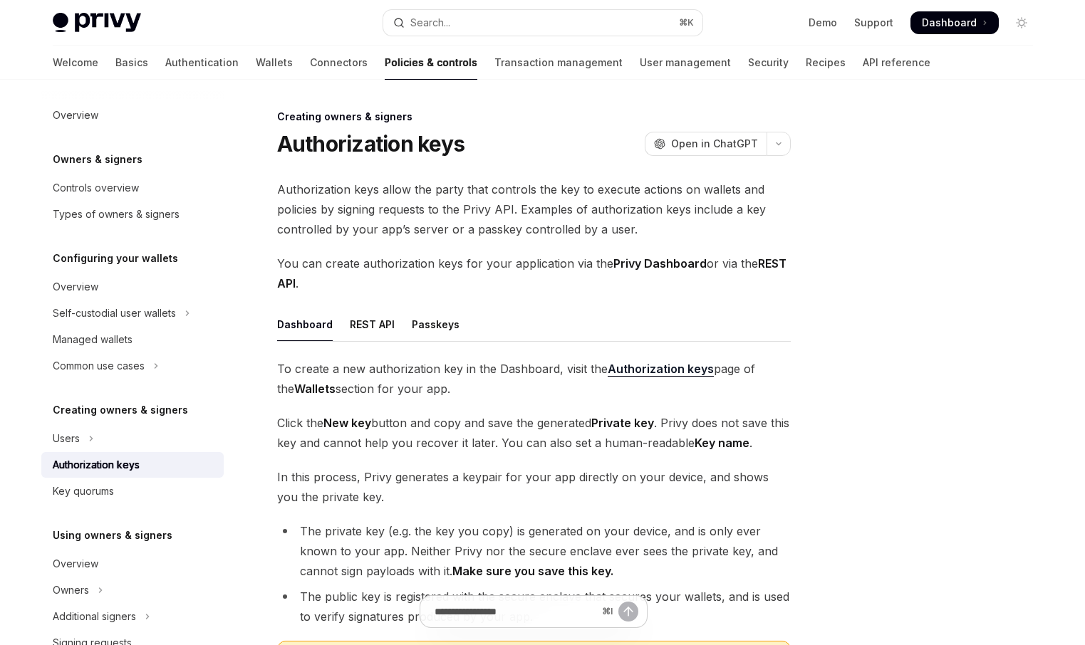
click at [555, 202] on span "Authorization keys allow the party that controls the key to execute actions on …" at bounding box center [533, 209] width 513 height 60
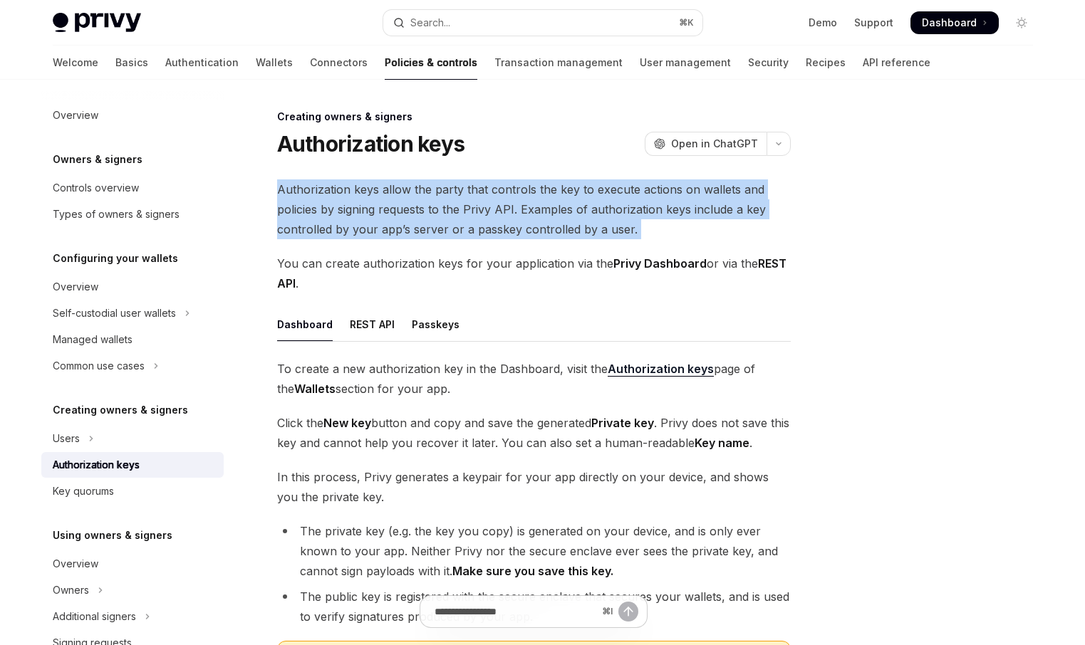
click at [555, 202] on span "Authorization keys allow the party that controls the key to execute actions on …" at bounding box center [533, 209] width 513 height 60
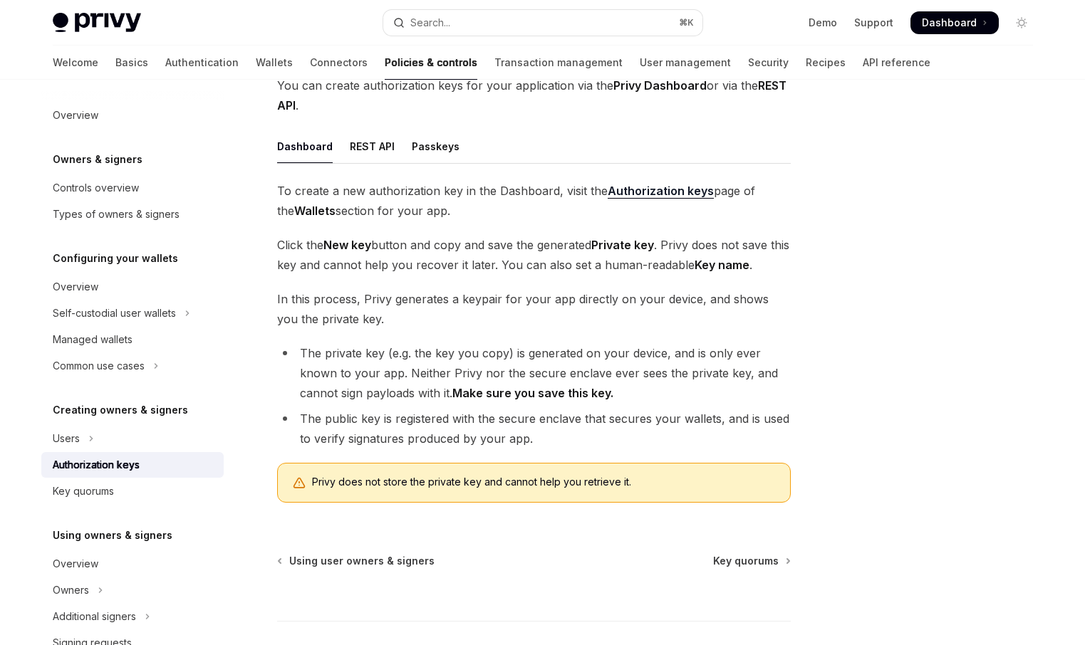
scroll to position [180, 0]
click at [526, 189] on span "To create a new authorization key in the Dashboard, visit the Authorization key…" at bounding box center [533, 199] width 513 height 40
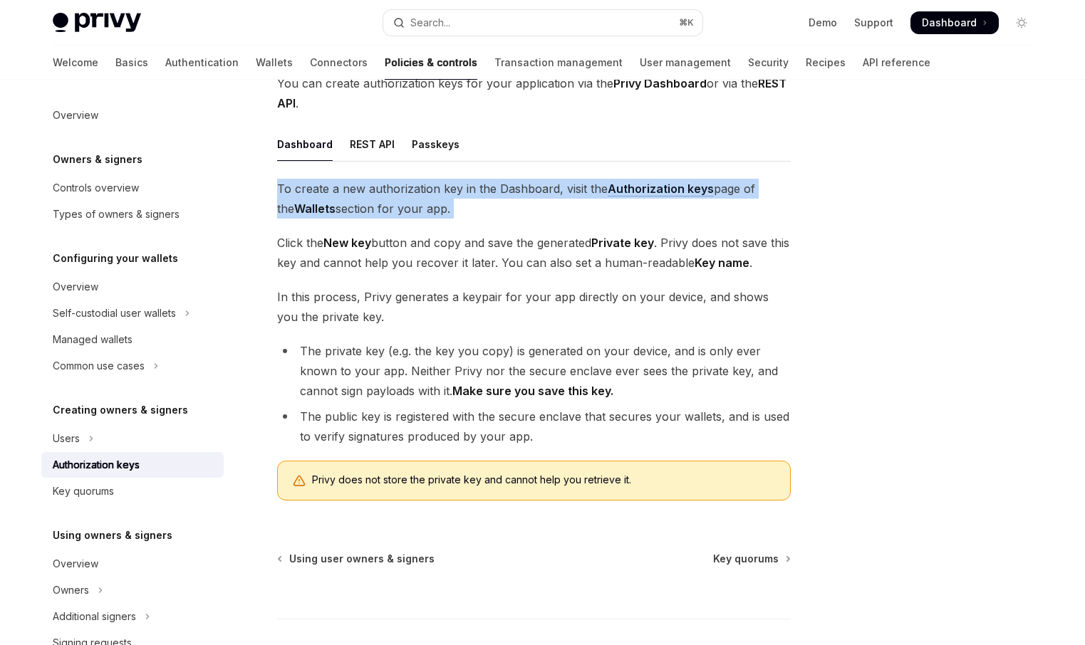
click at [526, 189] on span "To create a new authorization key in the Dashboard, visit the Authorization key…" at bounding box center [533, 199] width 513 height 40
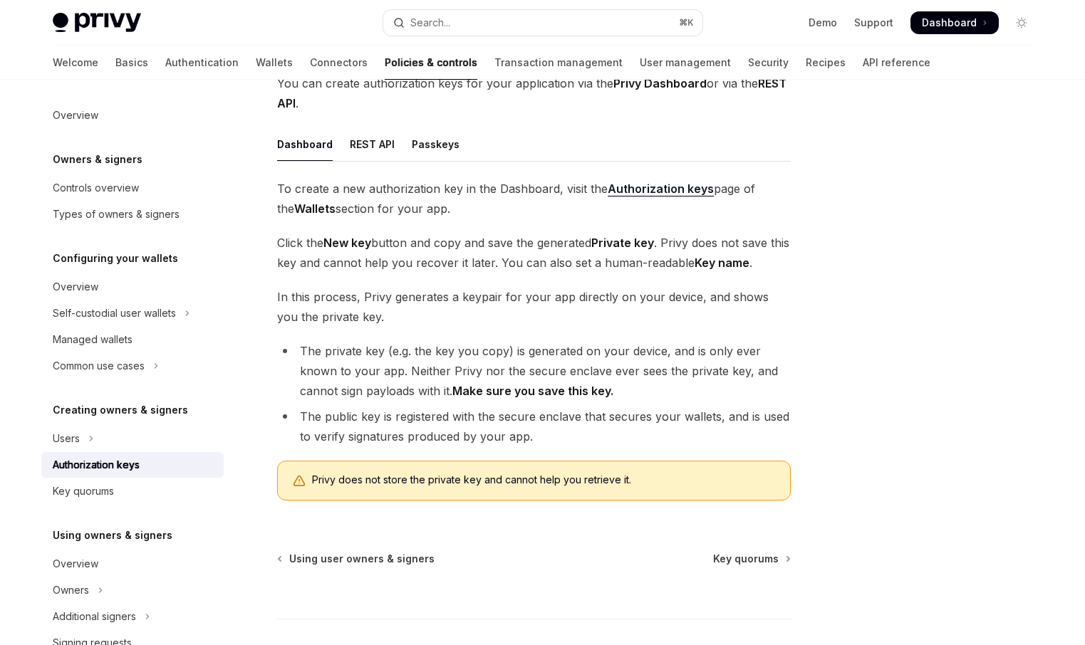
click at [456, 292] on span "In this process, Privy generates a keypair for your app directly on your device…" at bounding box center [533, 307] width 513 height 40
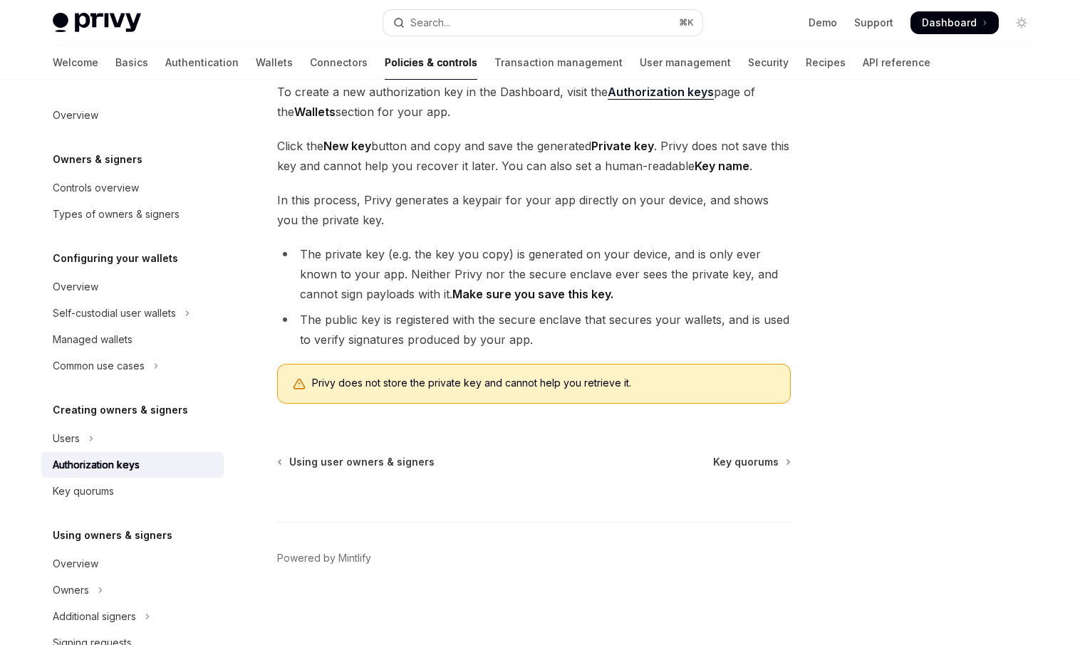
scroll to position [258, 0]
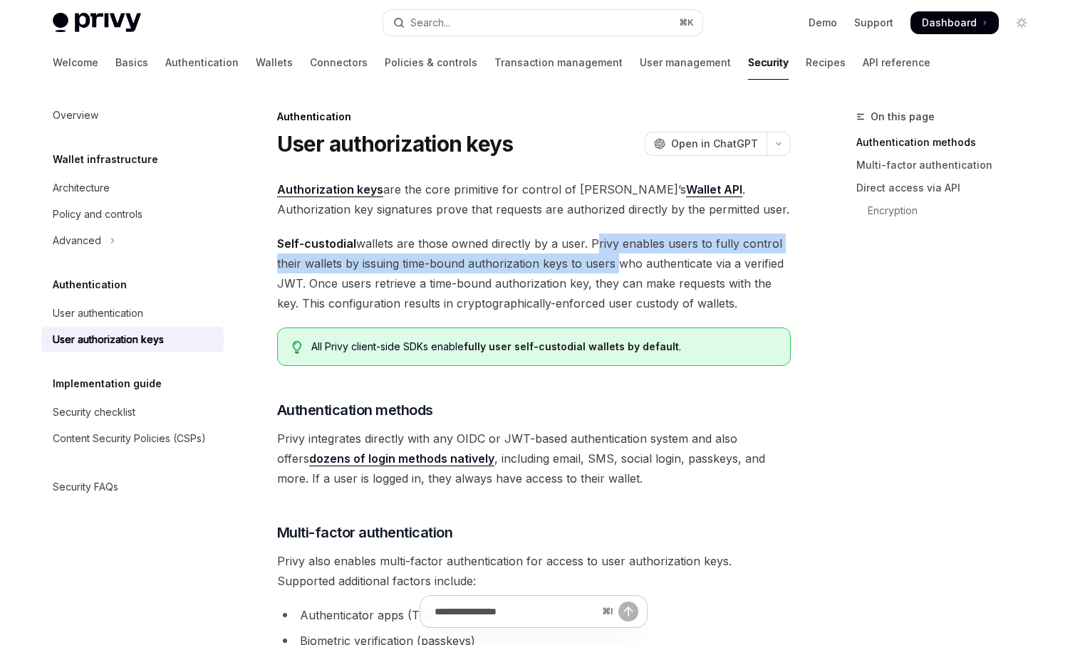
drag, startPoint x: 590, startPoint y: 244, endPoint x: 613, endPoint y: 263, distance: 29.8
click at [613, 263] on span "Self-custodial wallets are those owned directly by a user. Privy enables users …" at bounding box center [533, 274] width 513 height 80
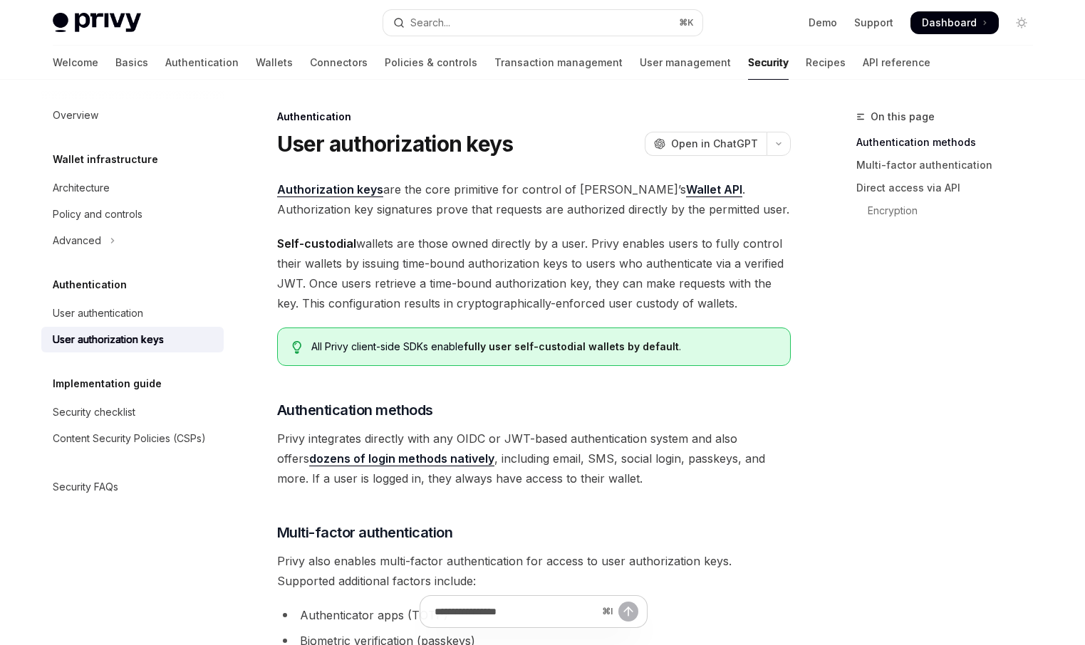
click at [592, 295] on span "Self-custodial wallets are those owned directly by a user. Privy enables users …" at bounding box center [533, 274] width 513 height 80
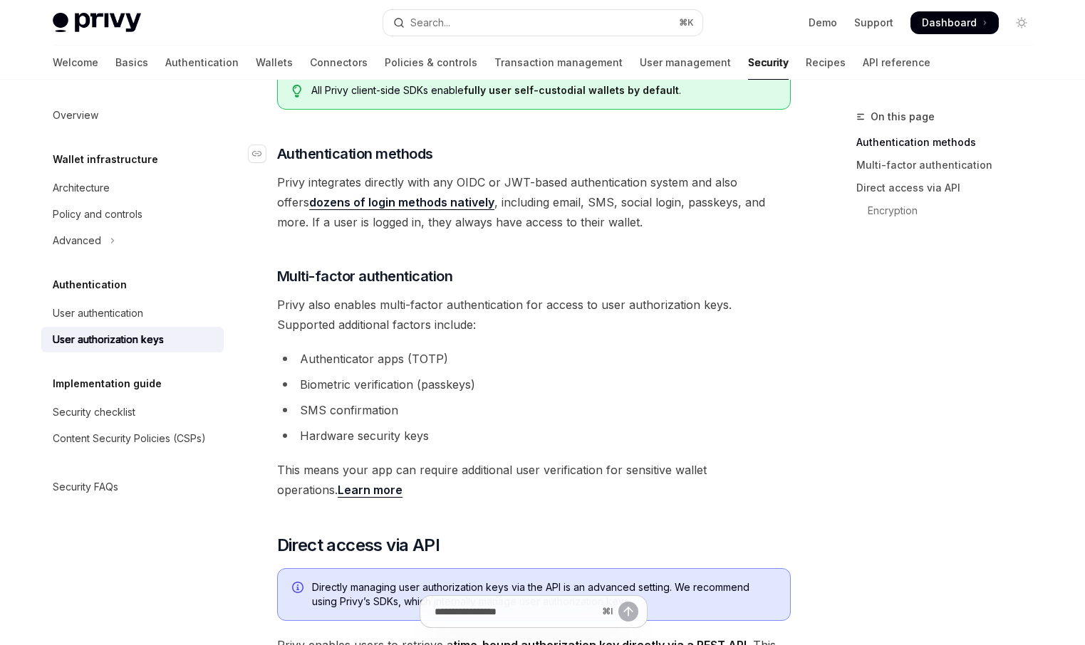
scroll to position [258, 0]
click at [428, 307] on span "Privy also enables multi-factor authentication for access to user authorization…" at bounding box center [533, 313] width 513 height 40
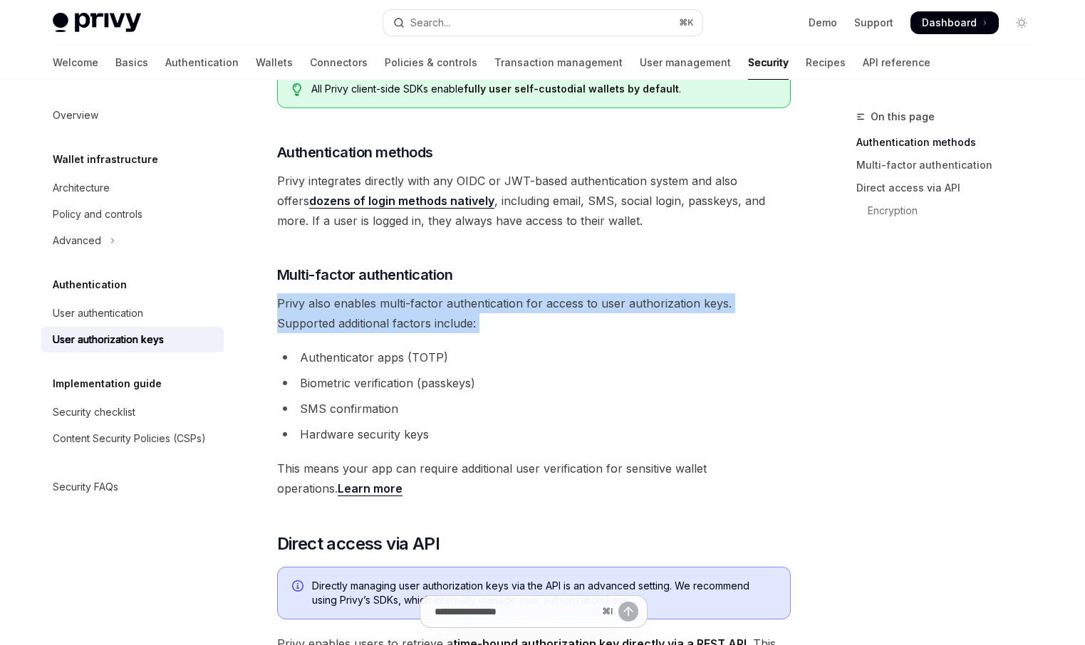
click at [428, 307] on span "Privy also enables multi-factor authentication for access to user authorization…" at bounding box center [533, 313] width 513 height 40
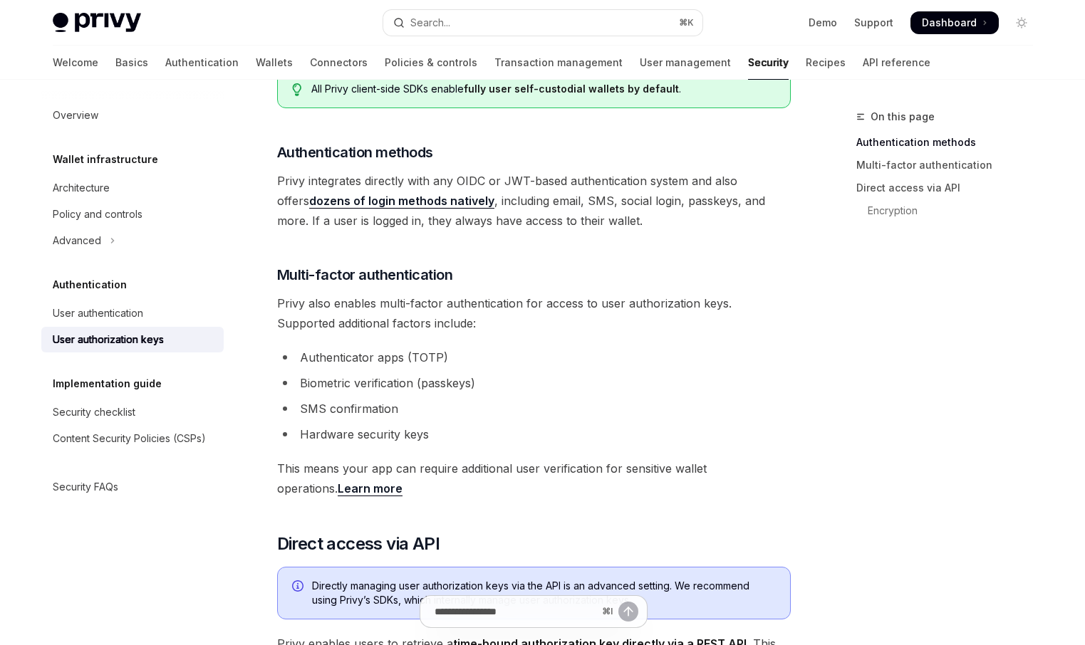
click at [634, 422] on ul "Authenticator apps (TOTP) Biometric verification (passkeys) SMS confirmation Ha…" at bounding box center [533, 396] width 513 height 97
click at [625, 473] on span "This means your app can require additional user verification for sensitive wall…" at bounding box center [533, 479] width 513 height 40
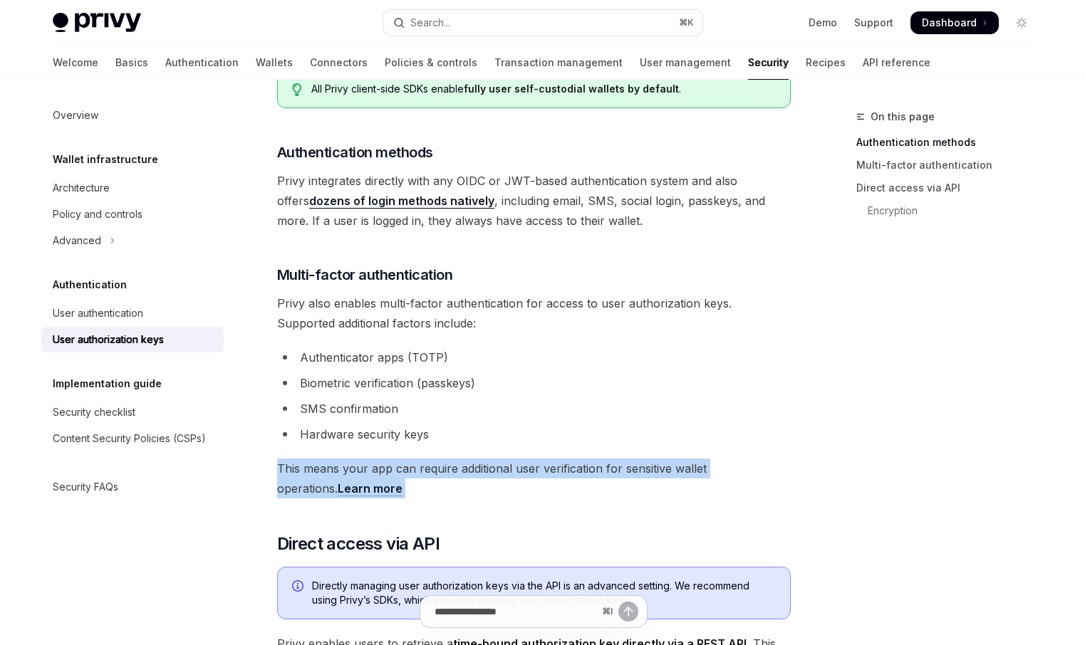
click at [625, 473] on span "This means your app can require additional user verification for sensitive wall…" at bounding box center [533, 479] width 513 height 40
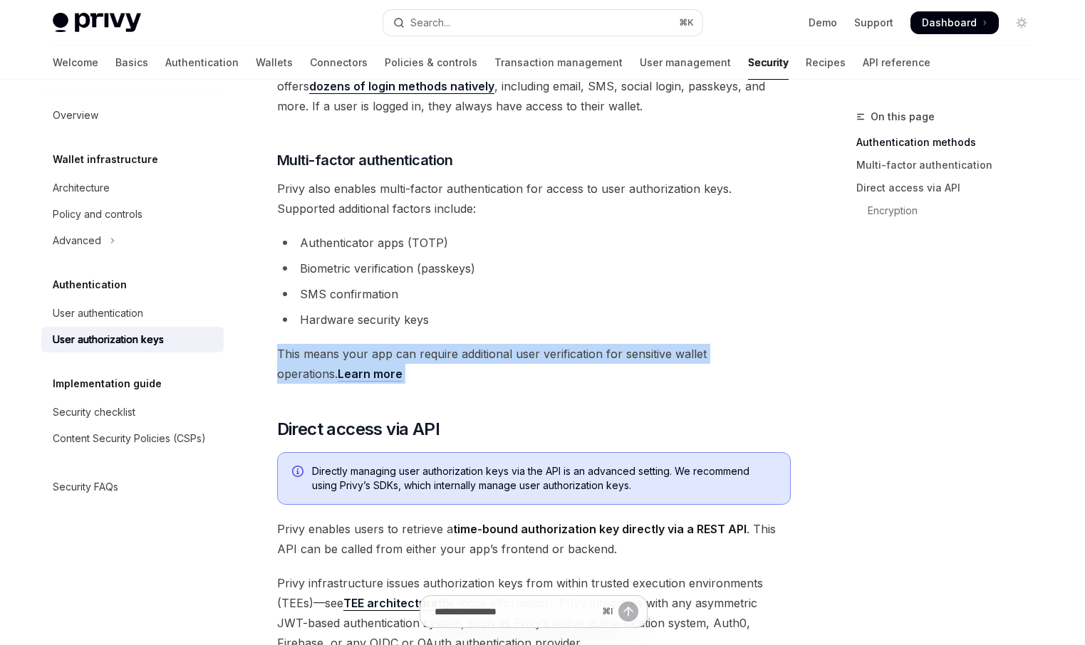
scroll to position [377, 0]
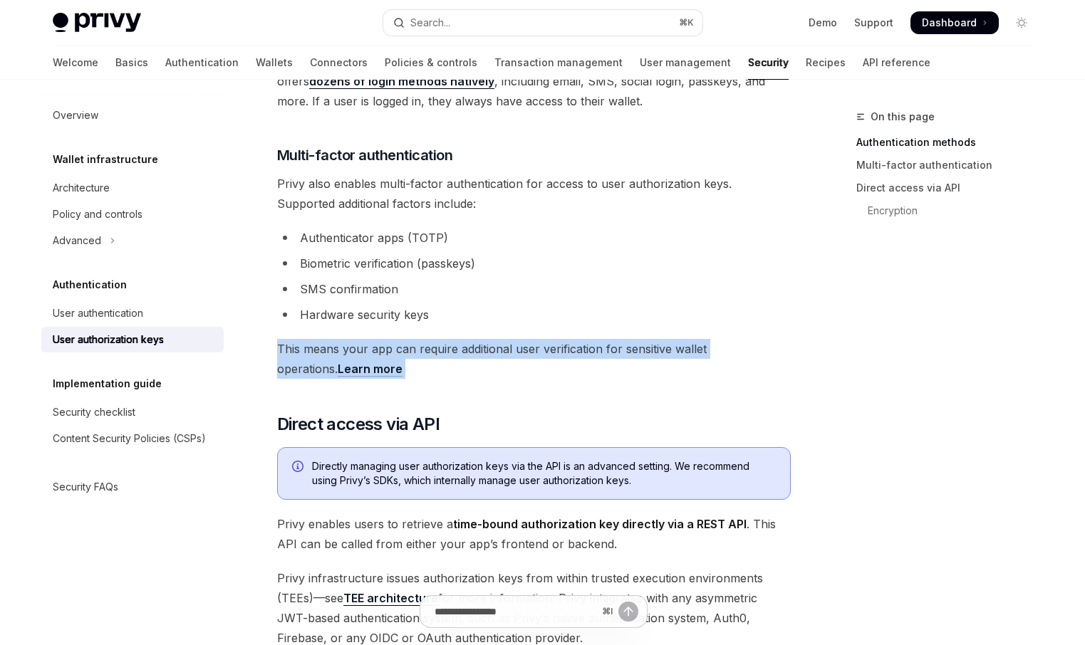
click at [338, 367] on link "Learn more" at bounding box center [370, 369] width 65 height 15
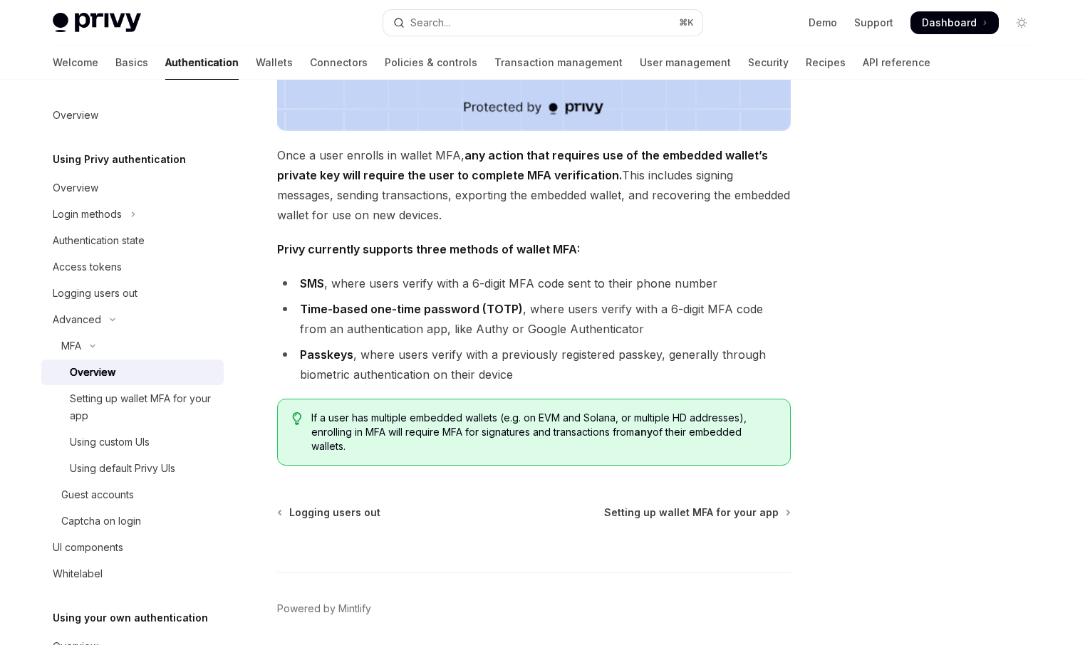
scroll to position [491, 0]
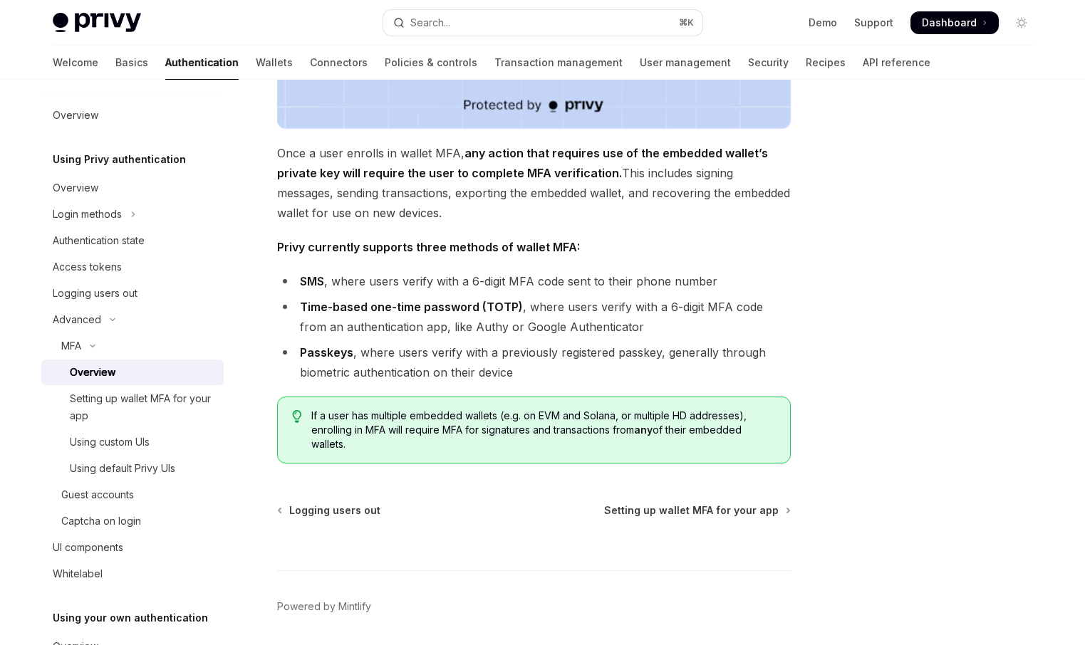
click at [482, 321] on li "Time-based one-time password (TOTP) , where users verify with a 6-digit MFA cod…" at bounding box center [533, 317] width 513 height 40
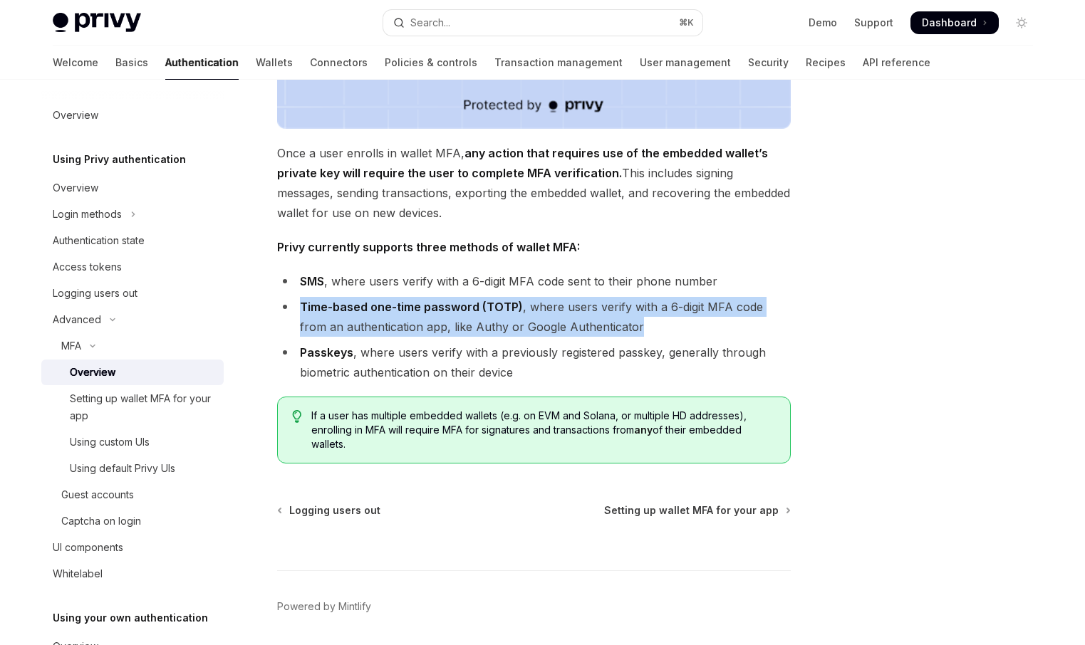
click at [482, 321] on li "Time-based one-time password (TOTP) , where users verify with a 6-digit MFA cod…" at bounding box center [533, 317] width 513 height 40
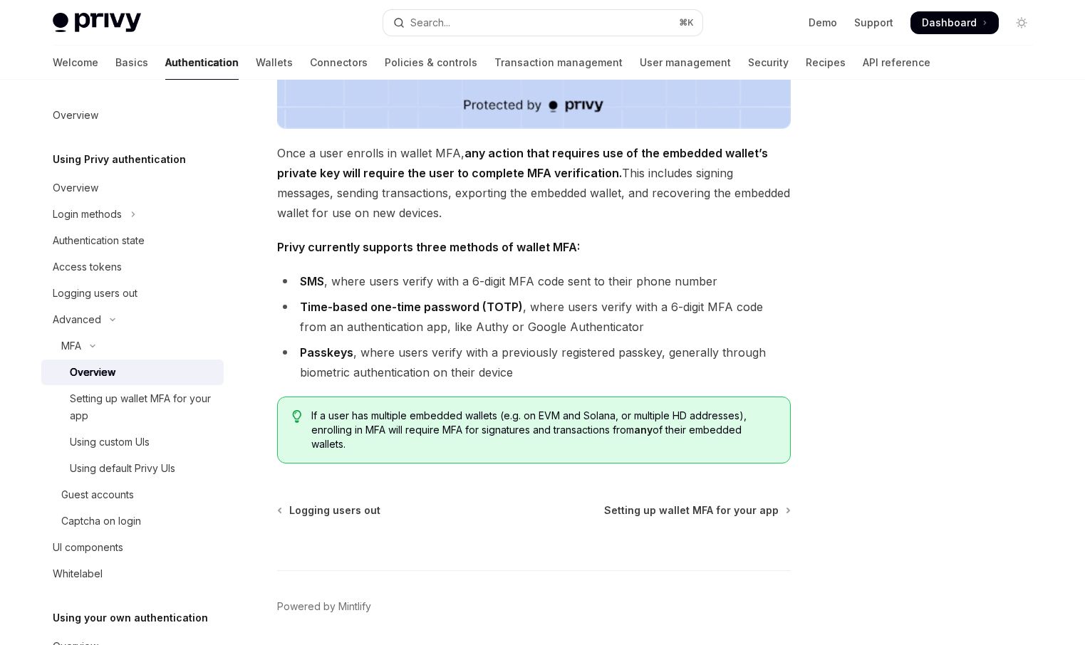
click at [460, 358] on li "Passkeys , where users verify with a previously registered passkey, generally t…" at bounding box center [533, 363] width 513 height 40
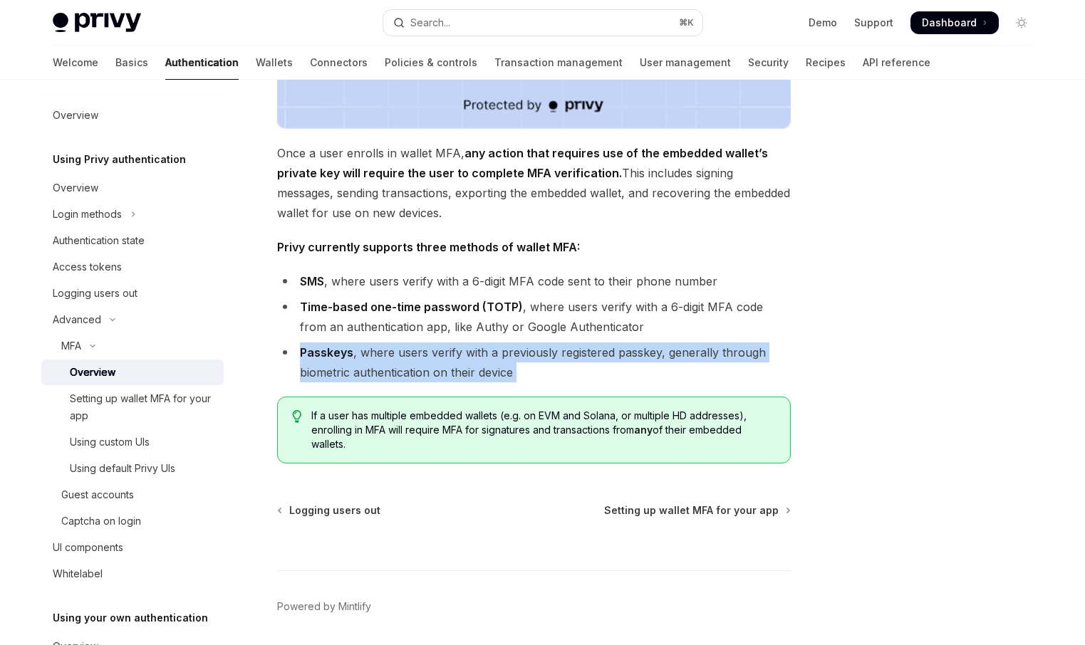
click at [460, 358] on li "Passkeys , where users verify with a previously registered passkey, generally t…" at bounding box center [533, 363] width 513 height 40
click at [727, 508] on span "Setting up wallet MFA for your app" at bounding box center [691, 510] width 174 height 14
type textarea "*"
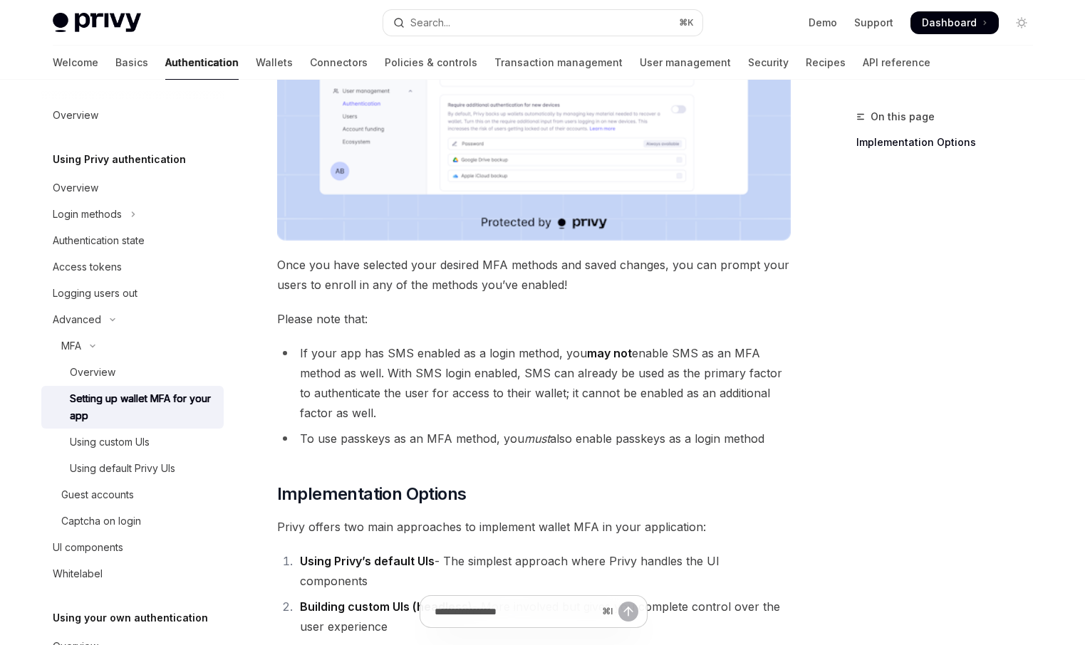
scroll to position [414, 0]
click at [518, 278] on span "Once you have selected your desired MFA methods and saved changes, you can prom…" at bounding box center [533, 274] width 513 height 40
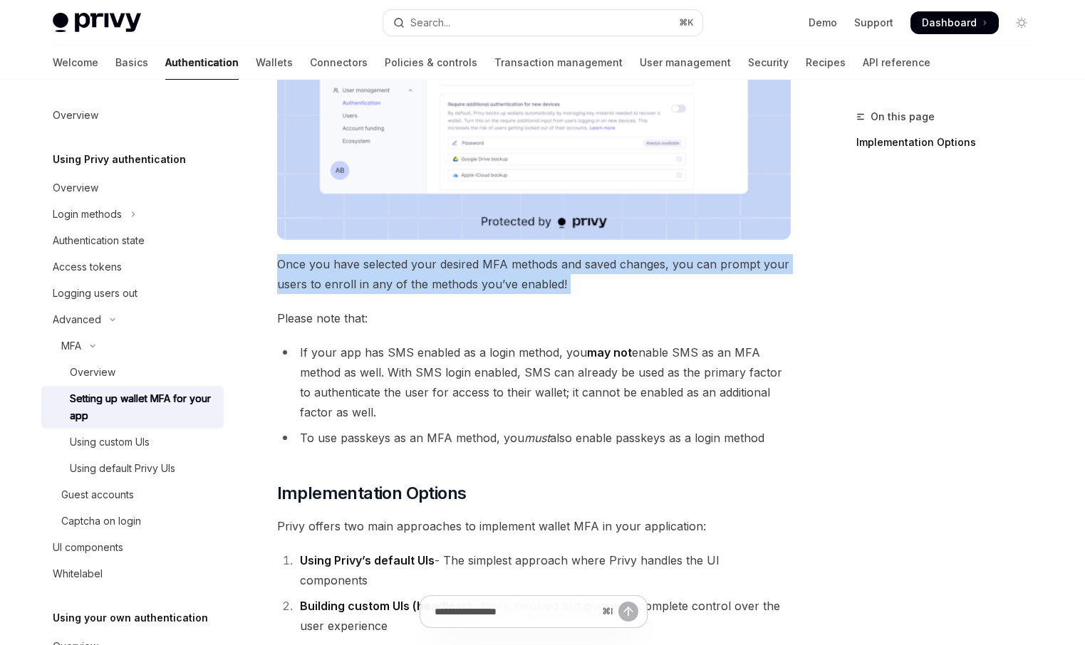
click at [518, 278] on span "Once you have selected your desired MFA methods and saved changes, you can prom…" at bounding box center [533, 274] width 513 height 40
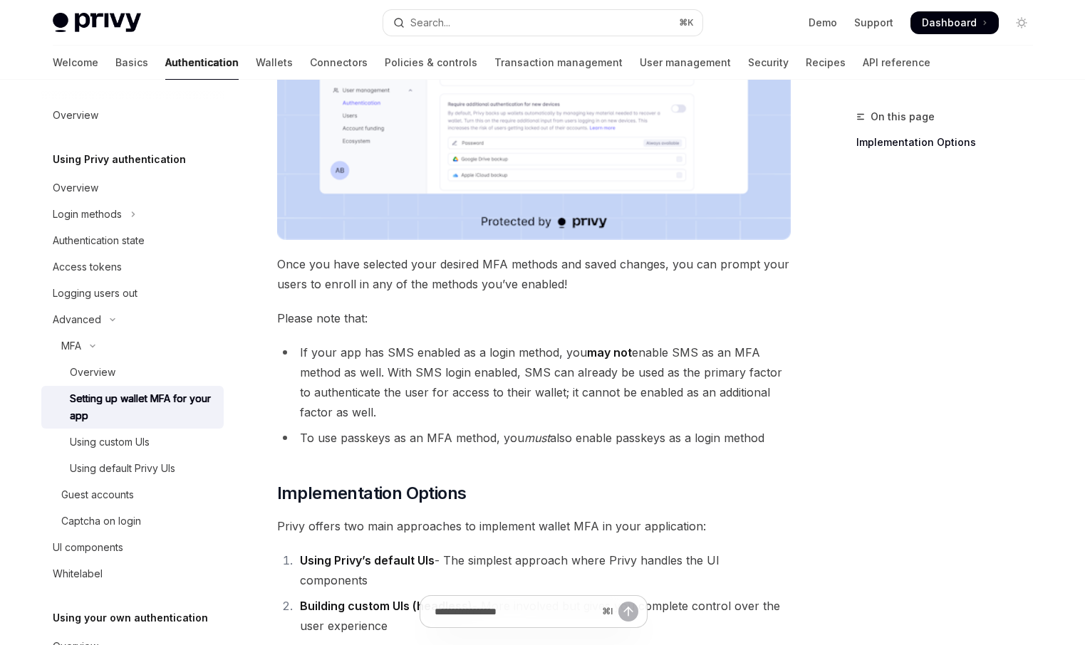
click at [355, 378] on li "If your app has SMS enabled as a login method, you may not enable SMS as an MFA…" at bounding box center [533, 383] width 513 height 80
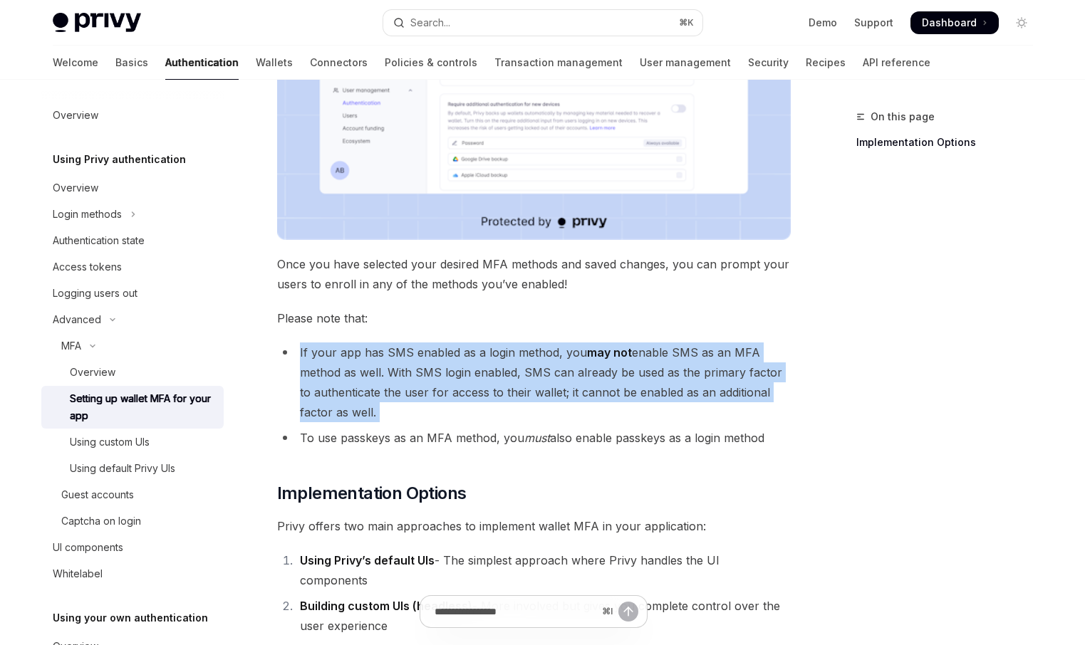
click at [355, 378] on li "If your app has SMS enabled as a login method, you may not enable SMS as an MFA…" at bounding box center [533, 383] width 513 height 80
